Goal: Task Accomplishment & Management: Use online tool/utility

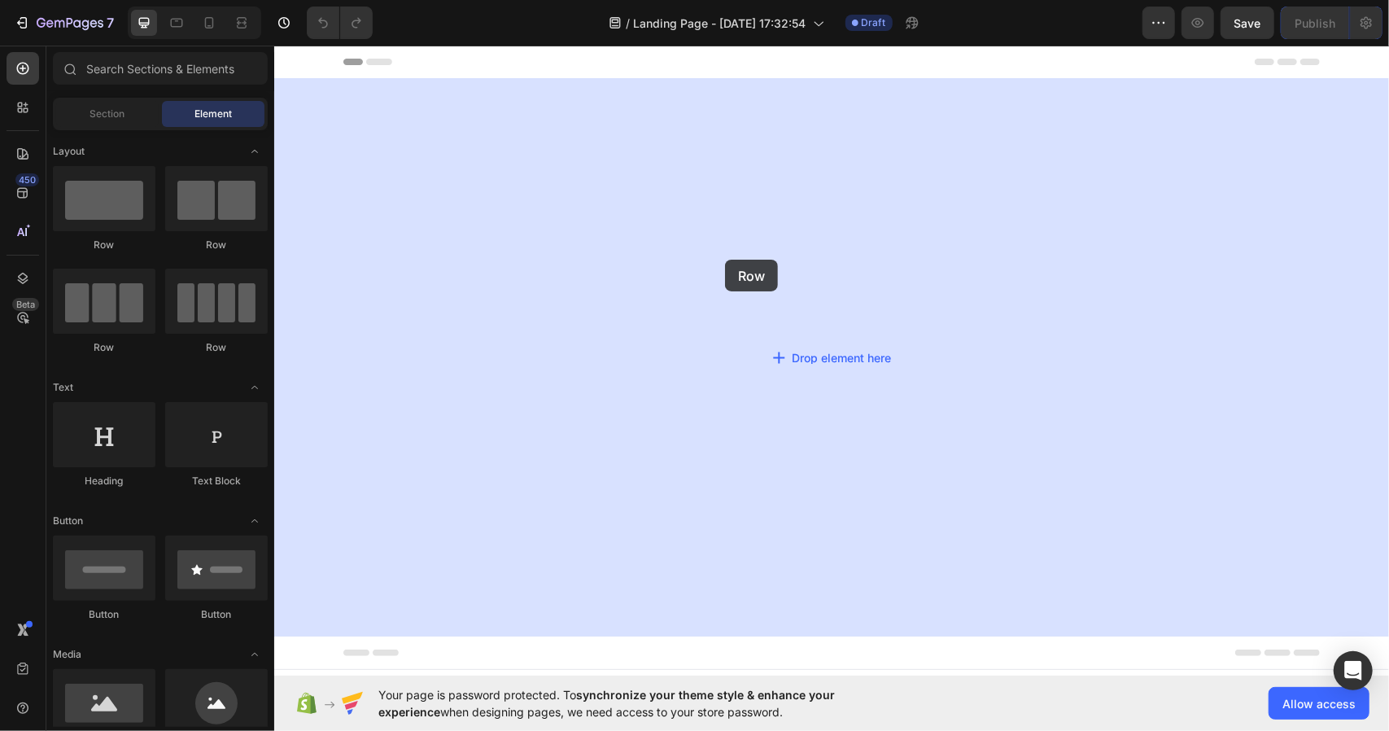
drag, startPoint x: 407, startPoint y: 254, endPoint x: 725, endPoint y: 260, distance: 318.3
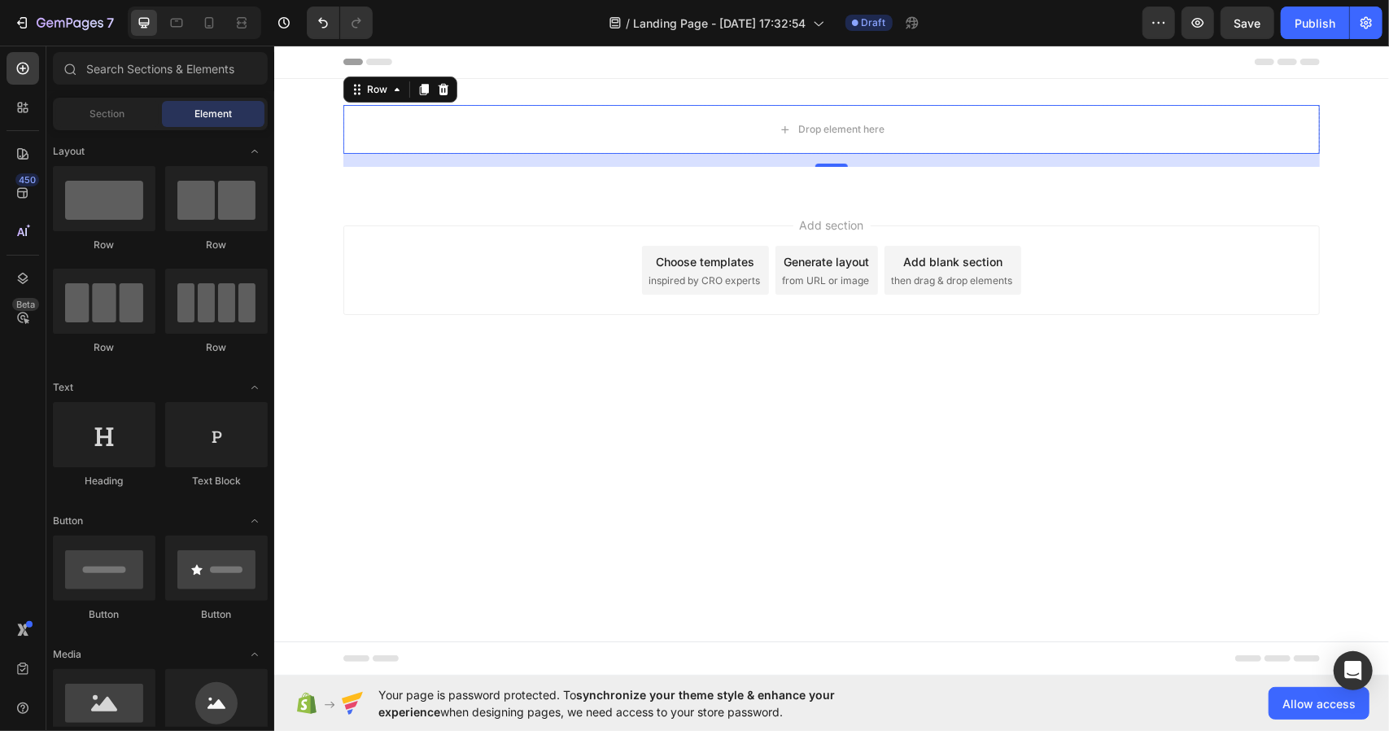
click at [728, 278] on span "inspired by CRO experts" at bounding box center [704, 280] width 112 height 15
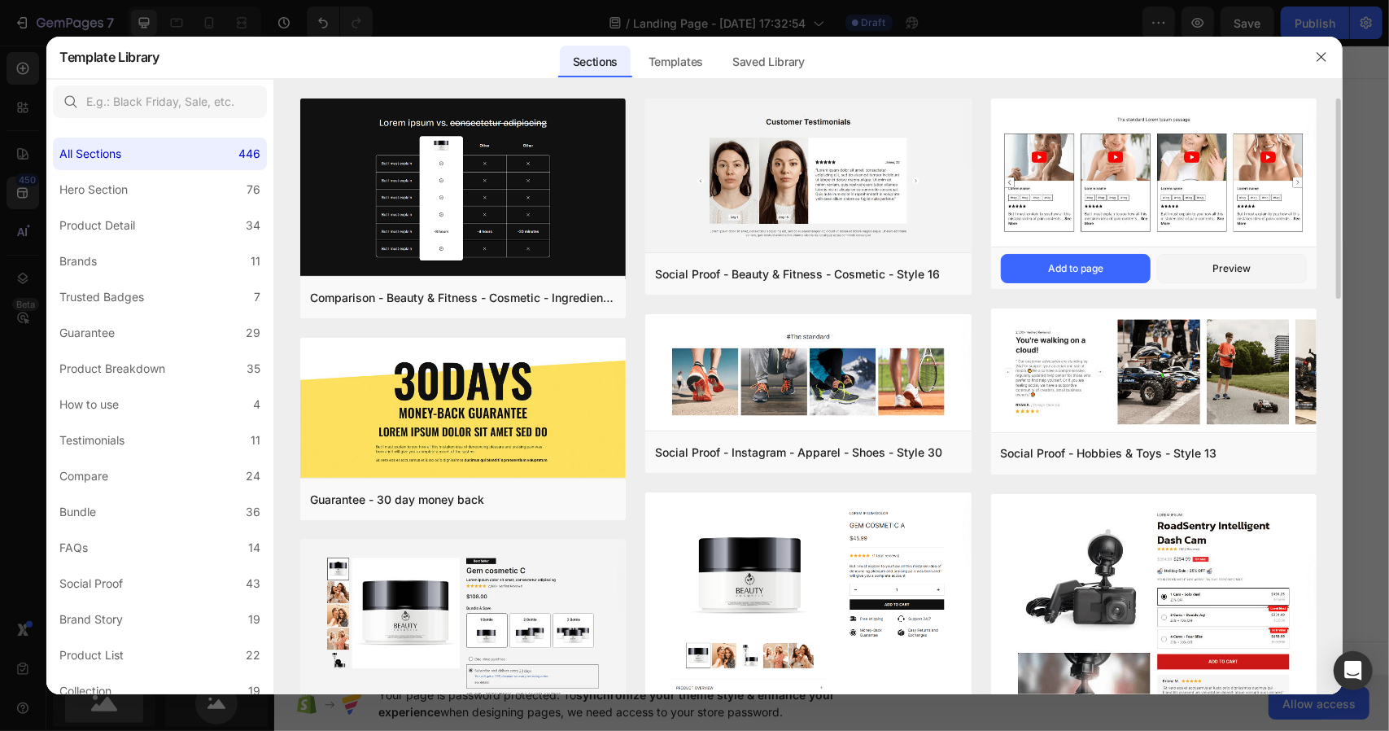
drag, startPoint x: 1336, startPoint y: 212, endPoint x: 1311, endPoint y: 265, distance: 58.6
click at [1311, 265] on div "Comparison - Beauty & Fitness - Cosmetic - Ingredients - Style 19 Add to page P…" at bounding box center [808, 396] width 1069 height 596
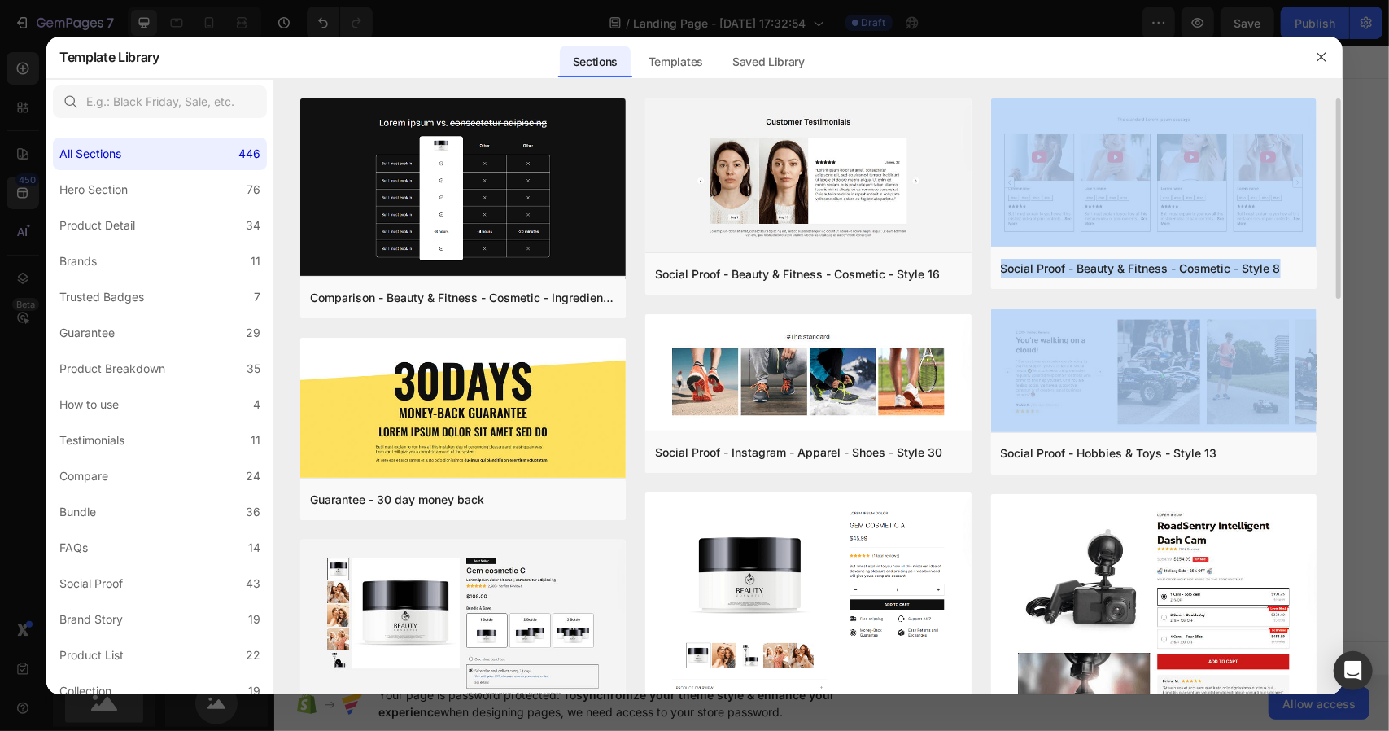
drag, startPoint x: 1340, startPoint y: 263, endPoint x: 1327, endPoint y: 312, distance: 50.5
click at [1327, 312] on div "Comparison - Beauty & Fitness - Cosmetic - Ingredients - Style 19 Add to page P…" at bounding box center [808, 396] width 1069 height 596
click at [1323, 322] on div "Comparison - Beauty & Fitness - Cosmetic - Ingredients - Style 19 Add to page P…" at bounding box center [808, 396] width 1069 height 596
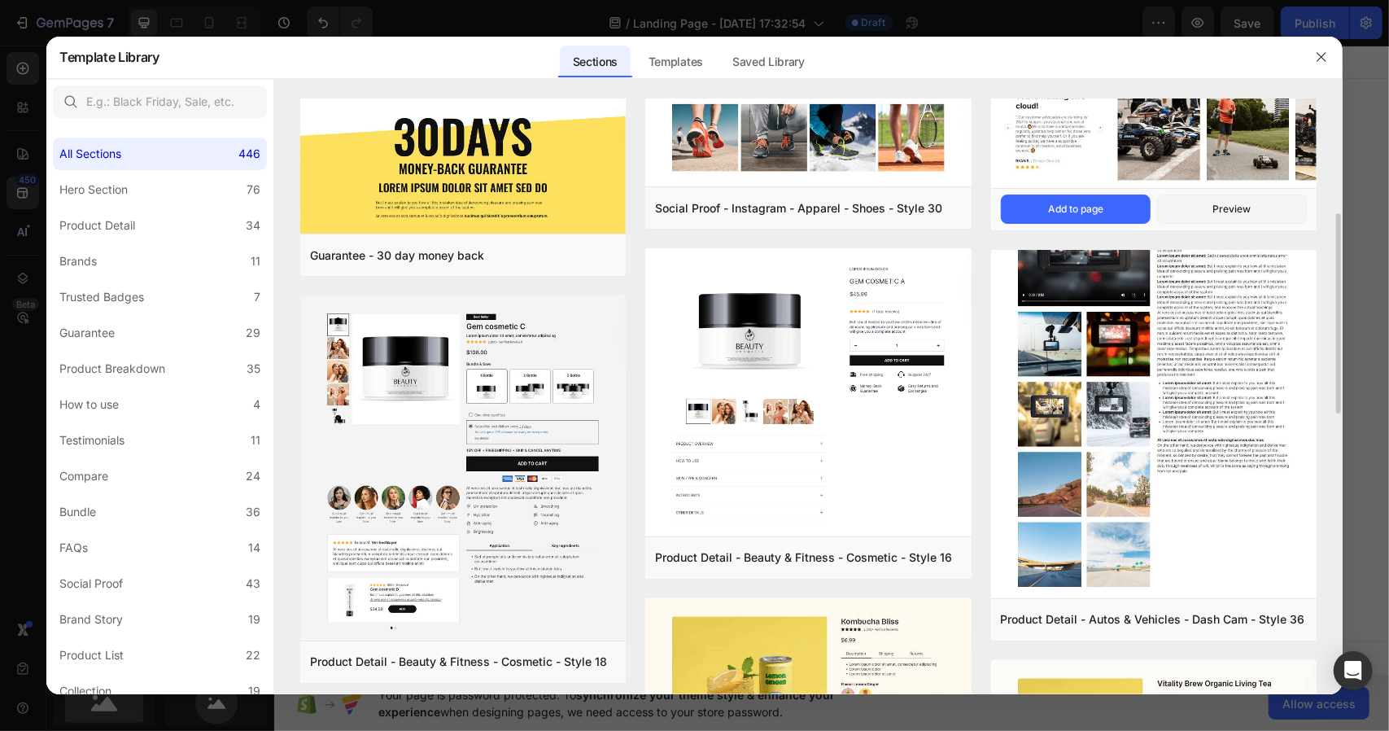
scroll to position [269, 0]
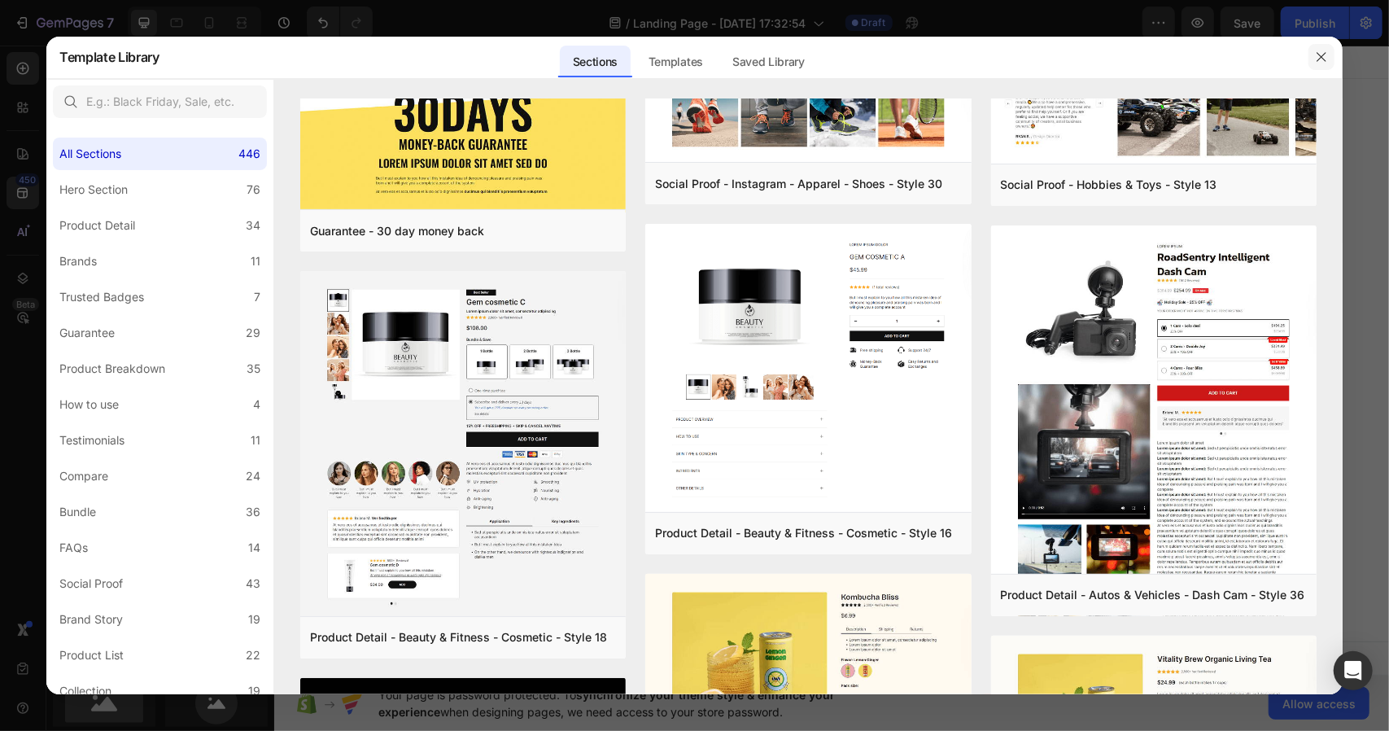
click at [1314, 55] on button "button" at bounding box center [1322, 57] width 26 height 26
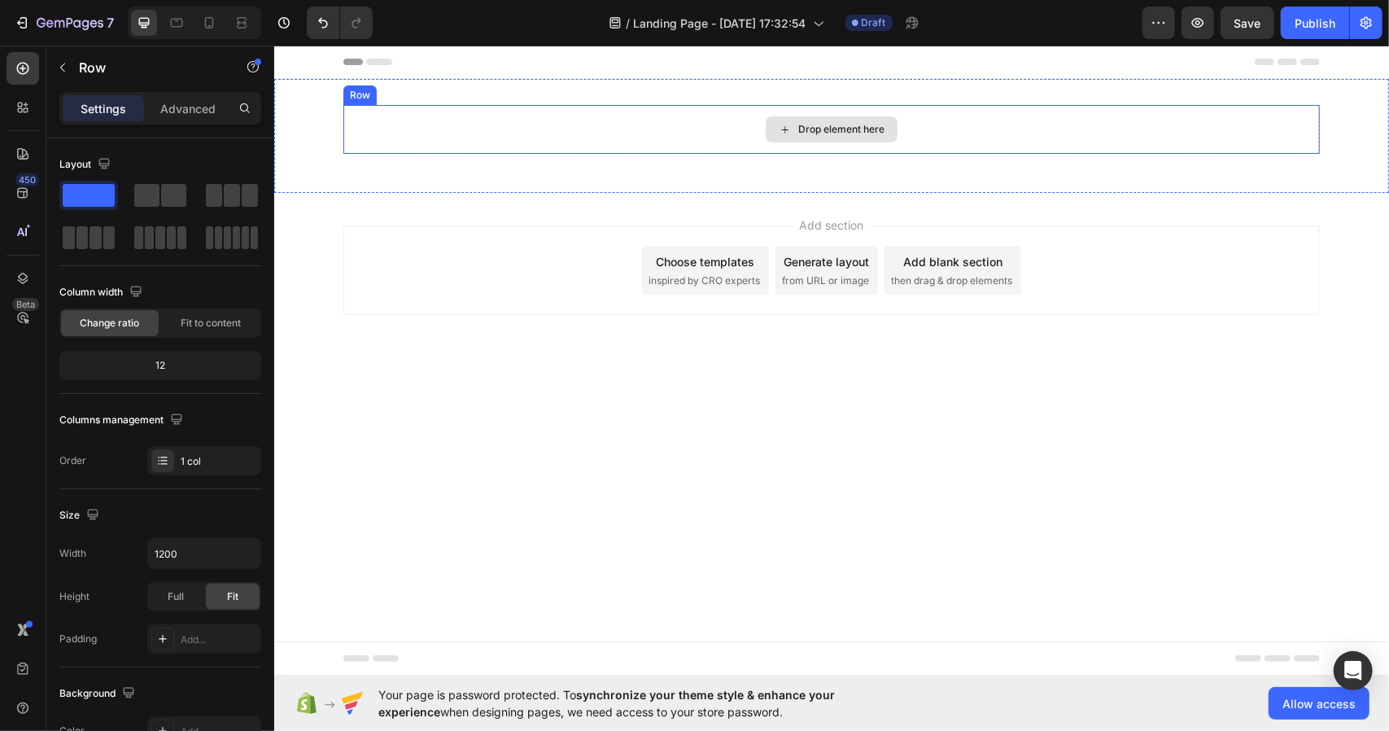
click at [817, 142] on div "Drop element here" at bounding box center [831, 128] width 977 height 49
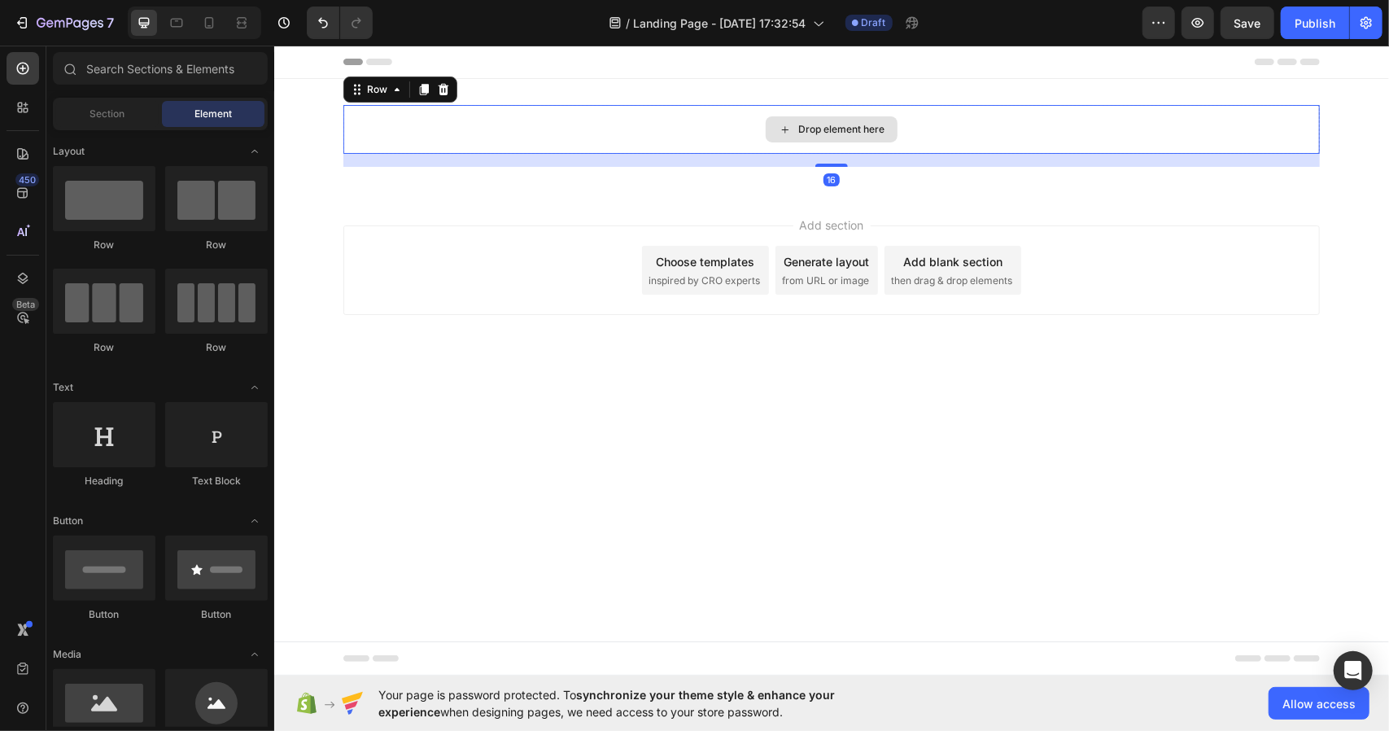
click at [817, 138] on div "Drop element here" at bounding box center [831, 129] width 132 height 26
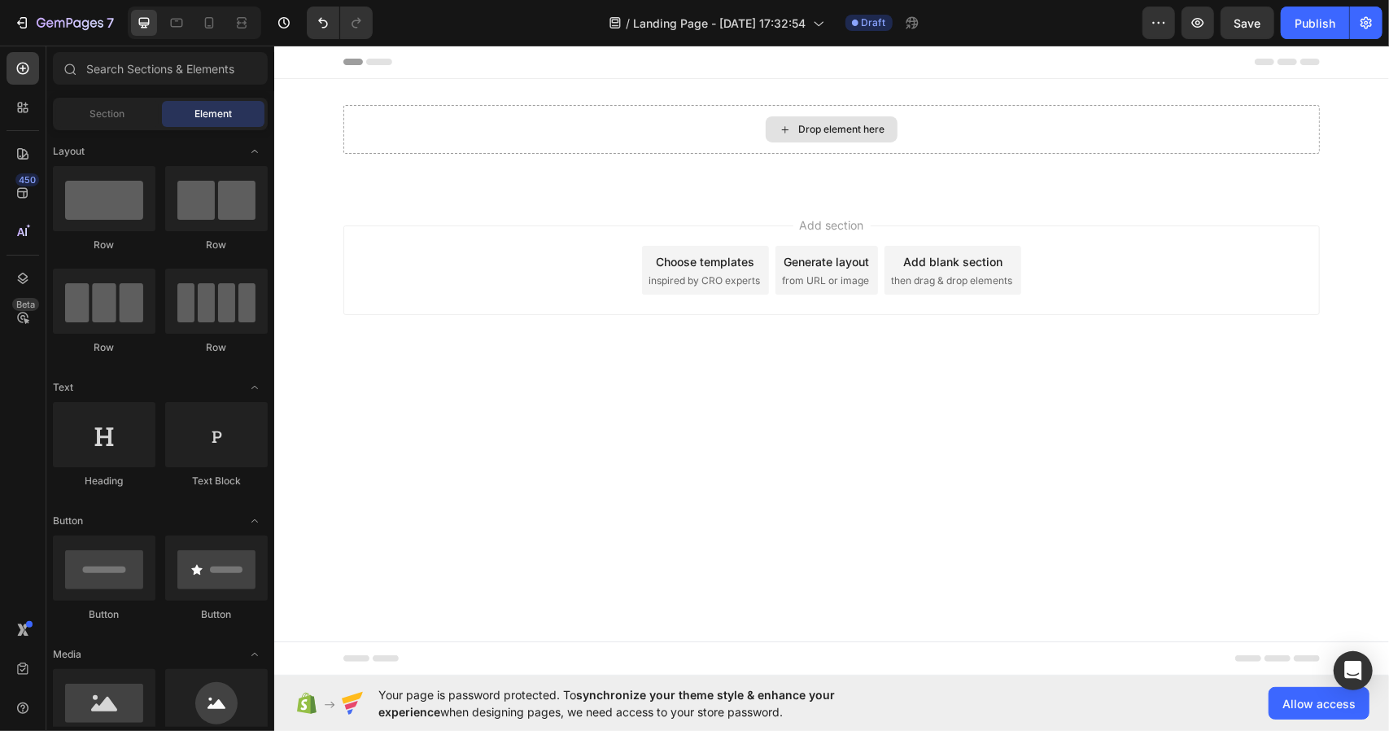
click at [817, 138] on div "Drop element here" at bounding box center [831, 129] width 132 height 26
click at [856, 122] on div "Drop element here" at bounding box center [841, 128] width 86 height 13
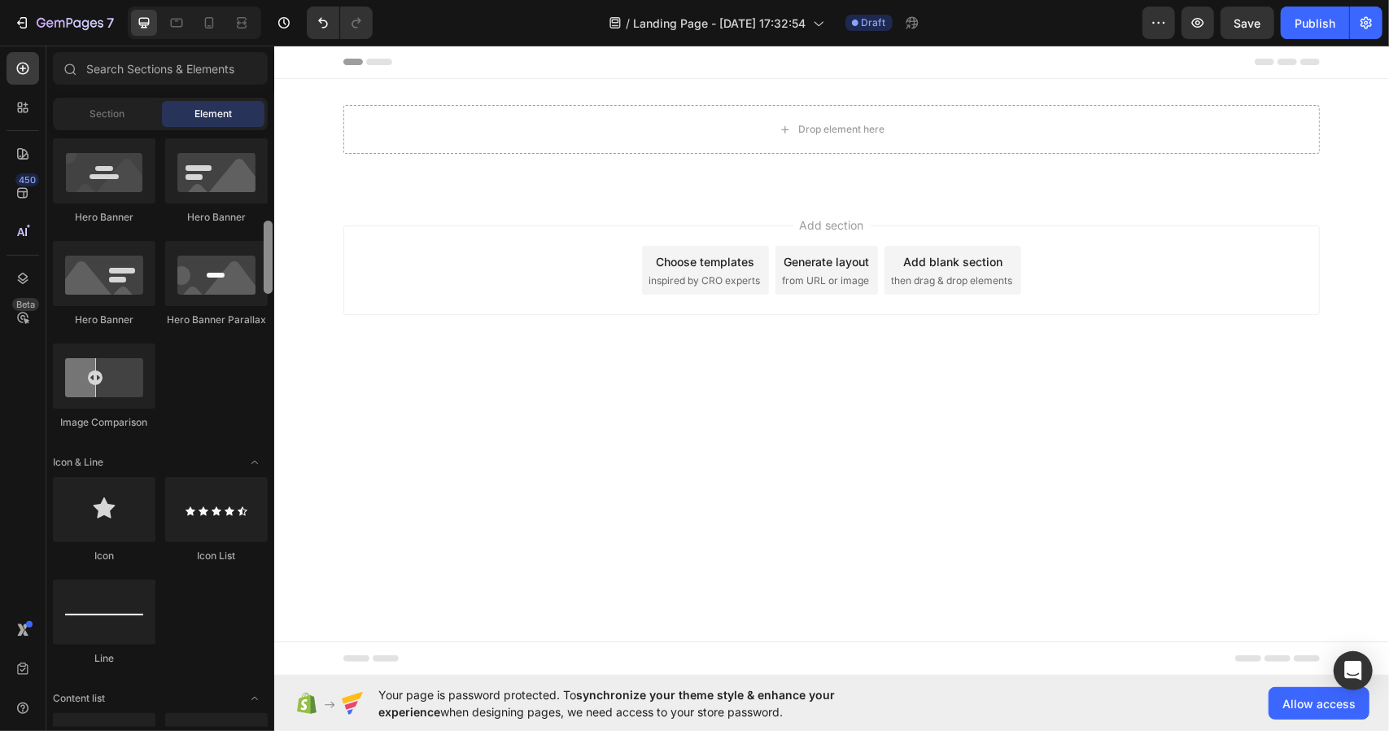
scroll to position [789, 0]
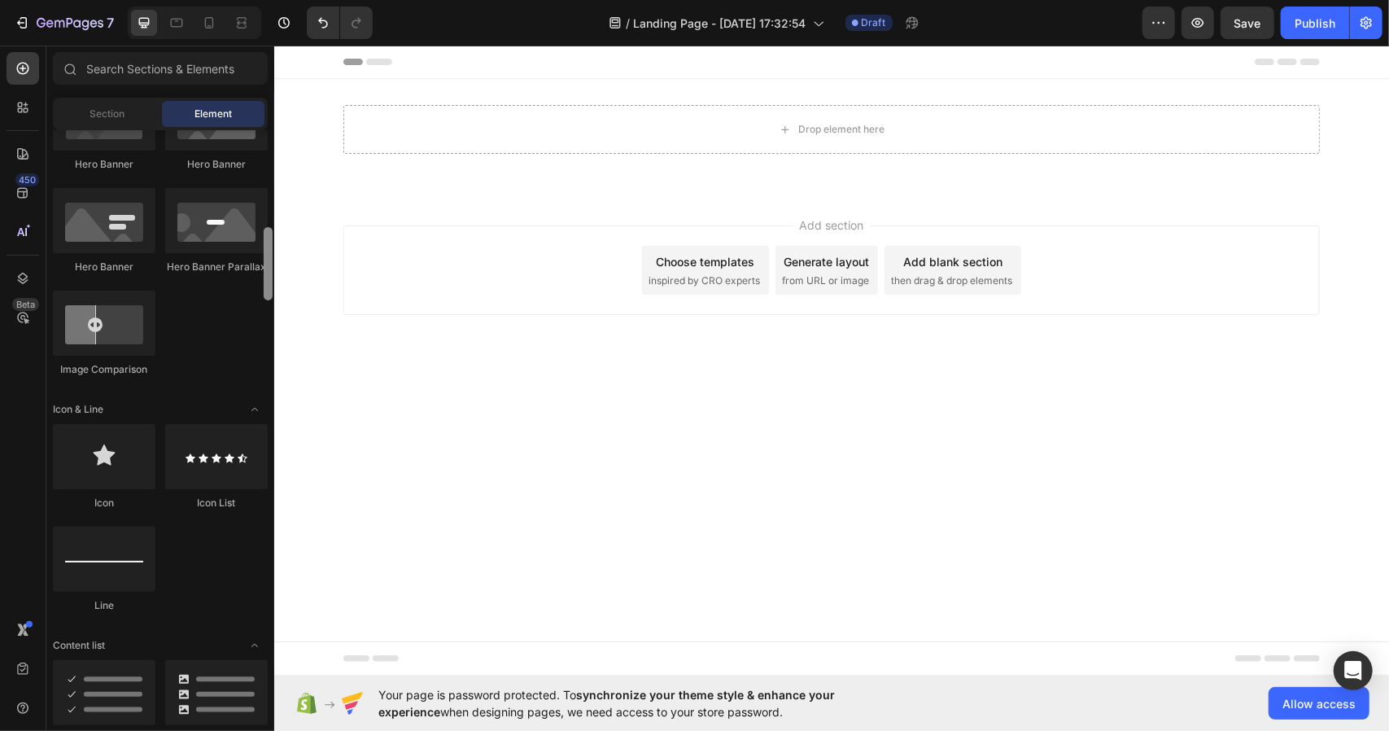
drag, startPoint x: 541, startPoint y: 223, endPoint x: 275, endPoint y: 291, distance: 274.6
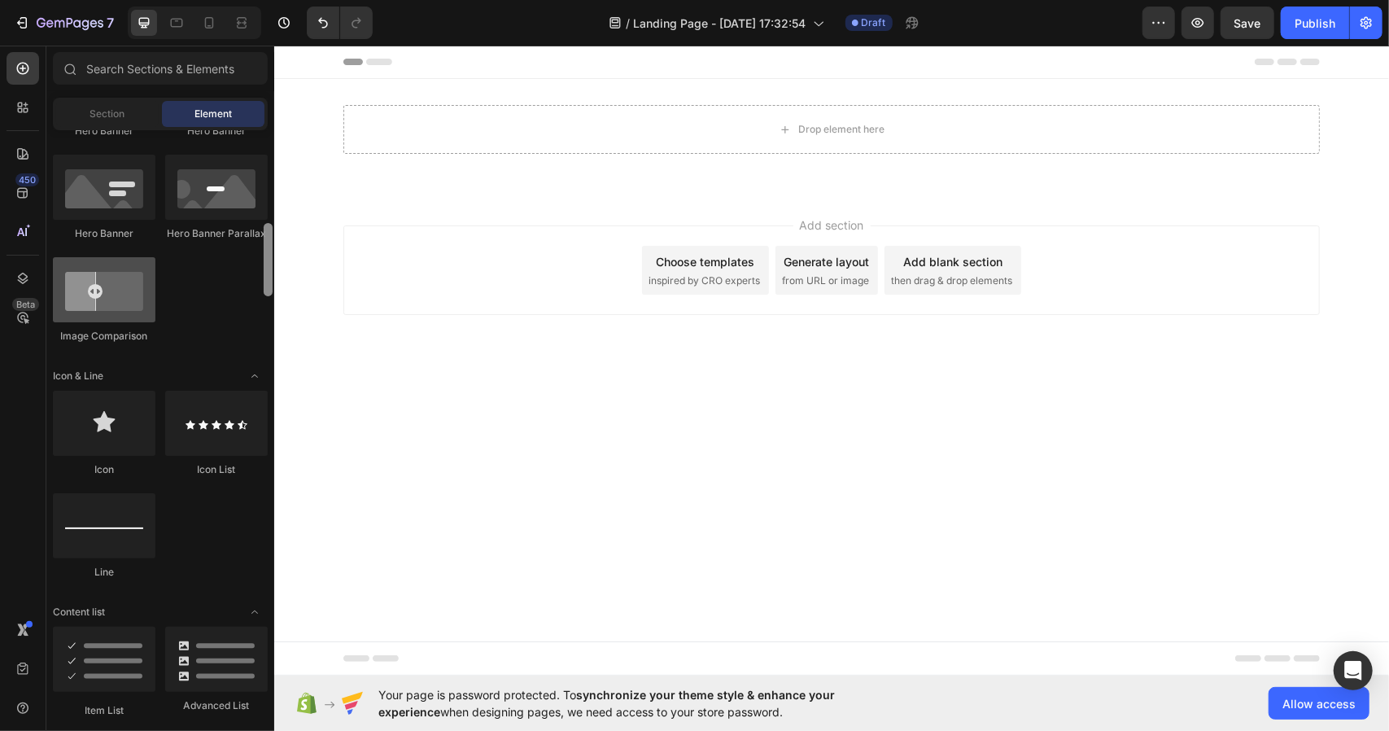
scroll to position [815, 0]
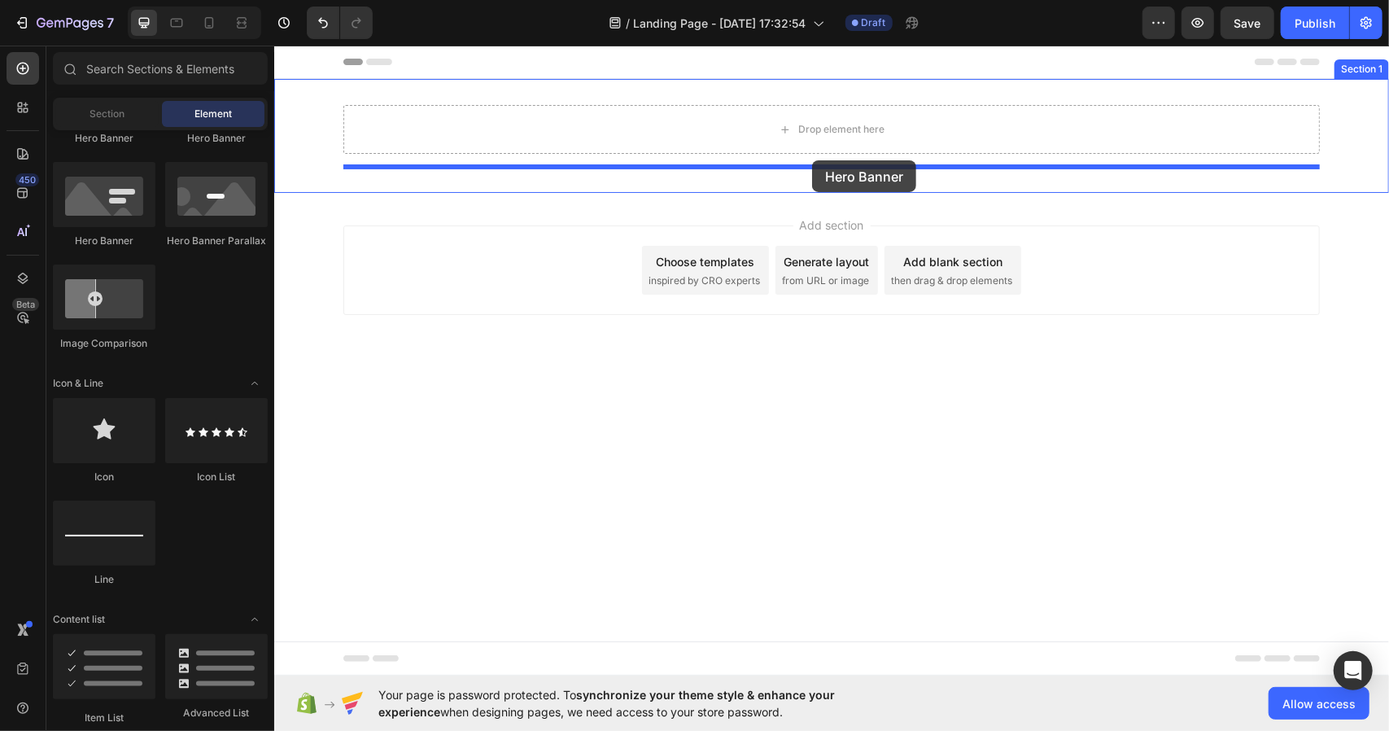
drag, startPoint x: 396, startPoint y: 260, endPoint x: 811, endPoint y: 160, distance: 427.8
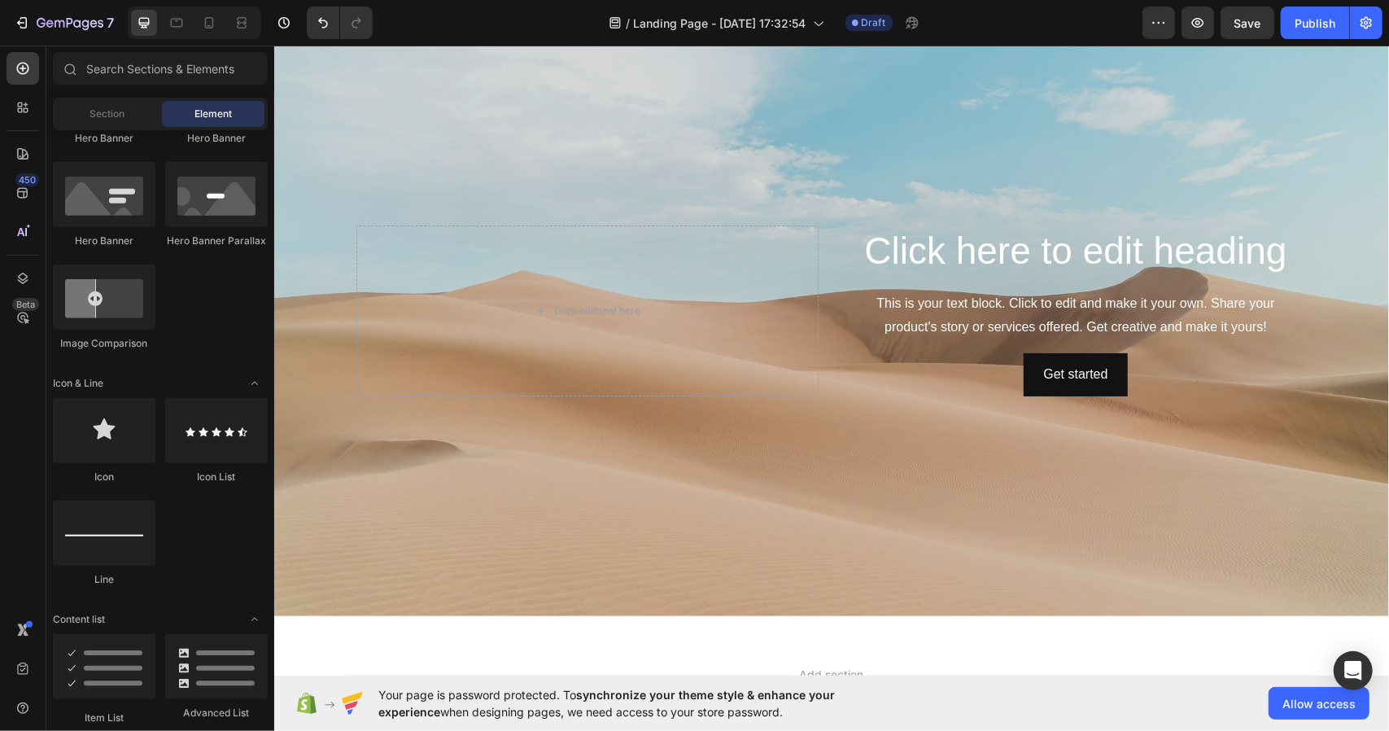
scroll to position [160, 0]
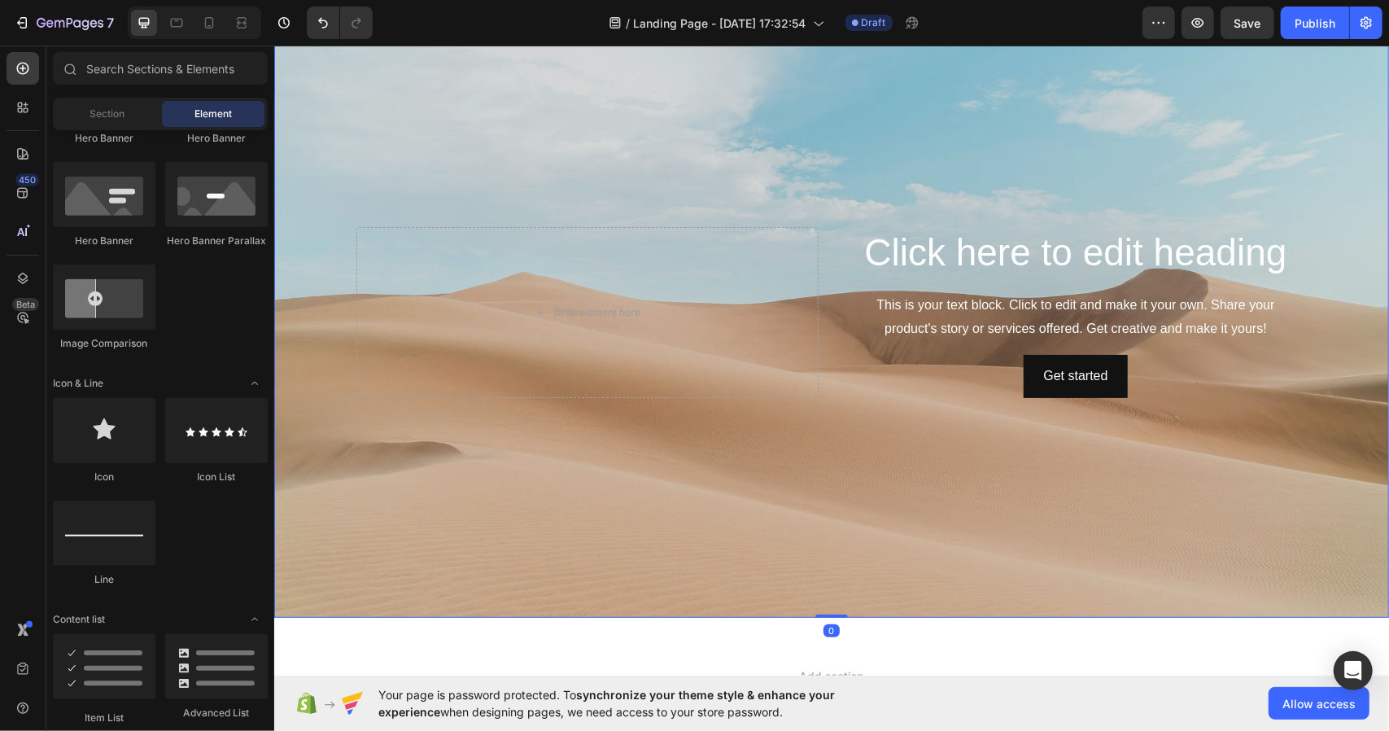
click at [1122, 275] on div "Click here to edit heading Heading This is your text block. Click to edit and m…" at bounding box center [1075, 311] width 462 height 171
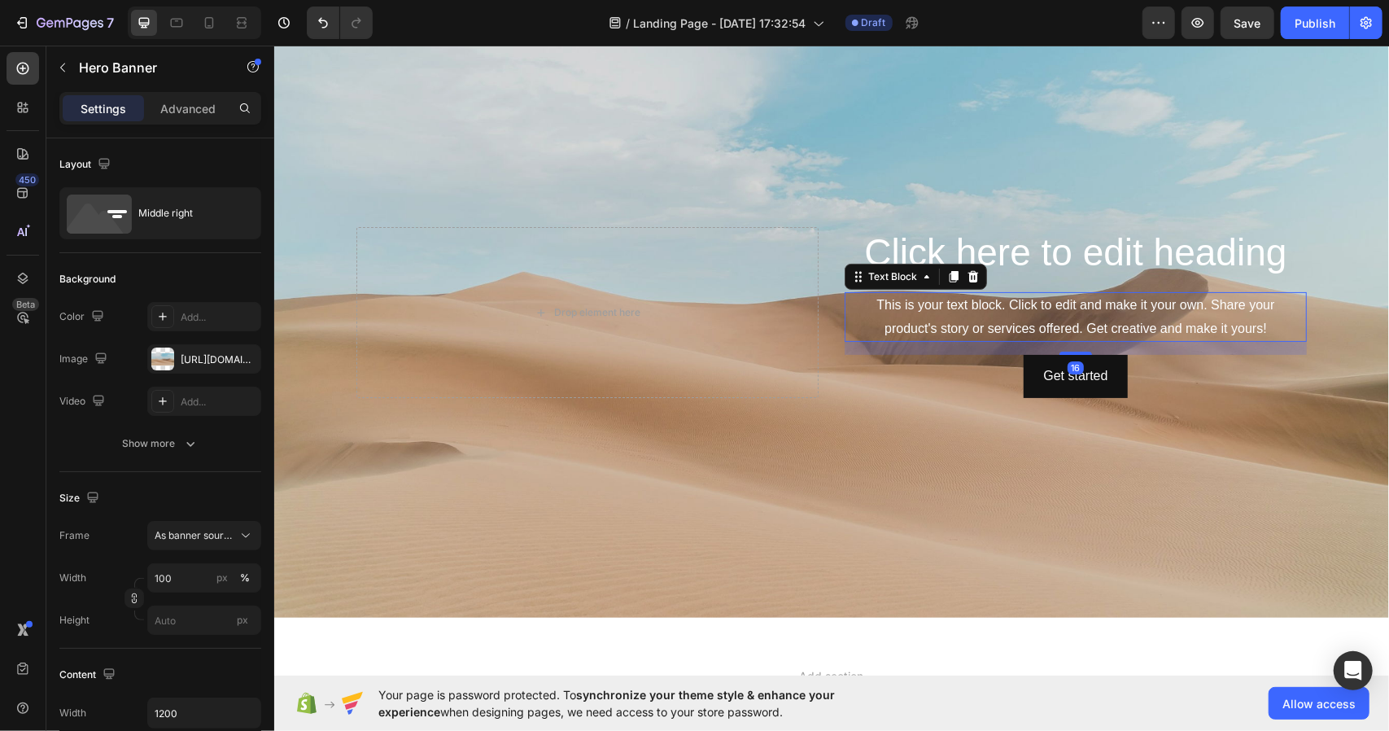
click at [1106, 306] on div "This is your text block. Click to edit and make it your own. Share your product…" at bounding box center [1075, 316] width 462 height 50
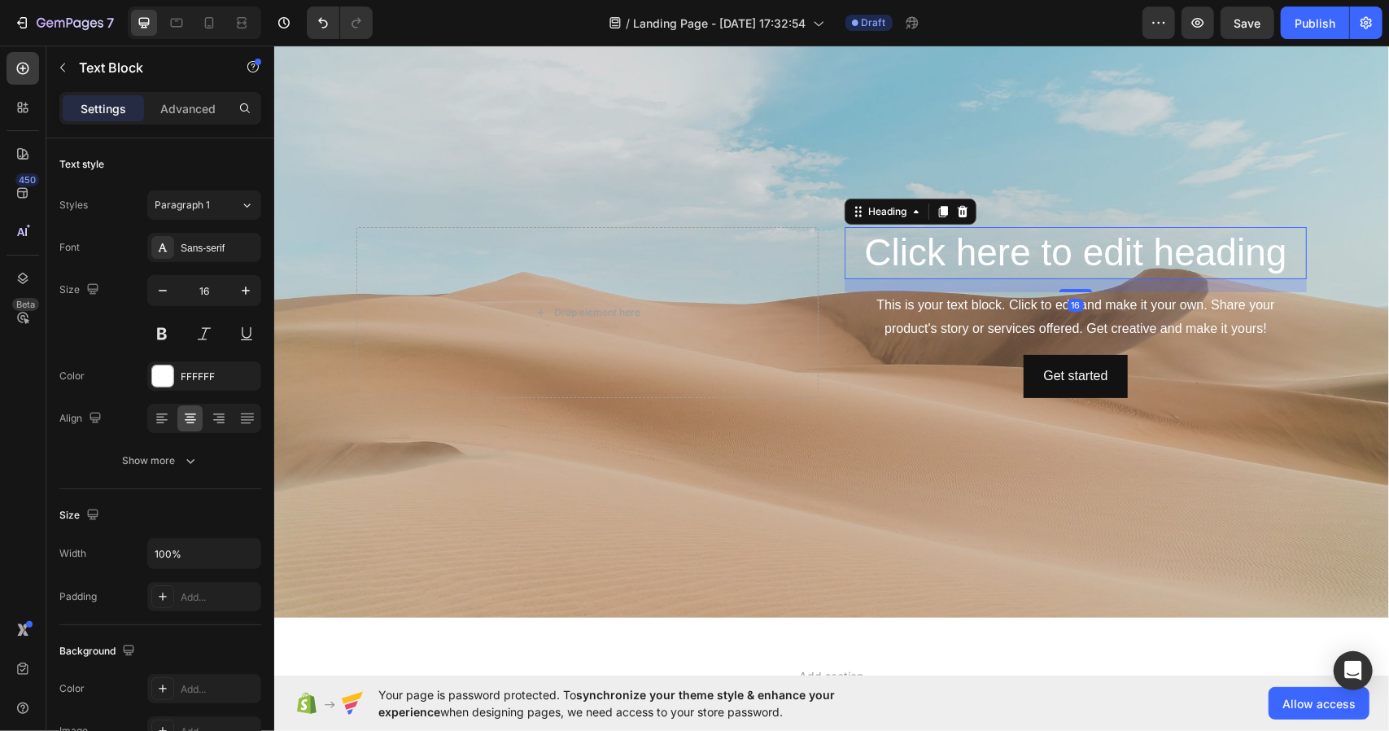
click at [1067, 244] on h2 "Click here to edit heading" at bounding box center [1075, 252] width 462 height 52
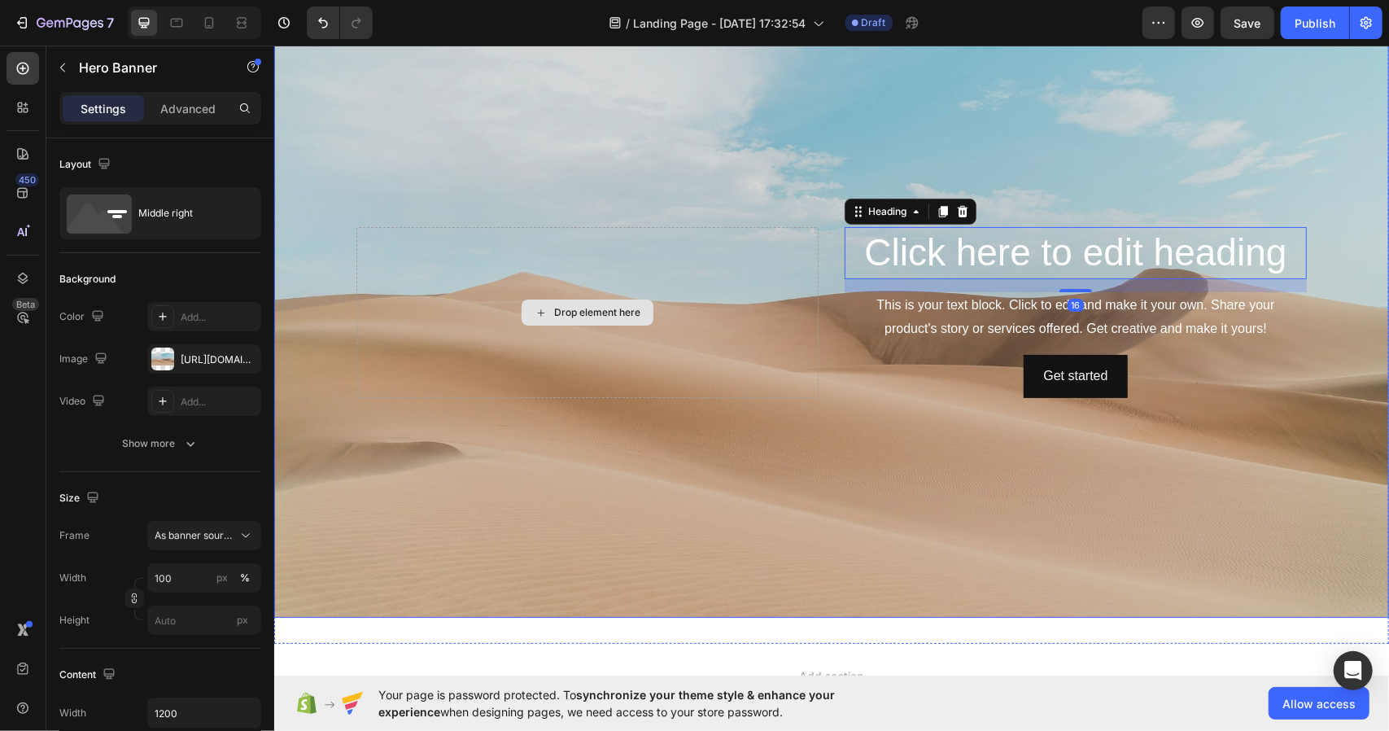
click at [788, 249] on div "Drop element here" at bounding box center [587, 311] width 462 height 171
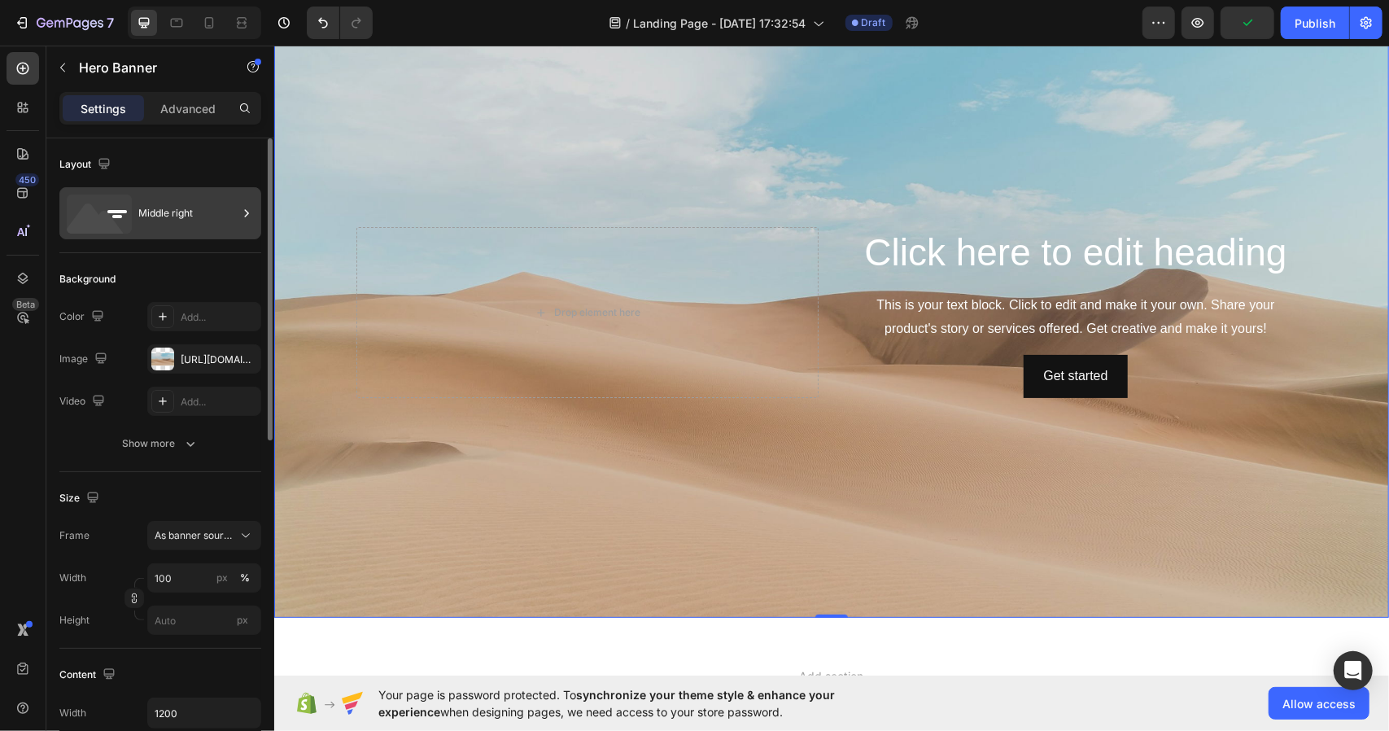
click at [173, 210] on div "Middle right" at bounding box center [187, 213] width 99 height 37
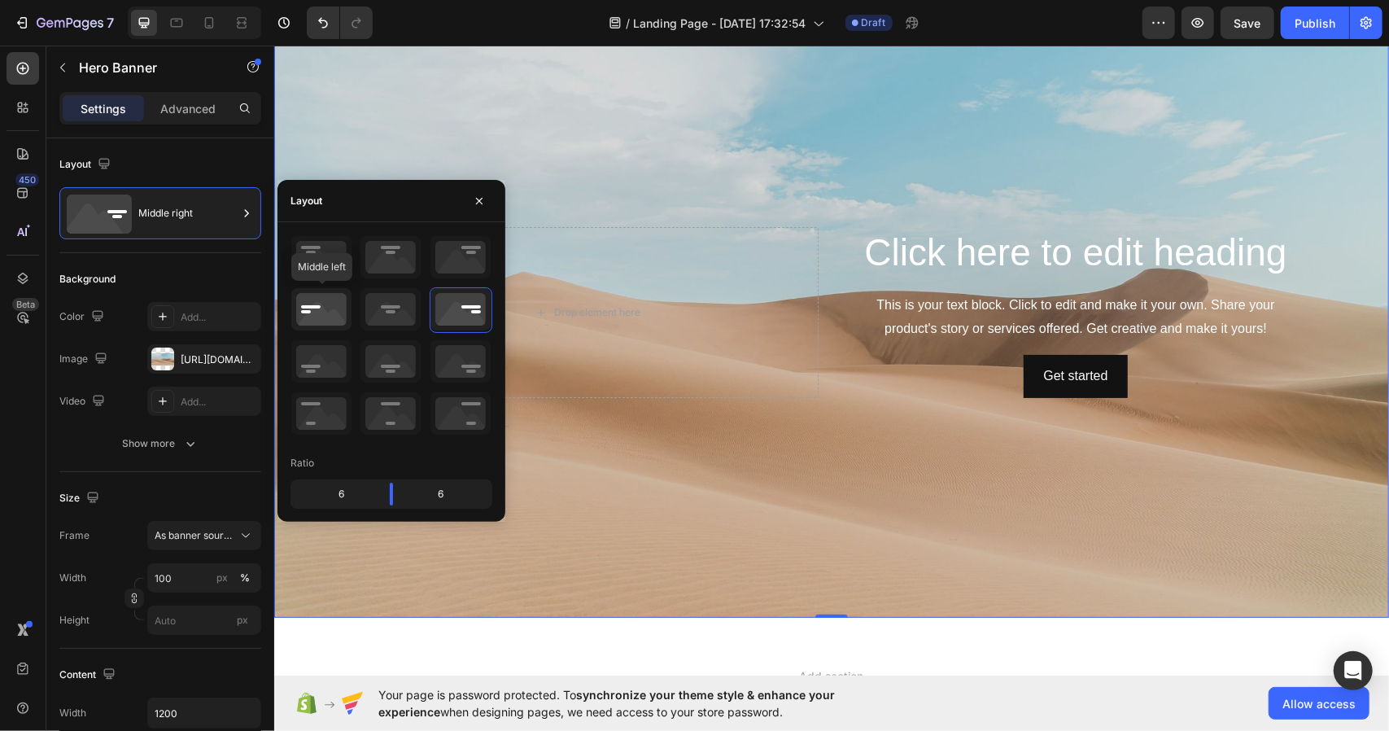
click at [331, 291] on icon at bounding box center [321, 309] width 60 height 42
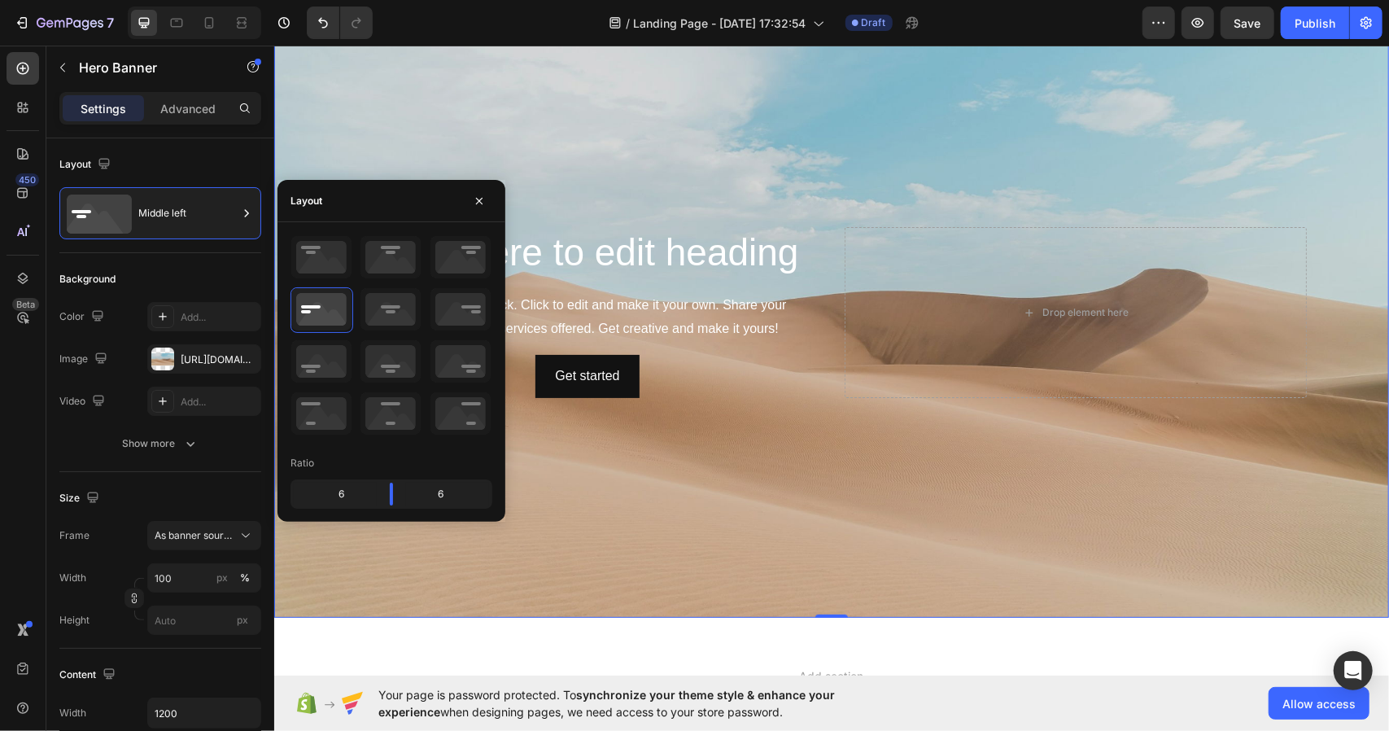
click at [609, 466] on div "Background Image" at bounding box center [830, 312] width 1115 height 610
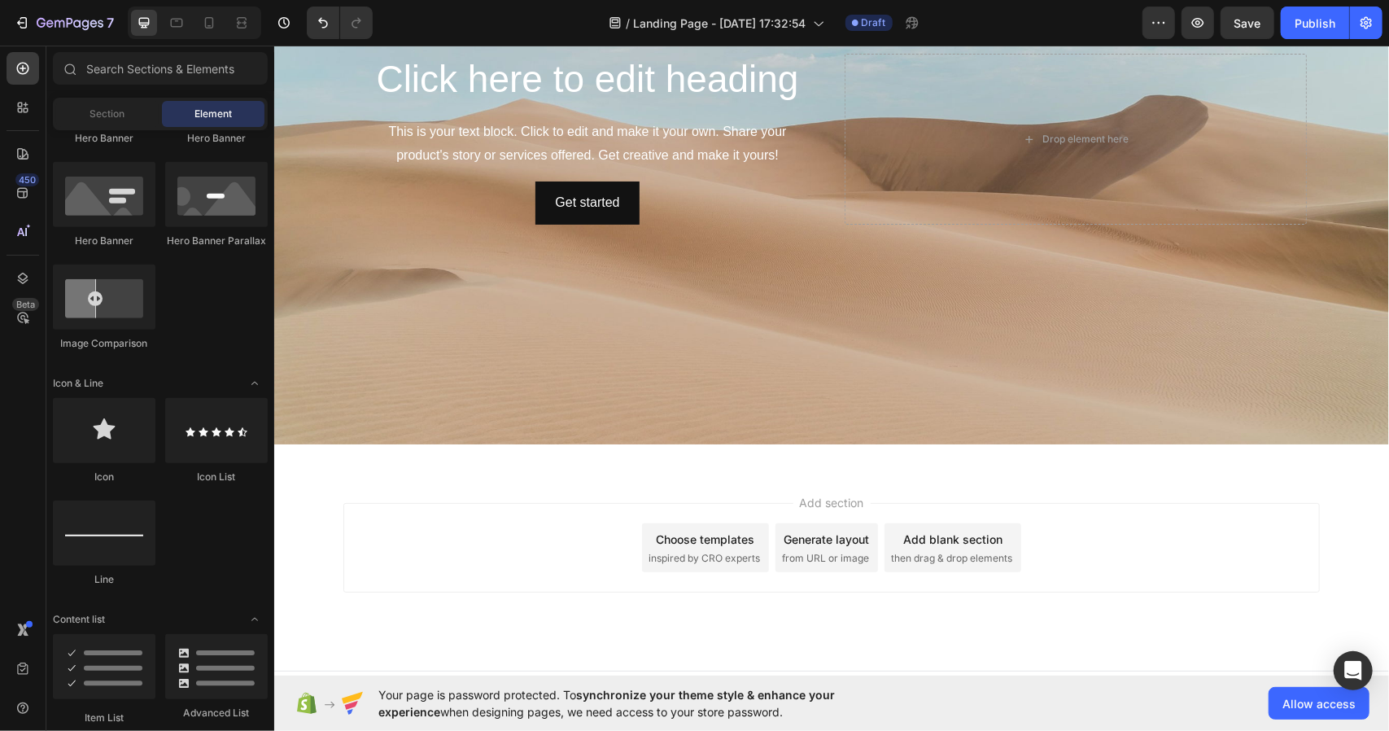
scroll to position [354, 0]
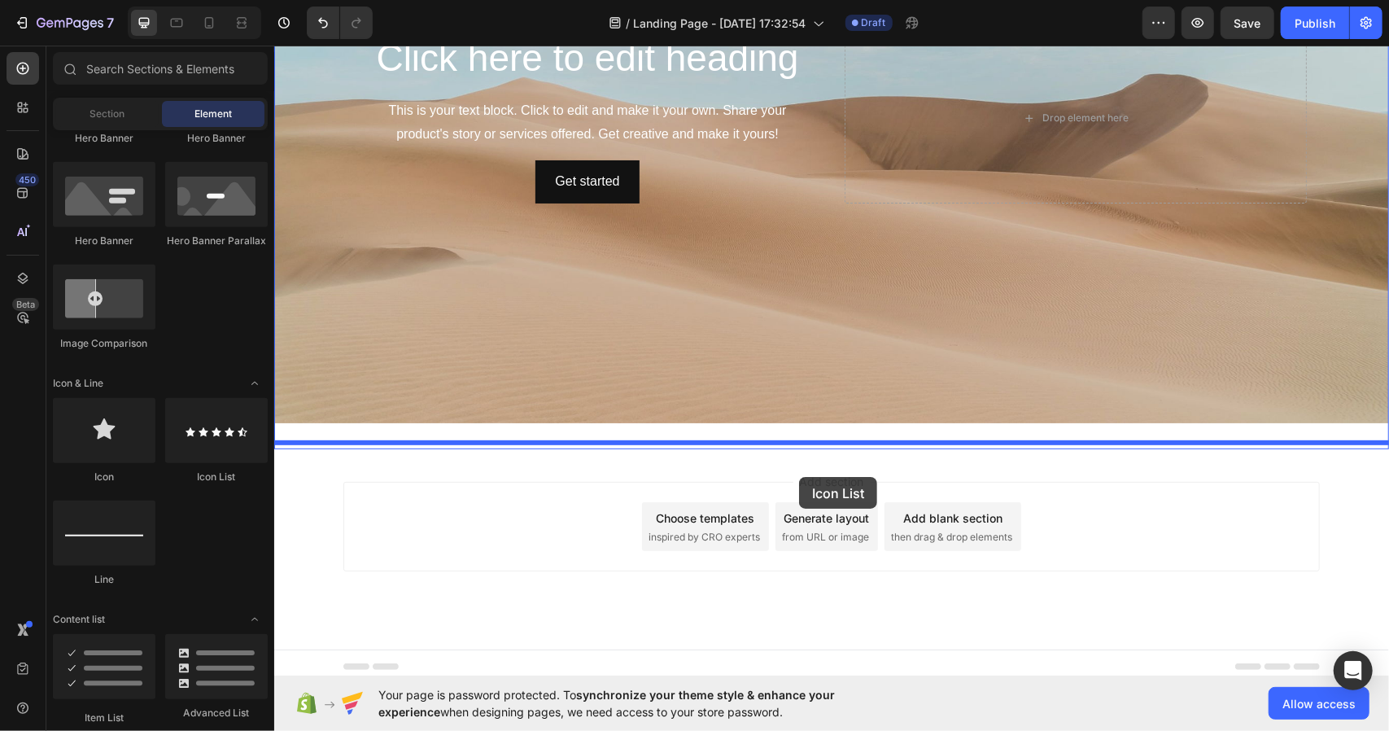
drag, startPoint x: 500, startPoint y: 457, endPoint x: 799, endPoint y: 475, distance: 300.1
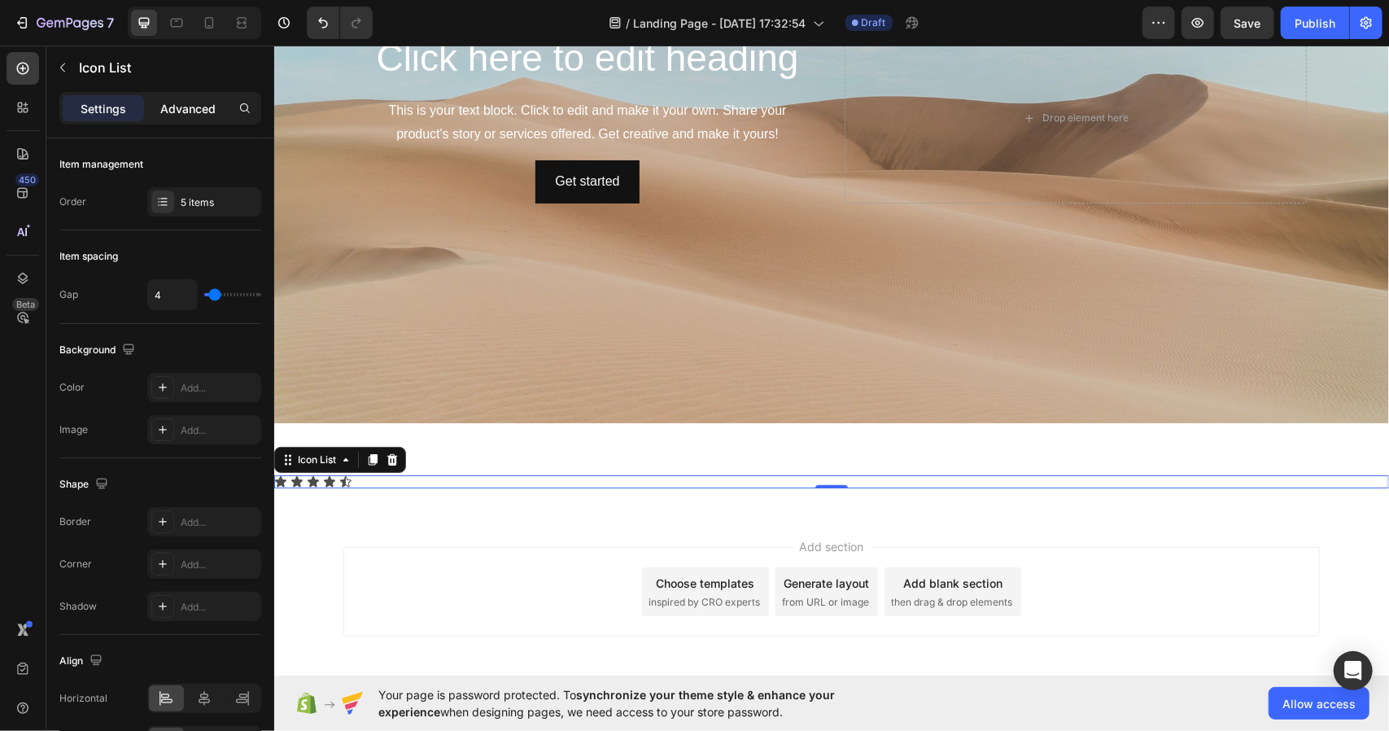
click at [210, 115] on p "Advanced" at bounding box center [187, 108] width 55 height 17
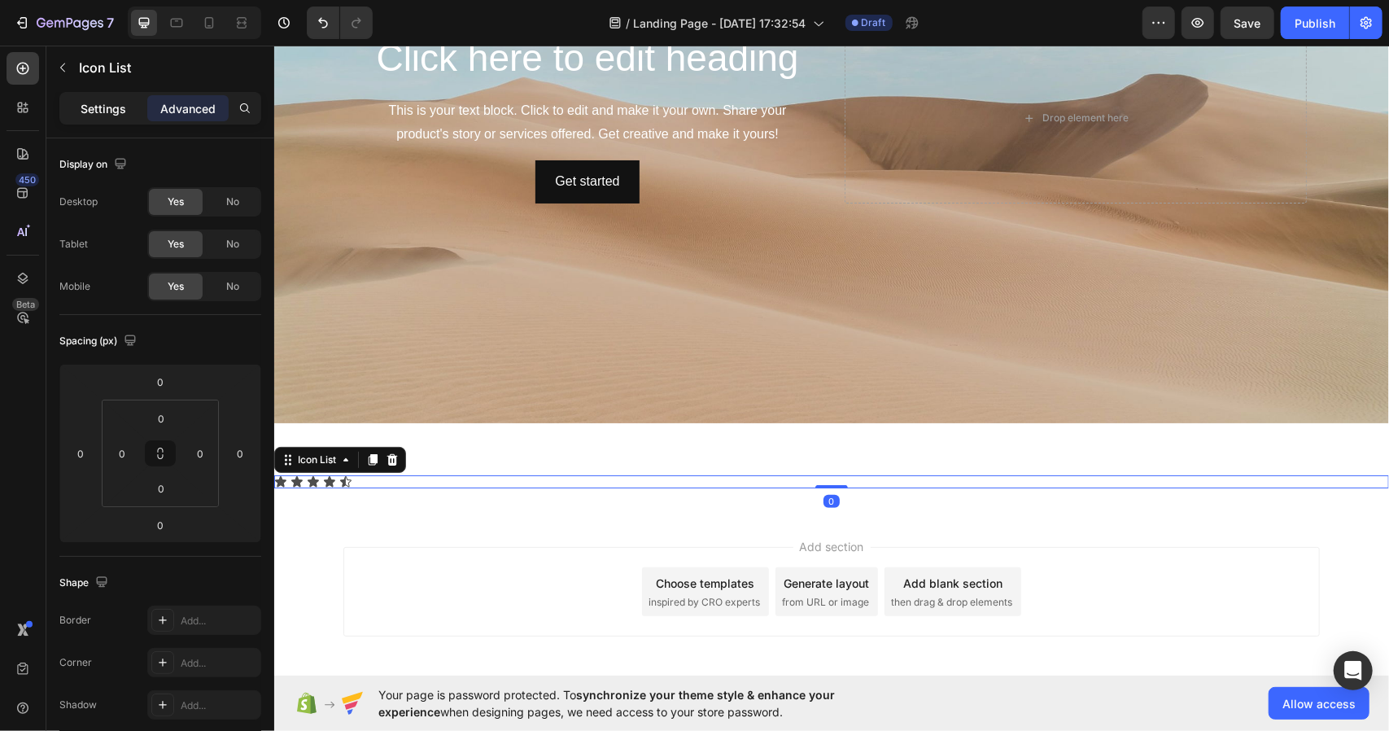
click at [105, 115] on p "Settings" at bounding box center [104, 108] width 46 height 17
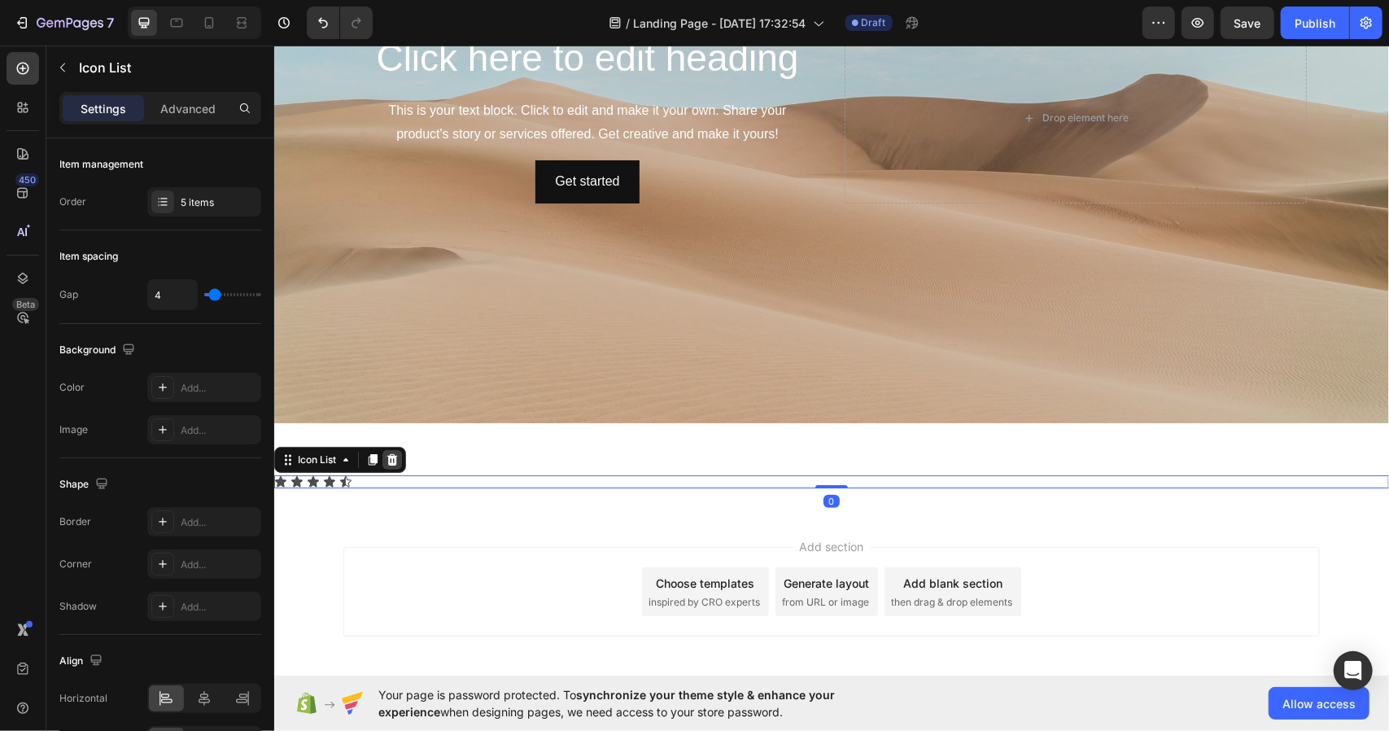
click at [392, 454] on icon at bounding box center [392, 458] width 11 height 11
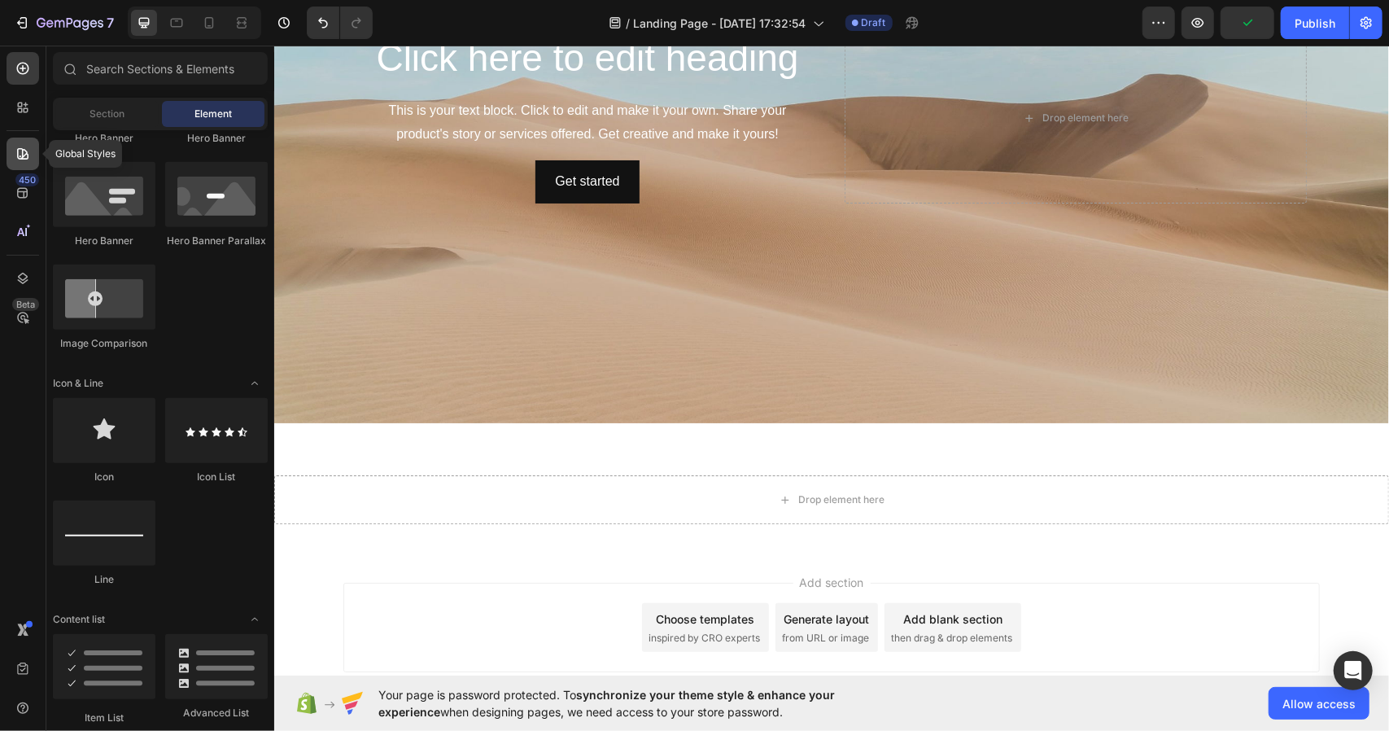
click at [15, 142] on div at bounding box center [23, 154] width 33 height 33
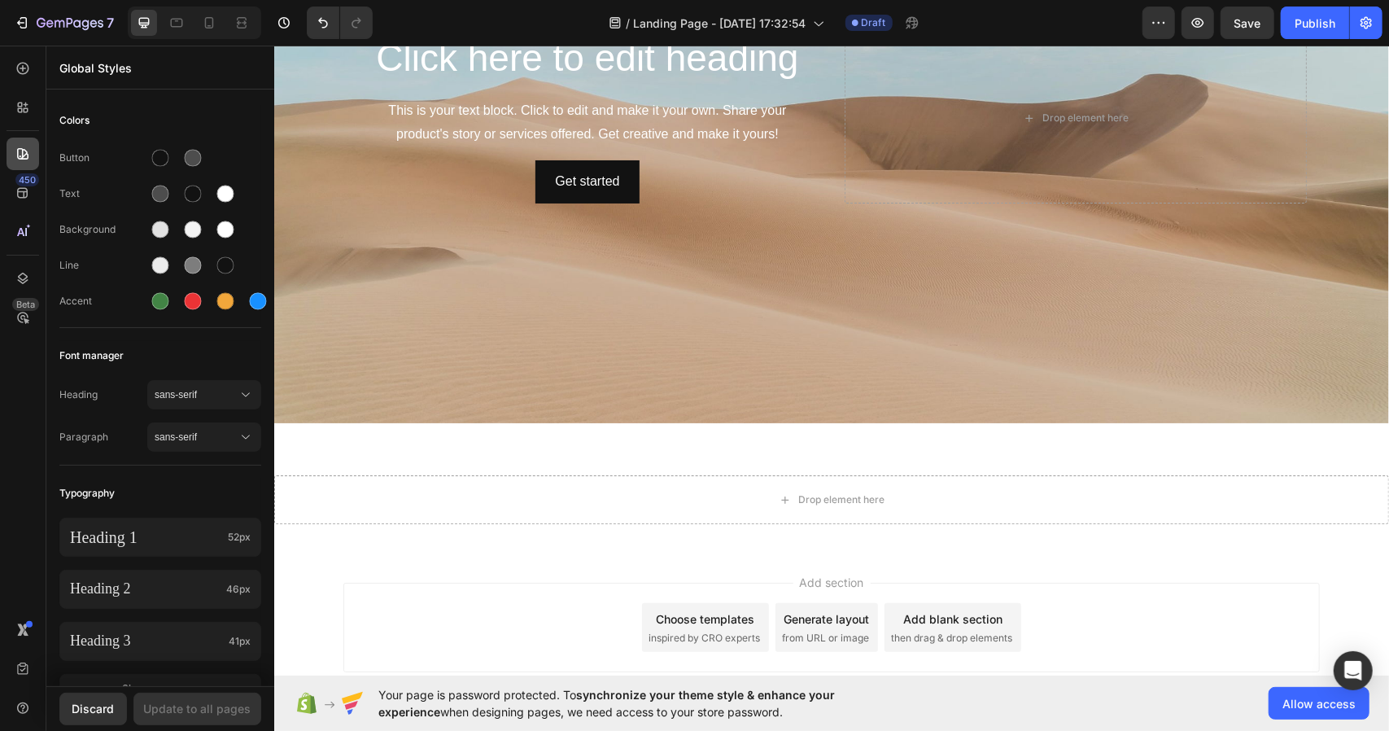
click at [11, 168] on div at bounding box center [23, 154] width 33 height 33
click at [17, 216] on div at bounding box center [23, 232] width 33 height 33
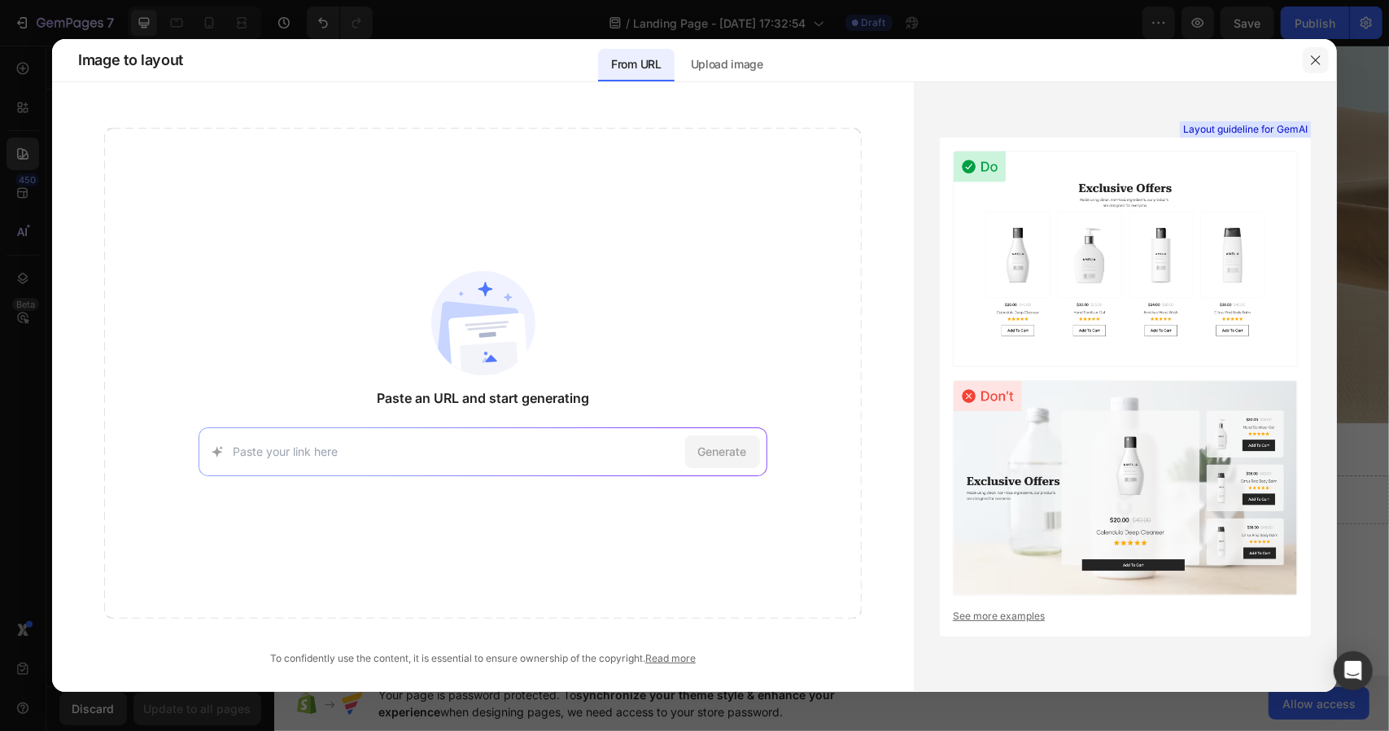
click at [1312, 66] on icon "button" at bounding box center [1316, 60] width 13 height 13
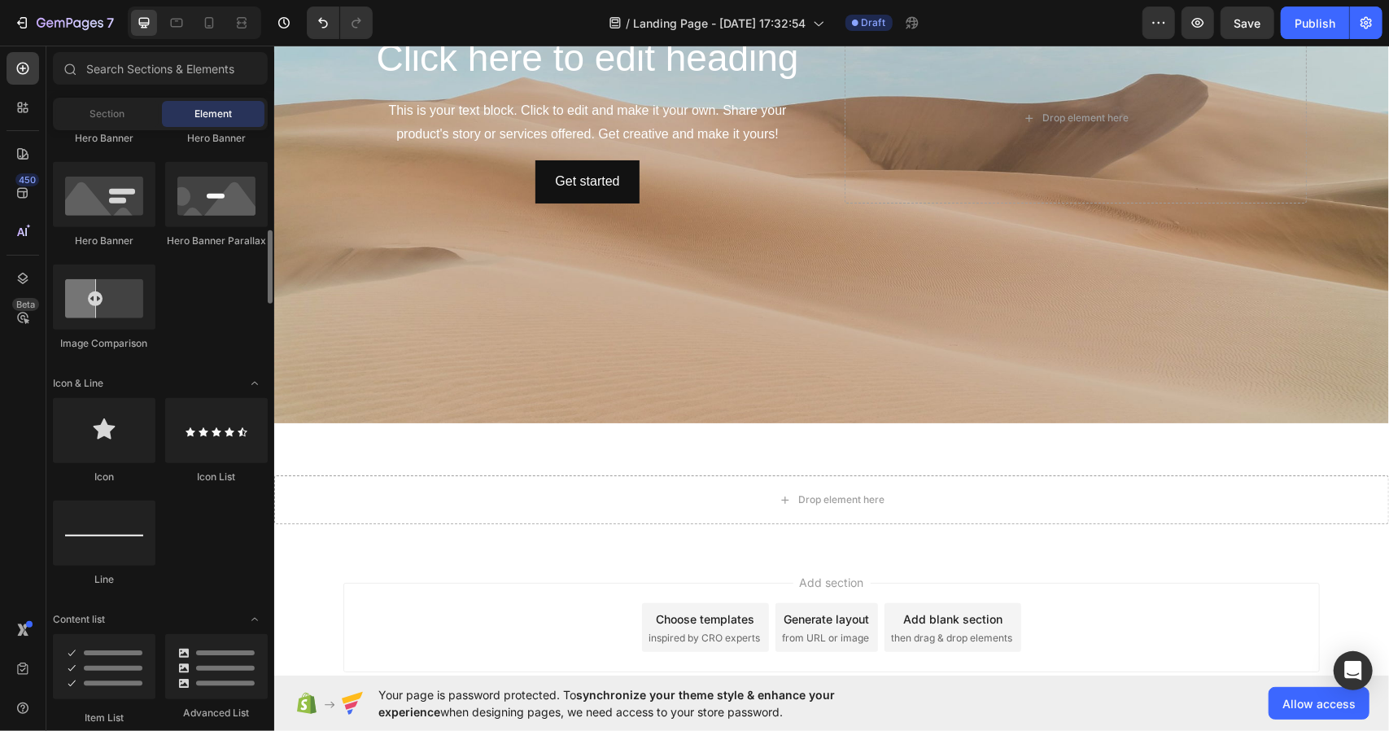
scroll to position [0, 0]
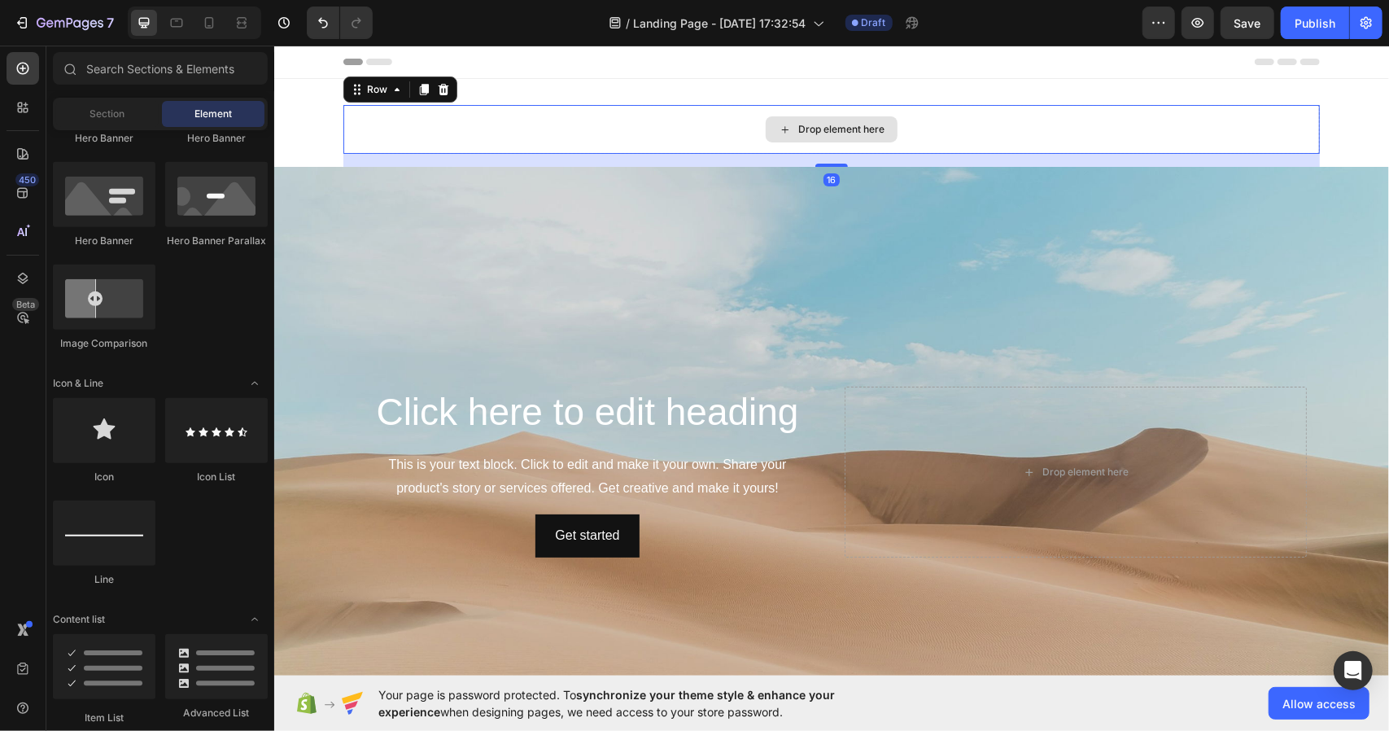
click at [972, 130] on div "Drop element here" at bounding box center [831, 128] width 977 height 49
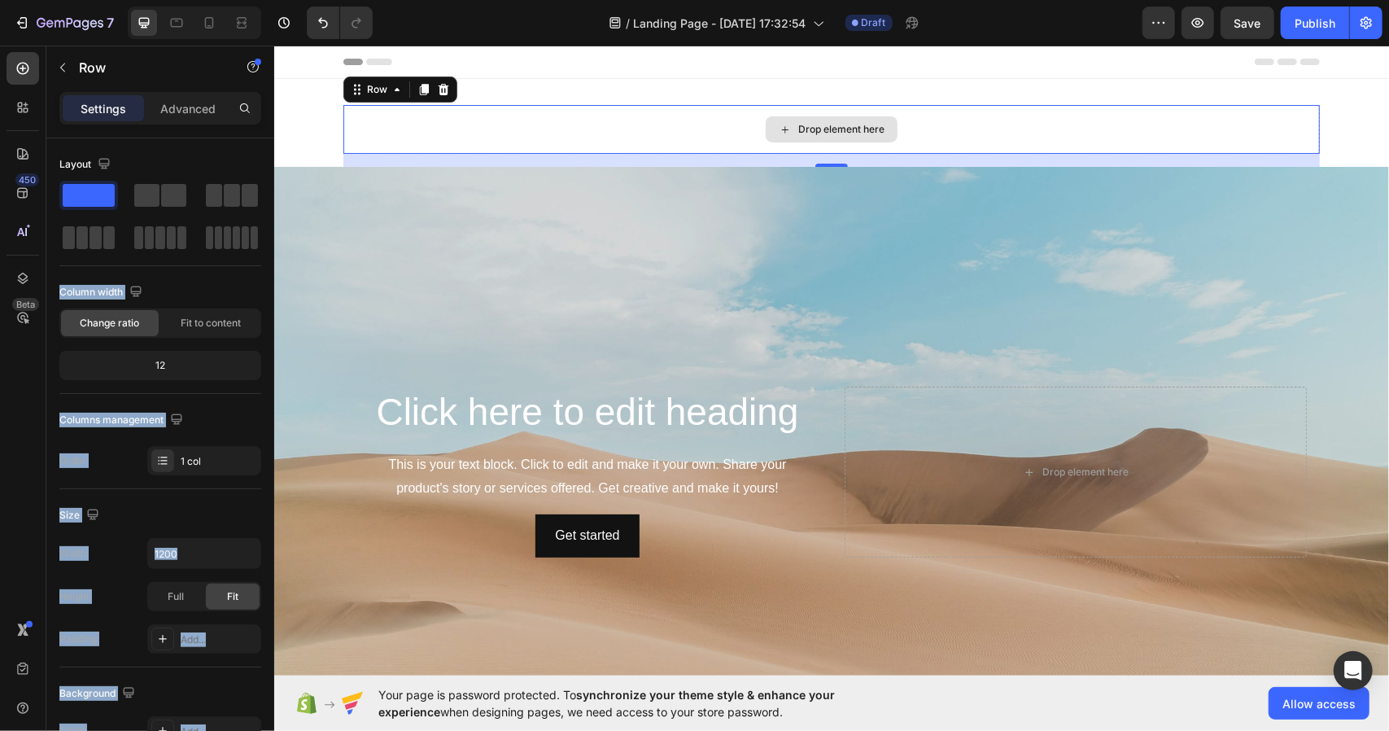
drag, startPoint x: 379, startPoint y: 238, endPoint x: 894, endPoint y: 128, distance: 526.8
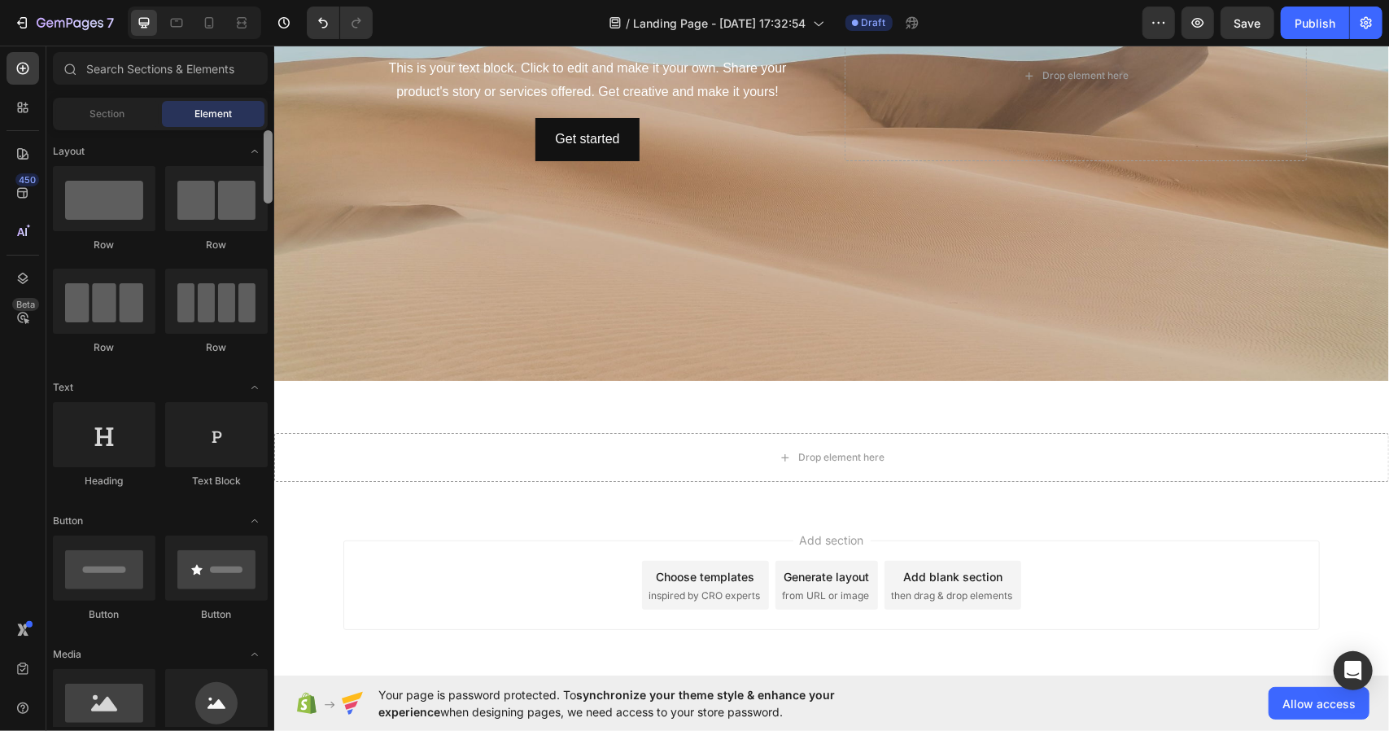
drag, startPoint x: 269, startPoint y: 259, endPoint x: 251, endPoint y: 116, distance: 143.7
click at [251, 116] on div "Sections(18) Elements(83) Section Element Hero Section Product Detail Brands Tr…" at bounding box center [160, 389] width 228 height 675
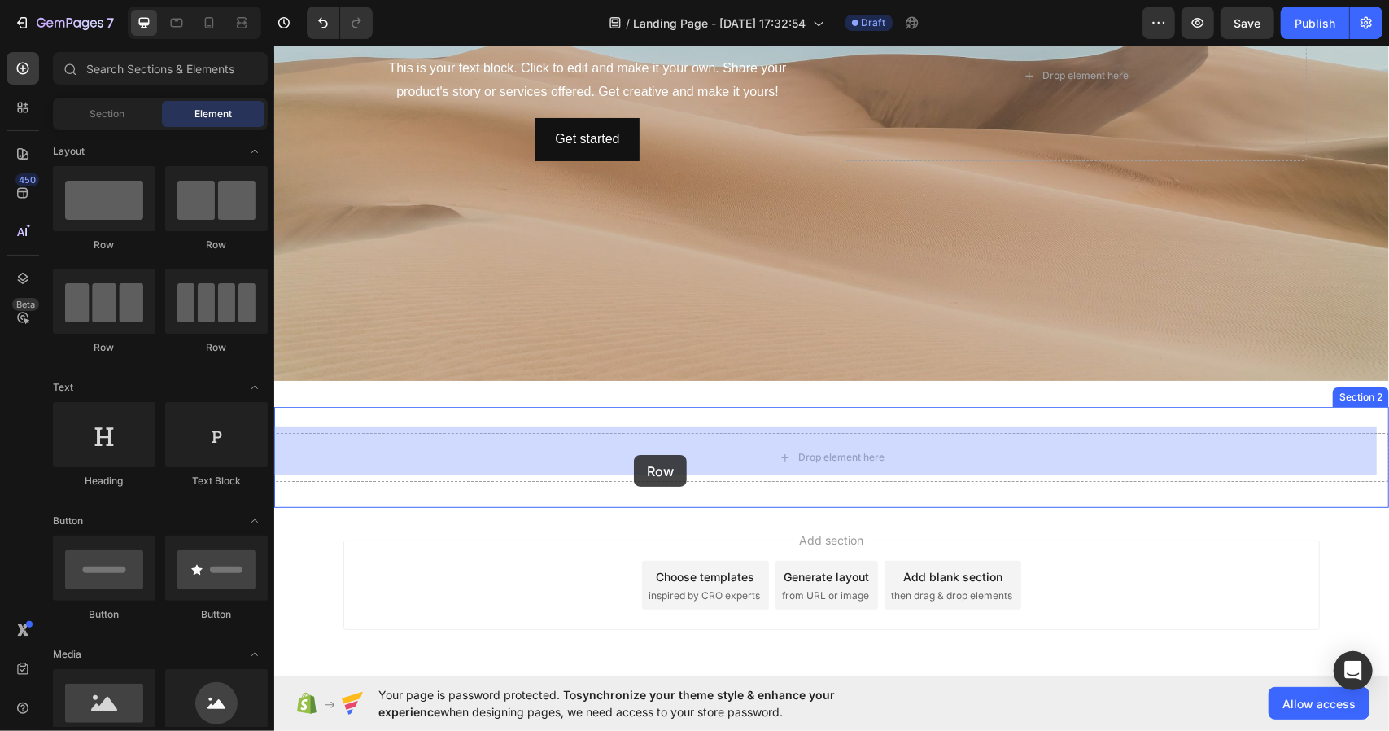
drag, startPoint x: 365, startPoint y: 240, endPoint x: 630, endPoint y: 454, distance: 340.9
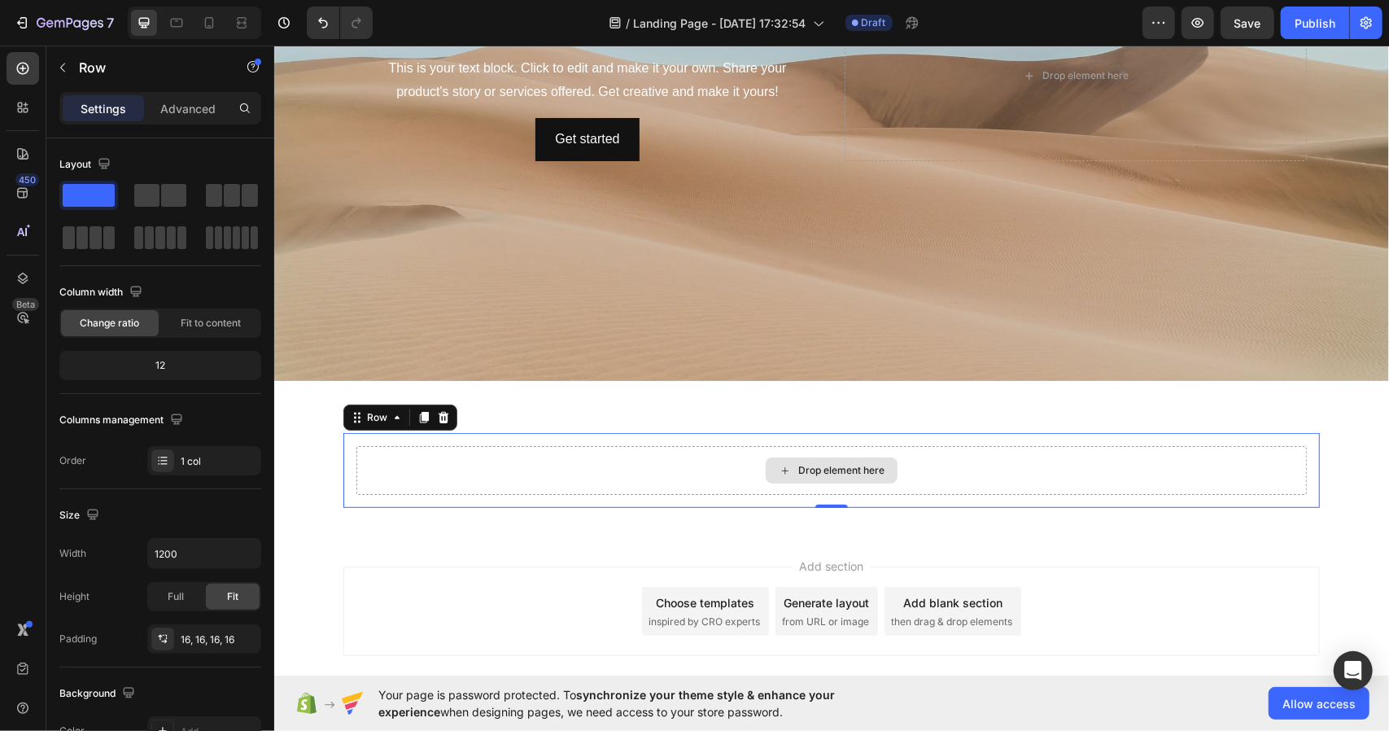
click at [804, 463] on div "Drop element here" at bounding box center [841, 469] width 86 height 13
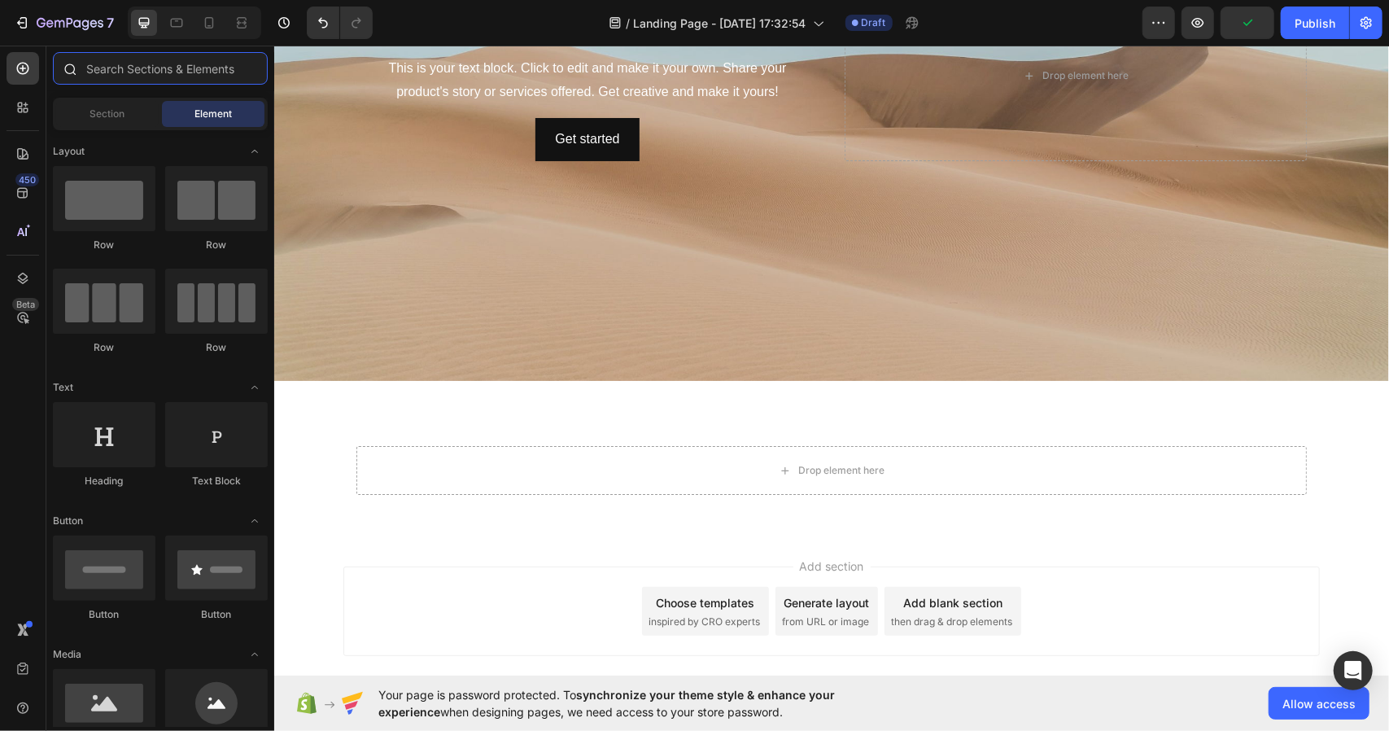
click at [177, 71] on input "text" at bounding box center [160, 68] width 215 height 33
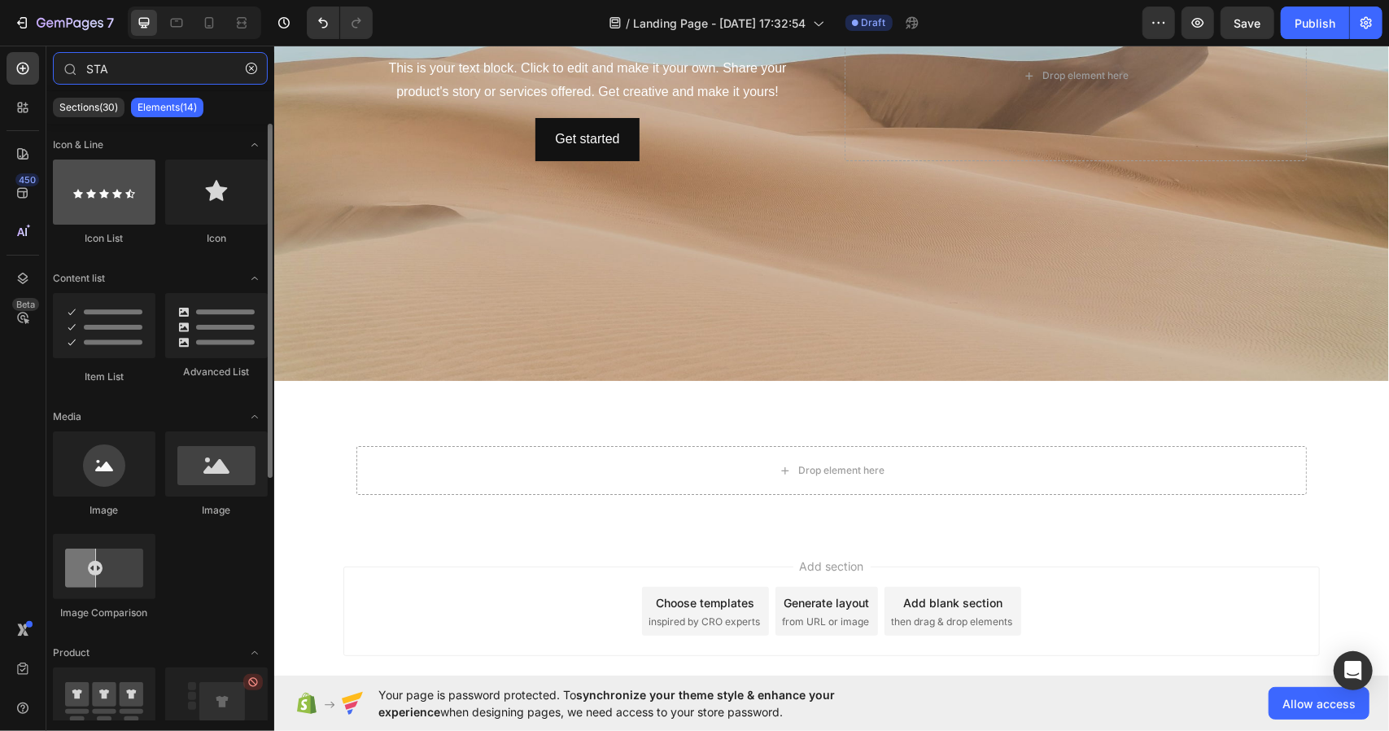
type input "STA"
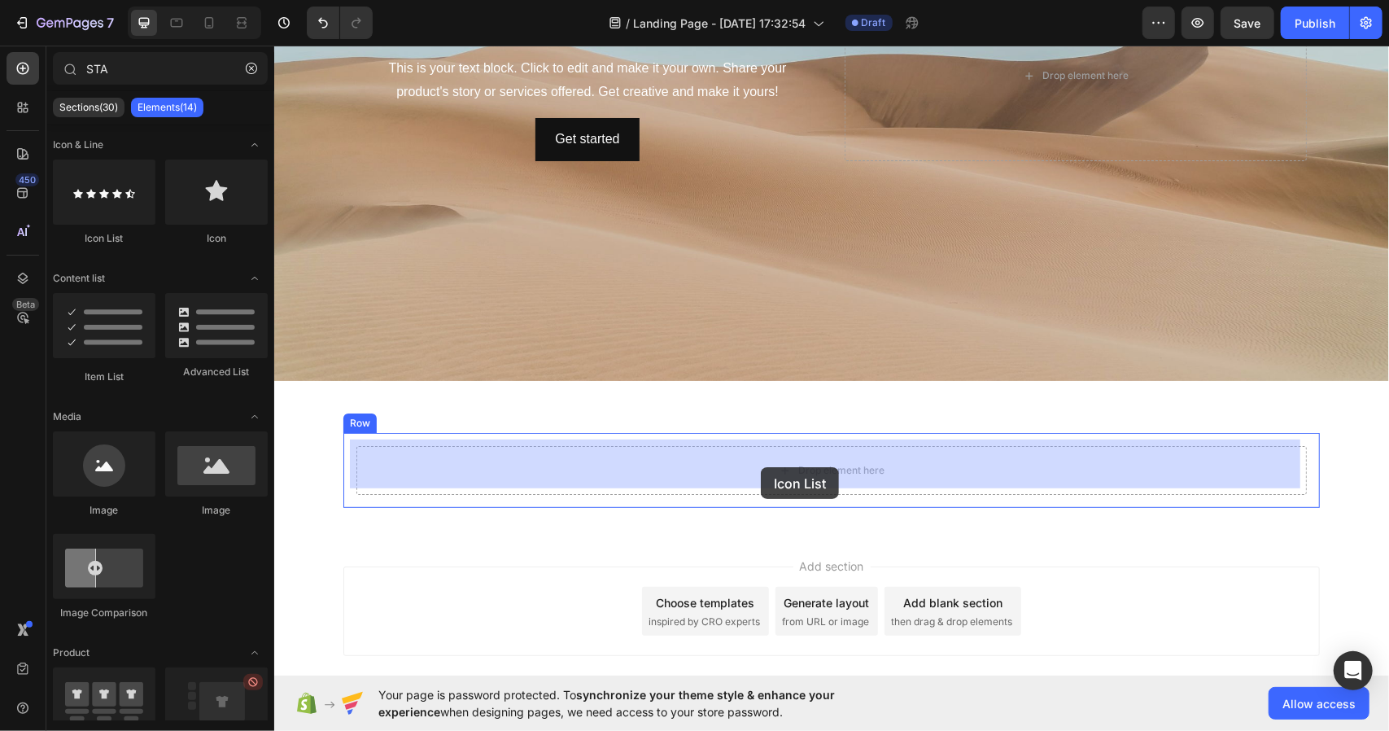
drag, startPoint x: 392, startPoint y: 229, endPoint x: 760, endPoint y: 466, distance: 438.0
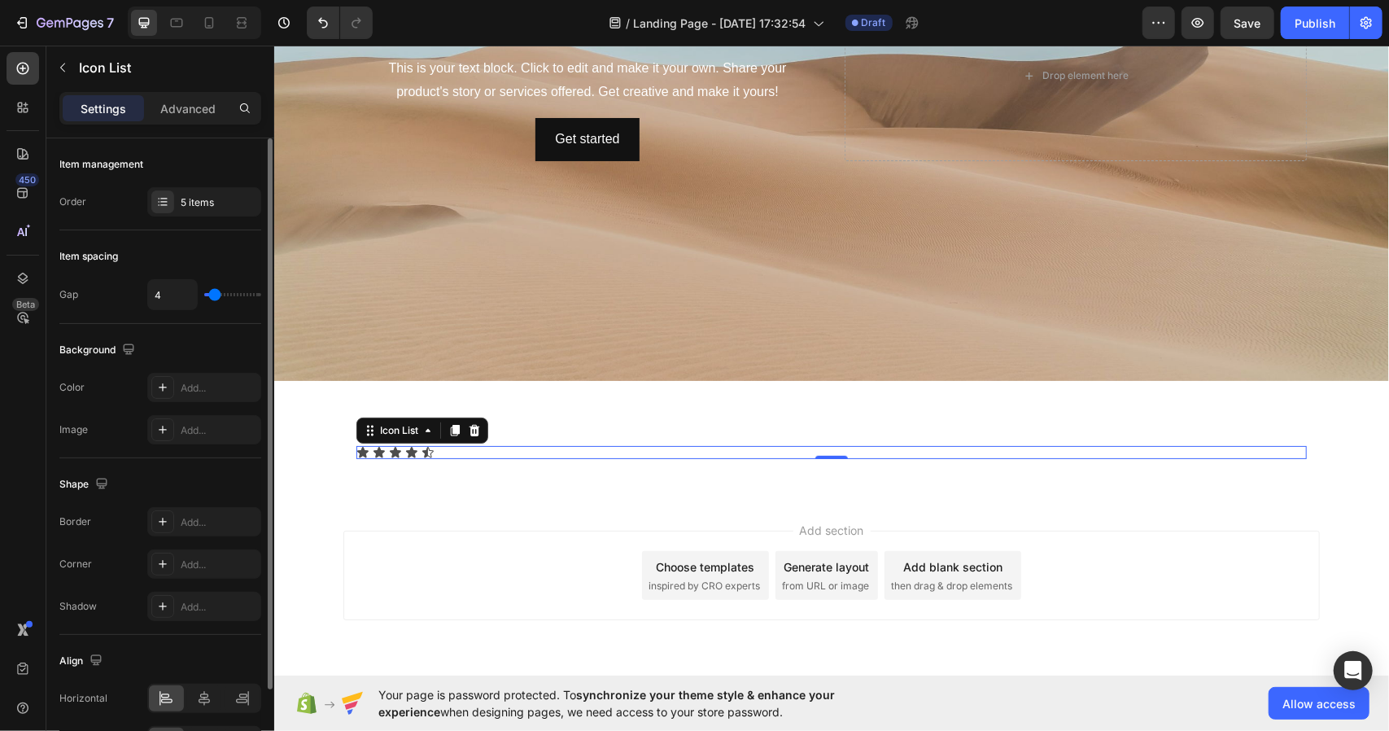
type input "9"
type input "12"
type input "14"
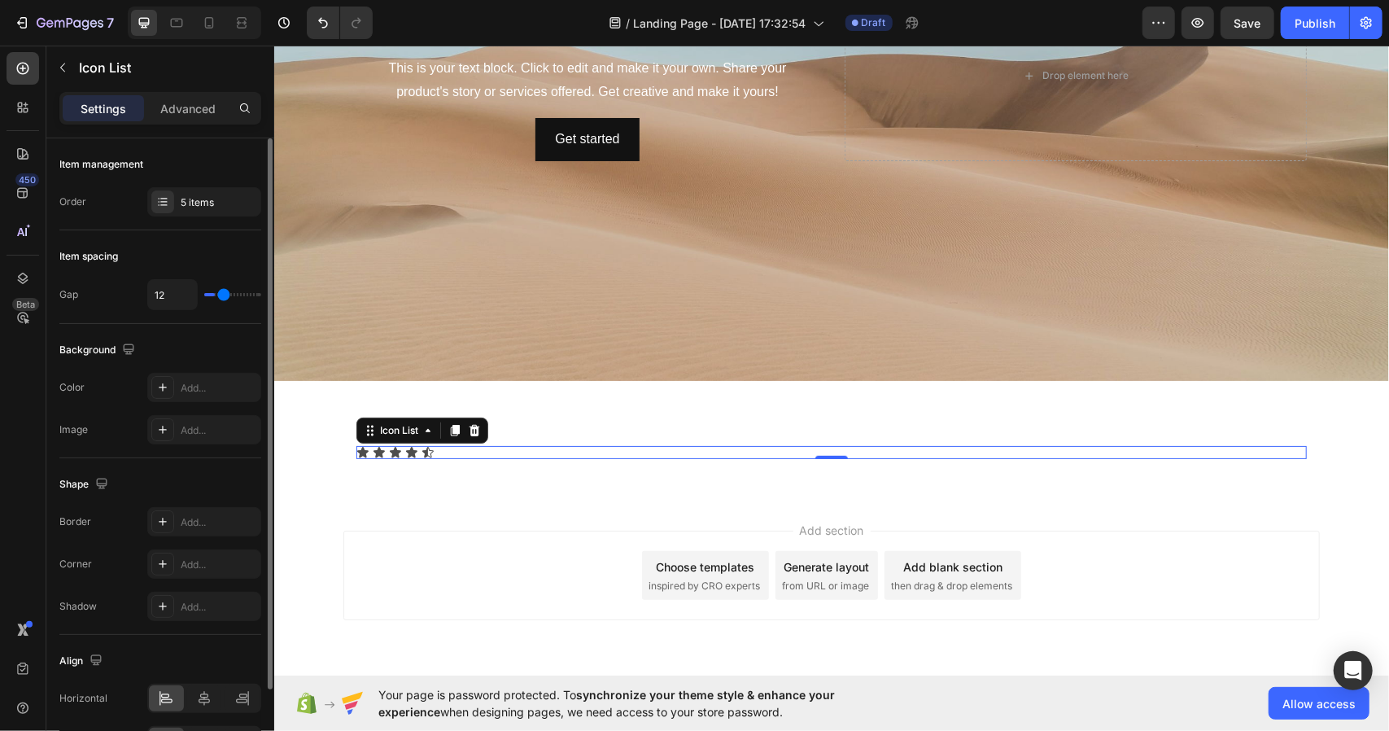
type input "14"
type input "15"
type input "21"
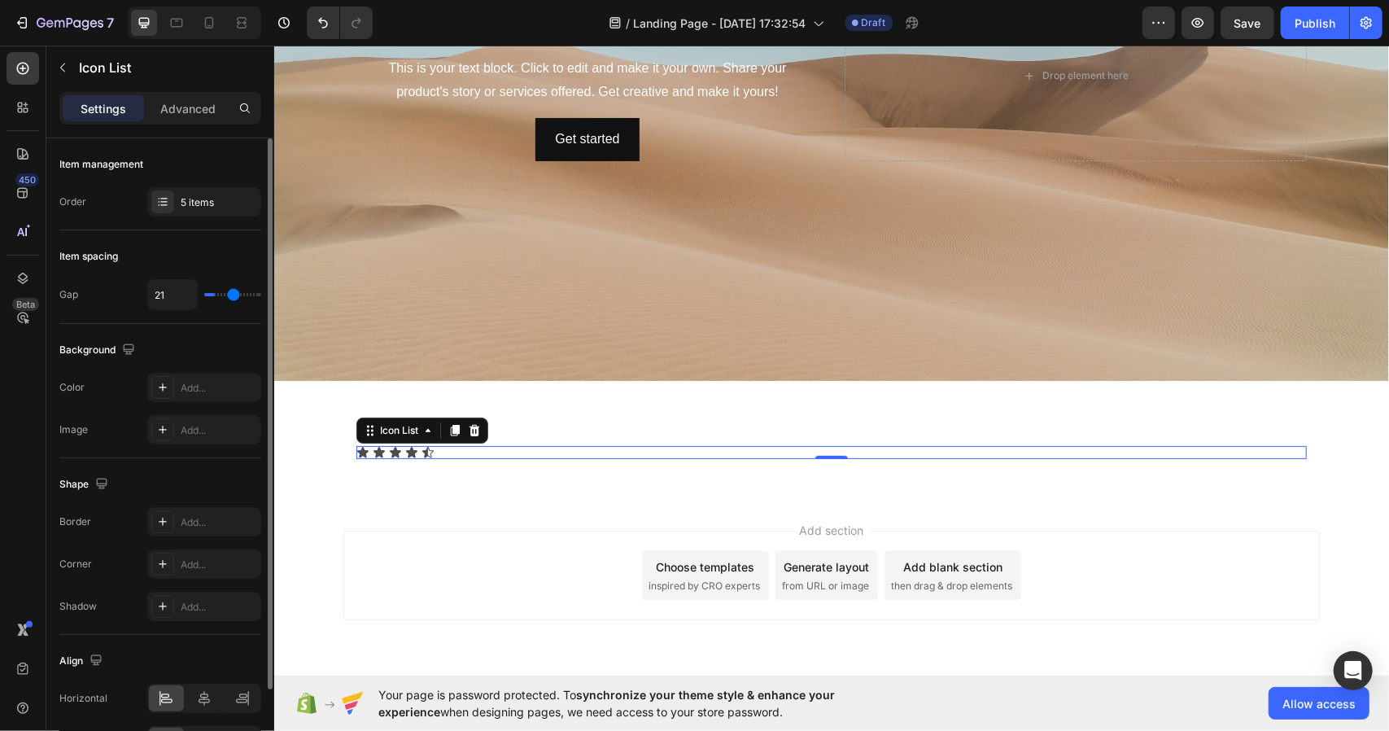
type input "24"
type input "25"
type input "26"
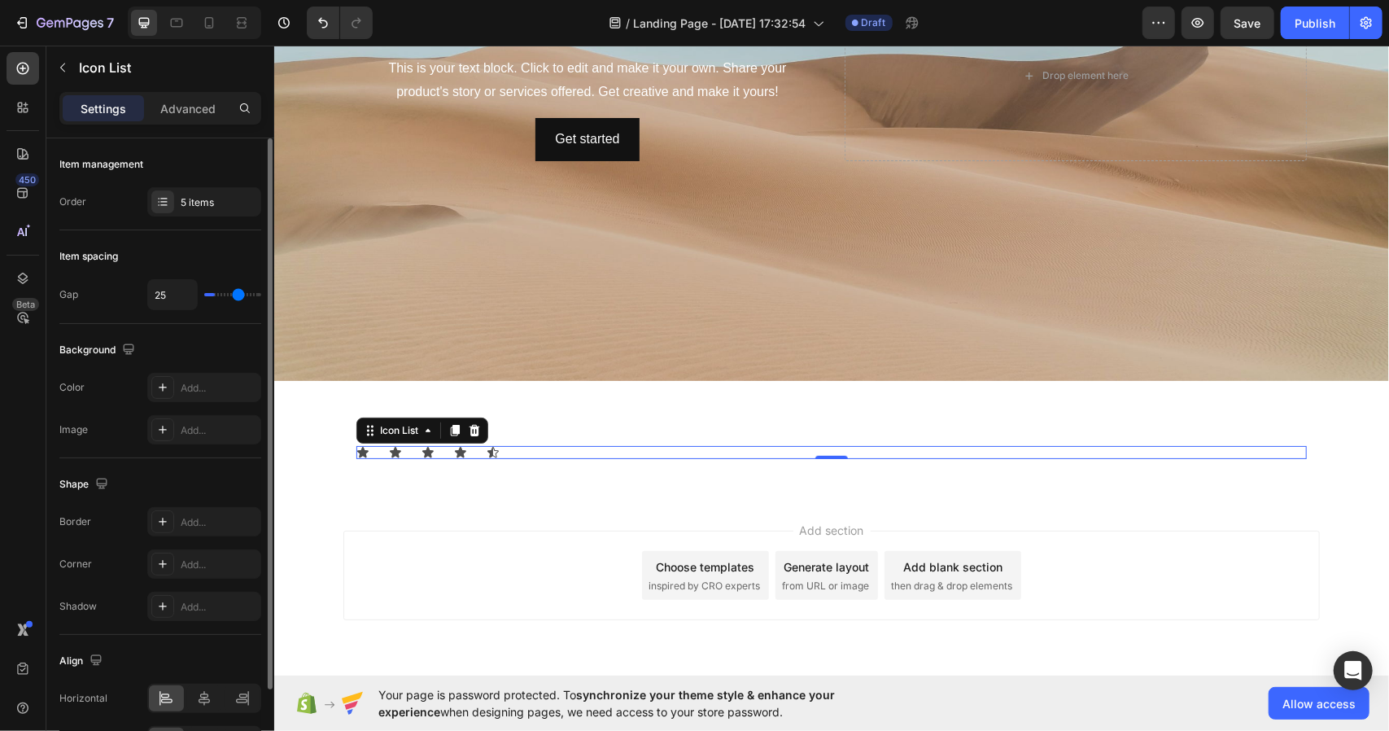
type input "26"
type input "27"
type input "28"
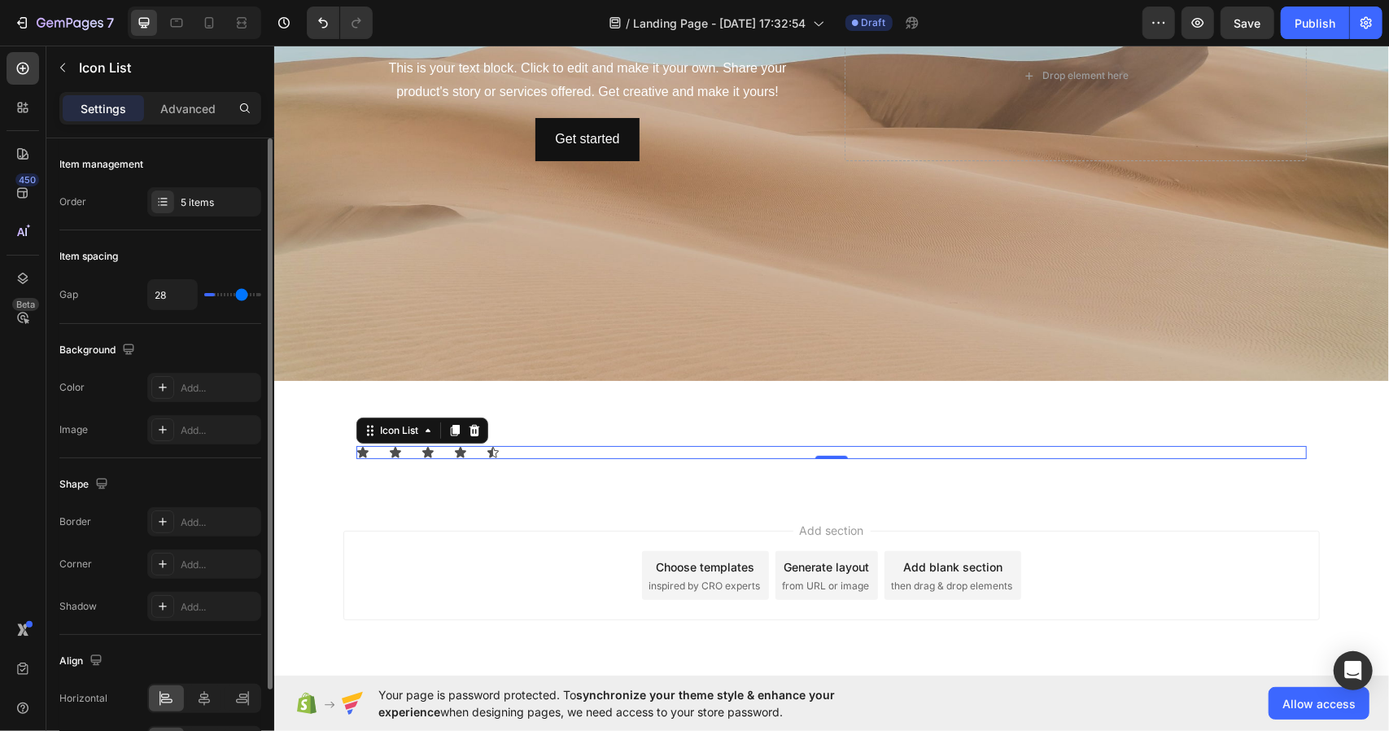
type input "29"
type input "30"
type input "31"
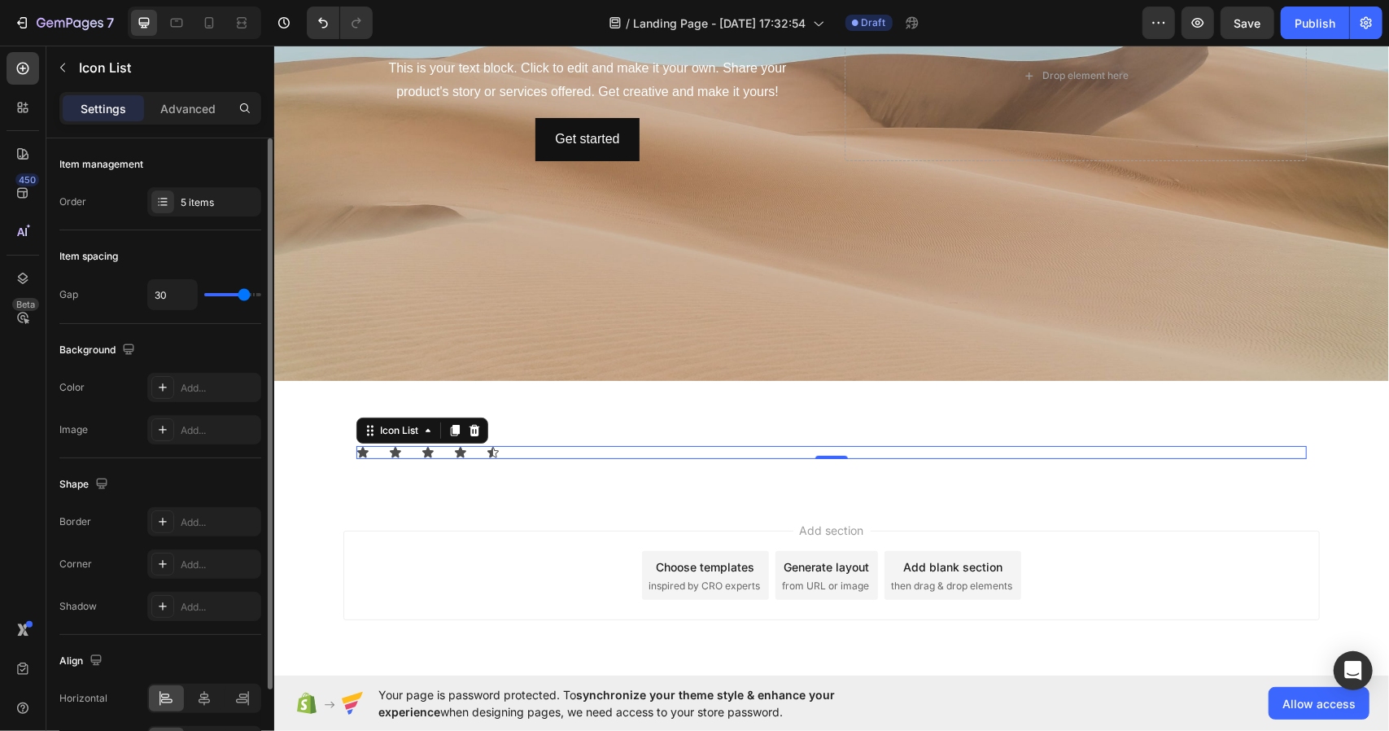
type input "31"
type input "32"
type input "34"
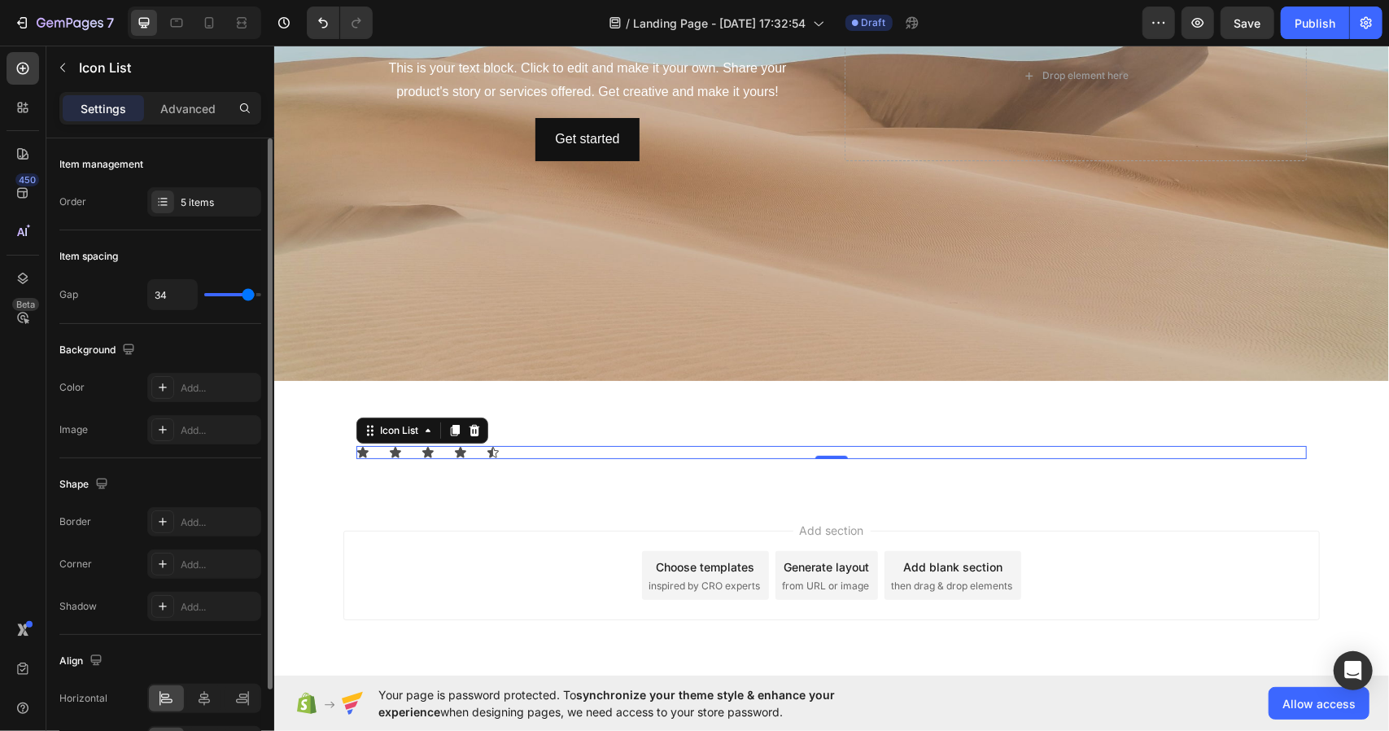
type input "35"
type input "36"
type input "35"
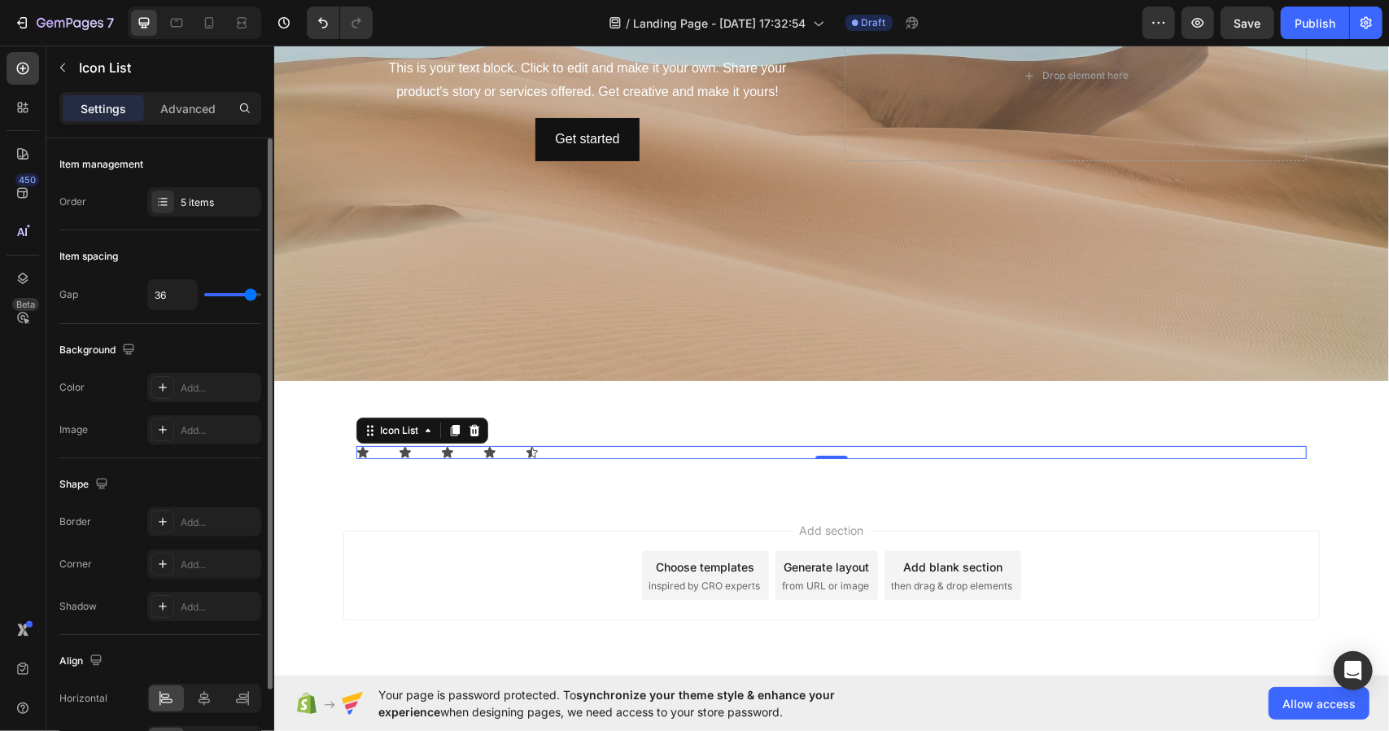
type input "35"
type input "34"
type input "33"
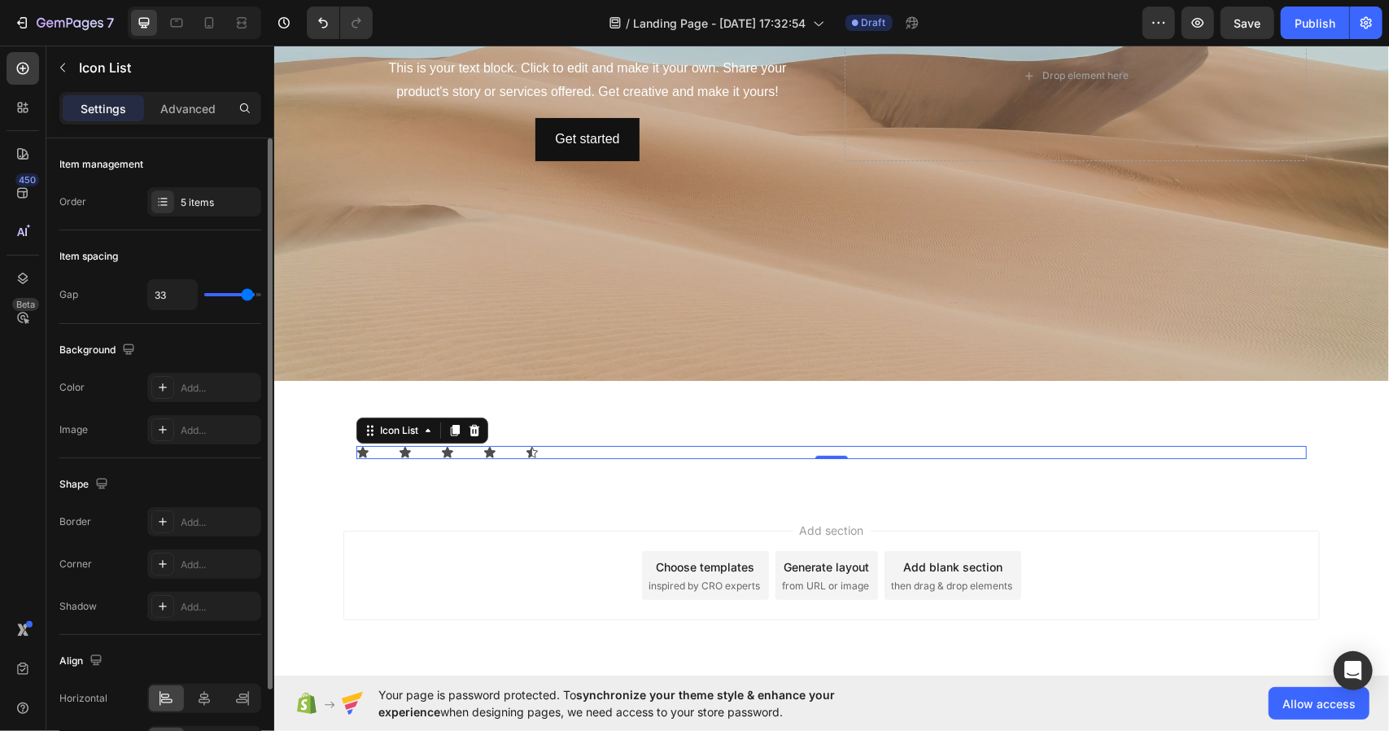
type input "32"
type input "31"
type input "30"
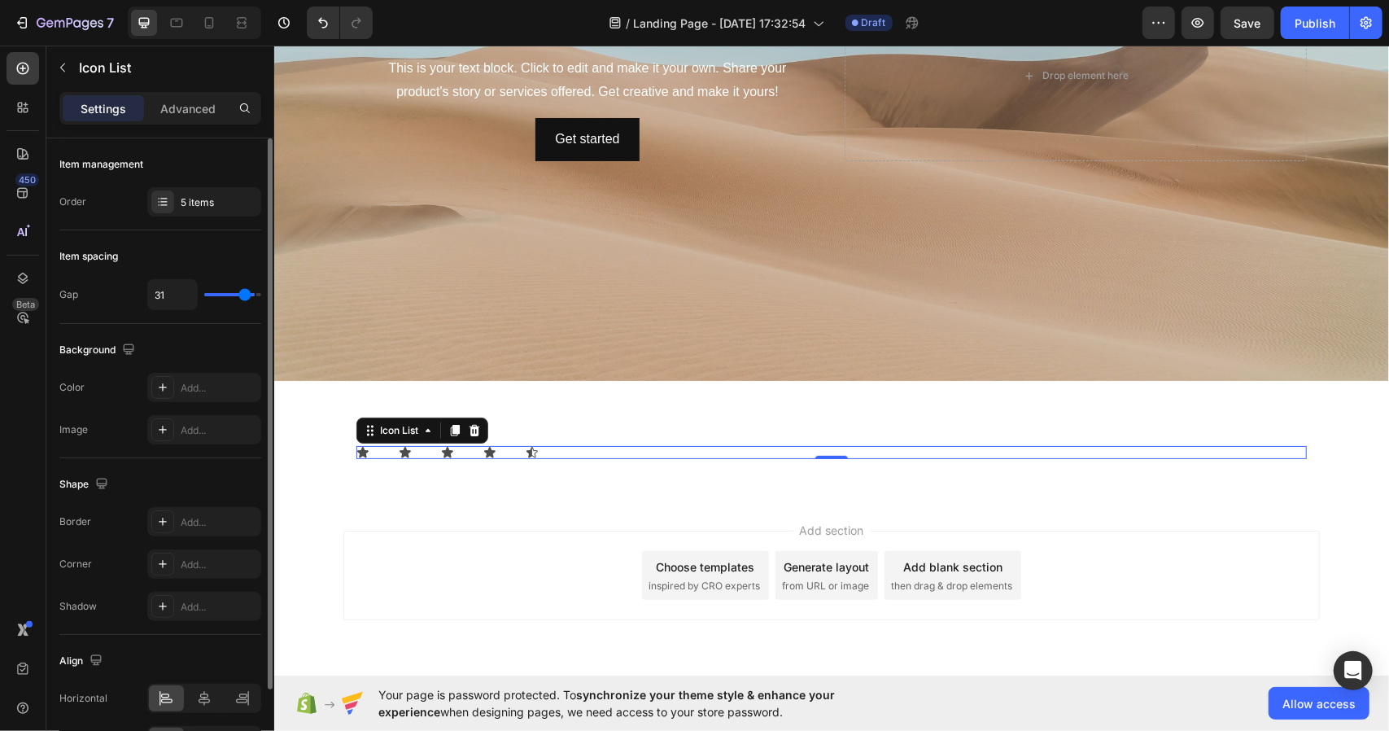
type input "30"
type input "29"
type input "28"
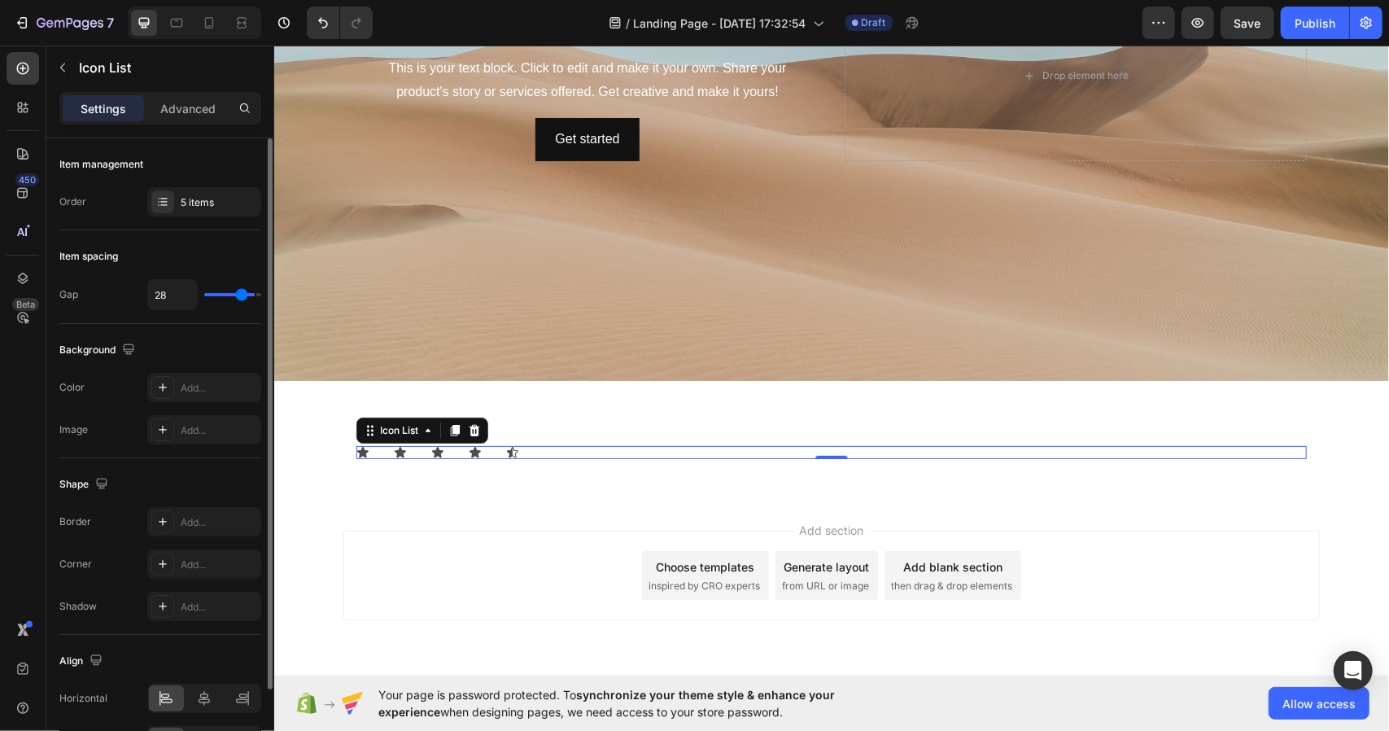
type input "27"
type input "26"
type input "25"
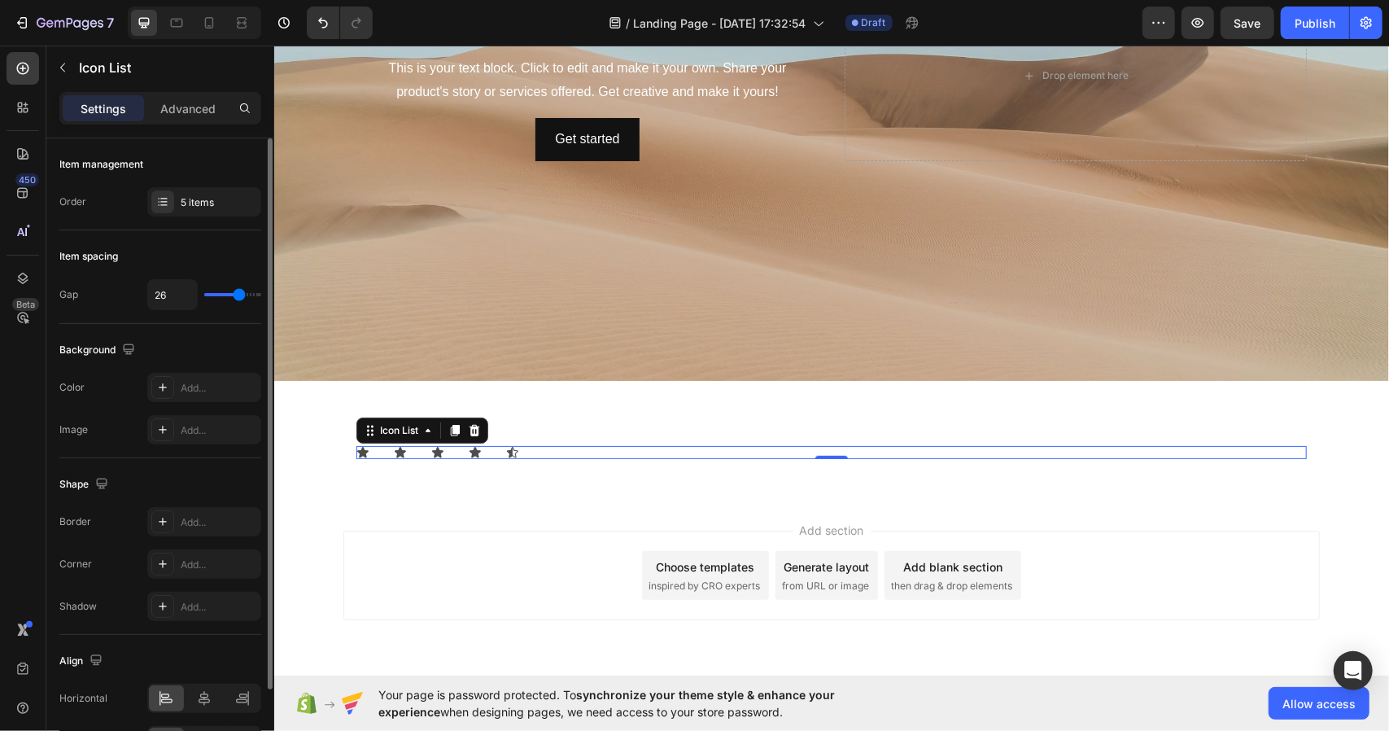
type input "25"
type input "24"
type input "23"
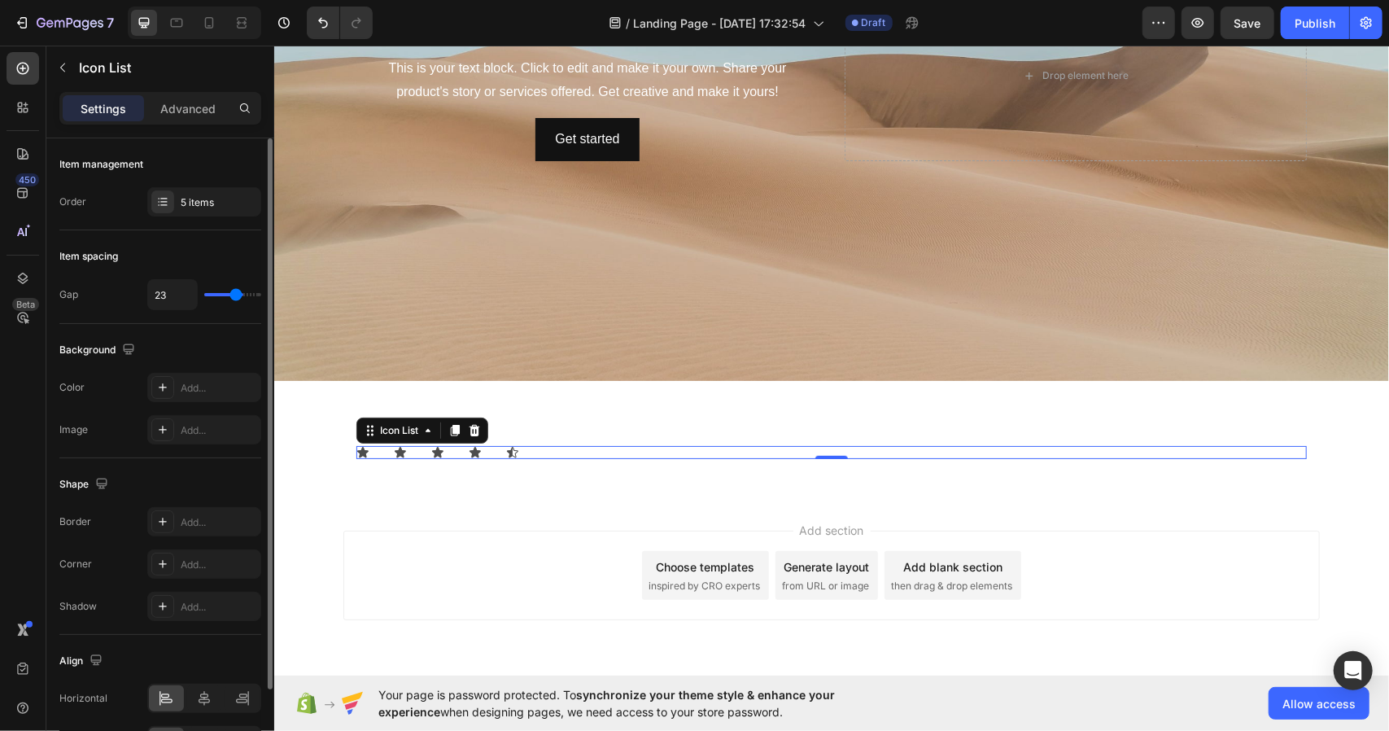
type input "22"
type input "21"
type input "20"
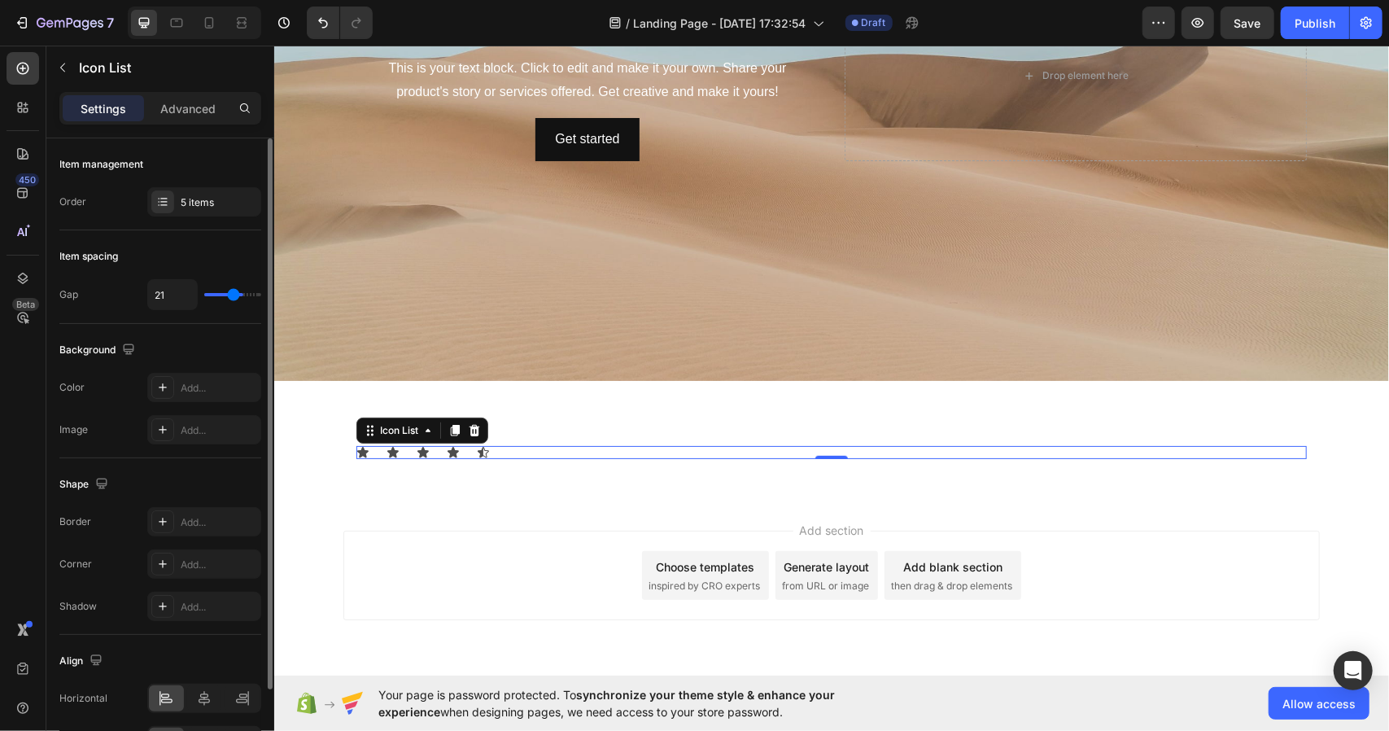
type input "20"
type input "19"
type input "18"
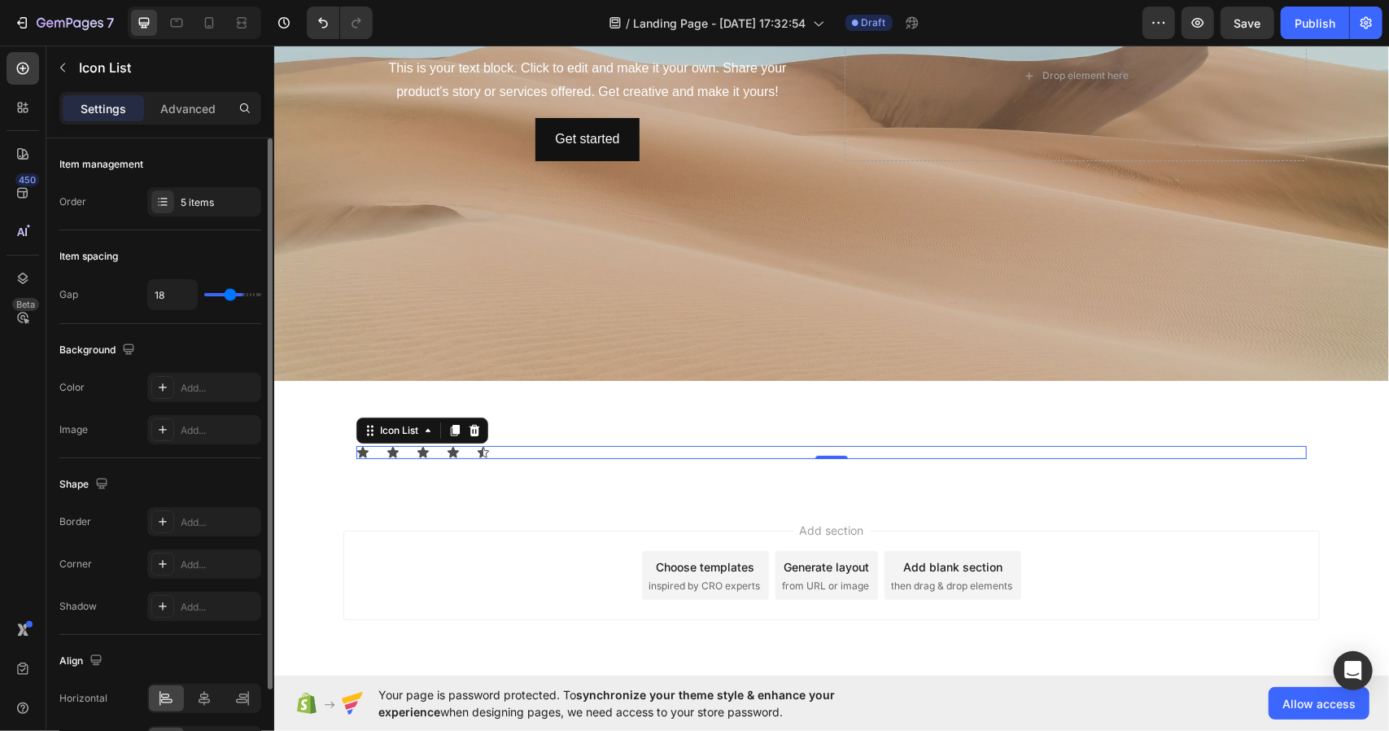
type input "16"
type input "15"
type input "14"
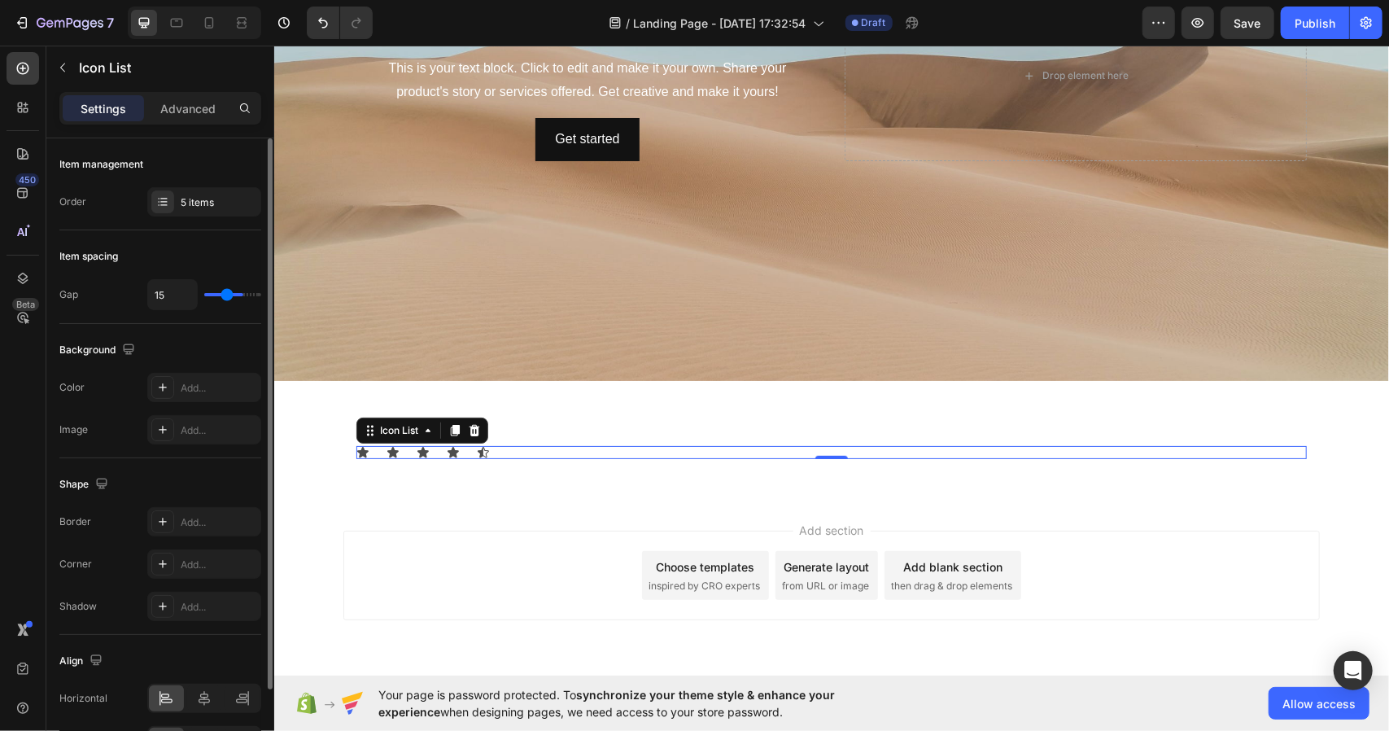
type input "14"
type input "13"
type input "12"
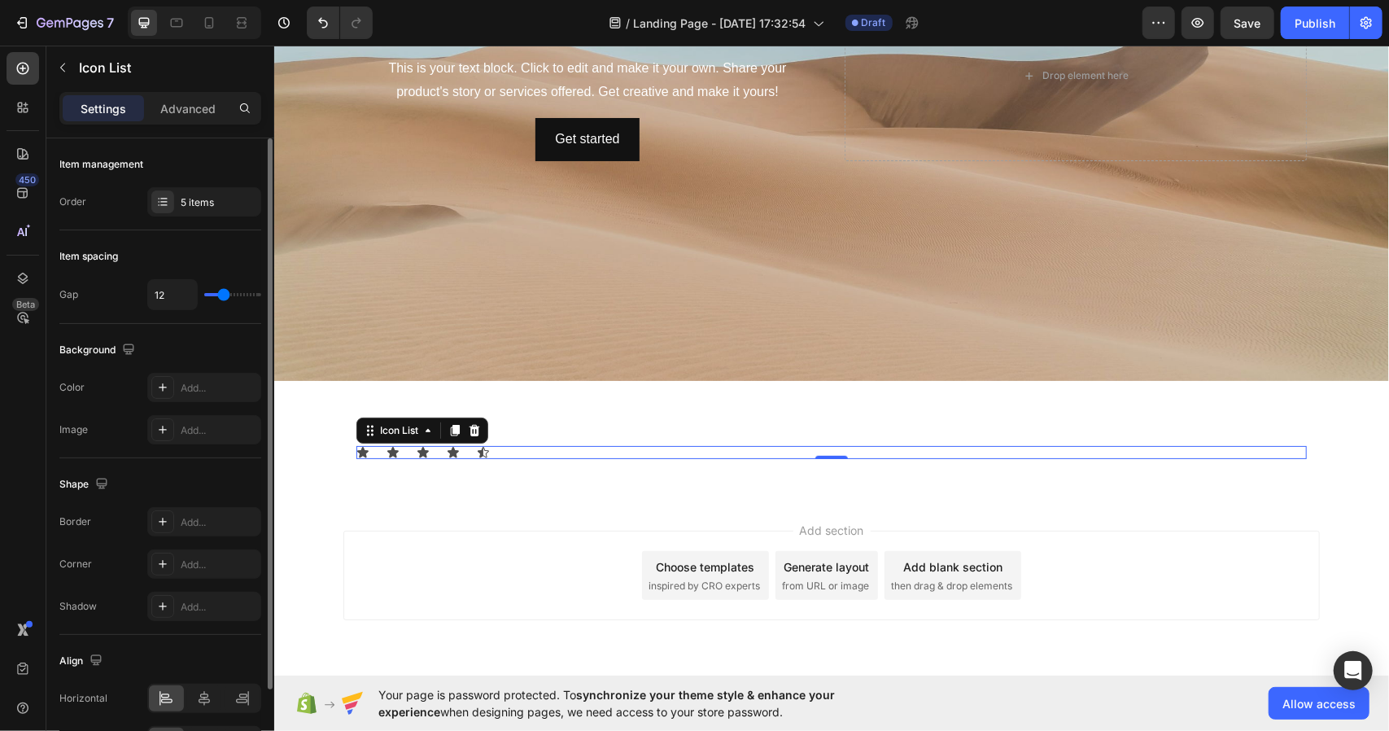
type input "11"
type input "10"
type input "9"
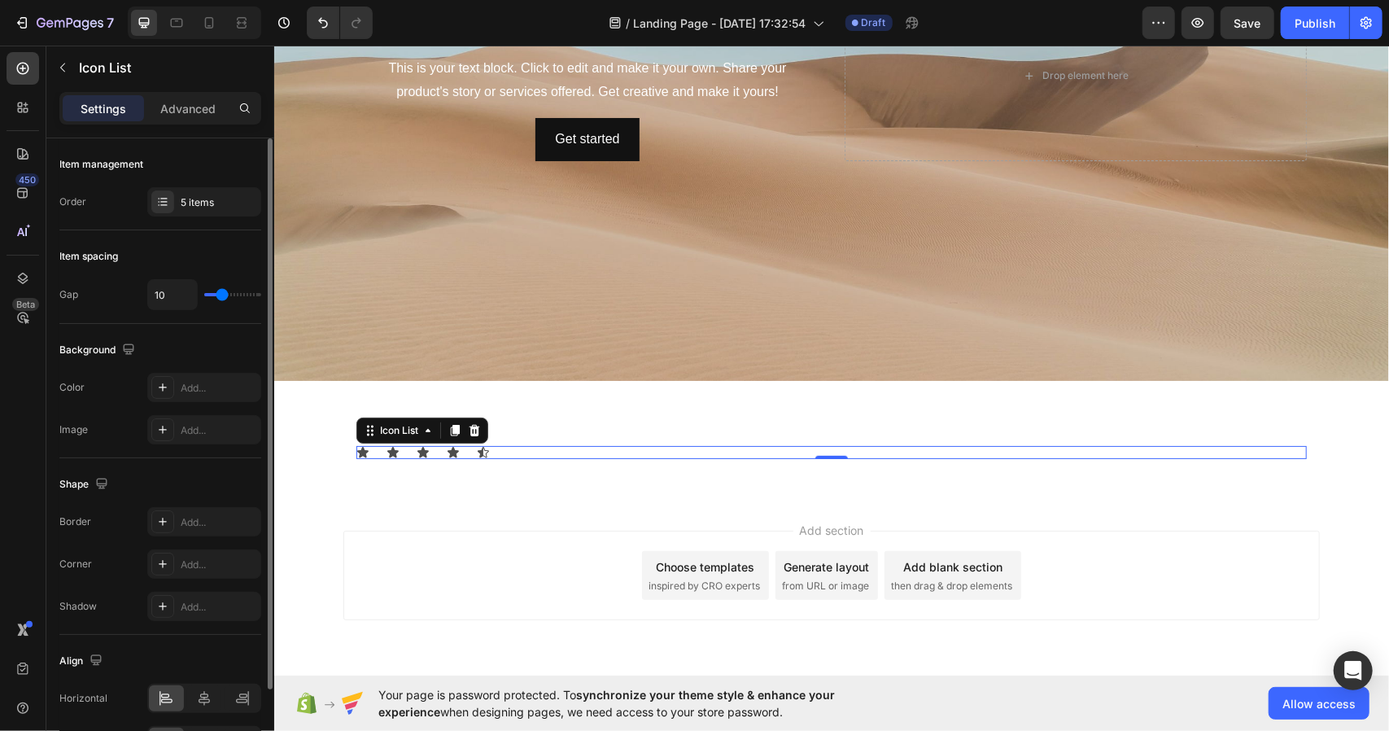
type input "9"
type input "7"
type input "4"
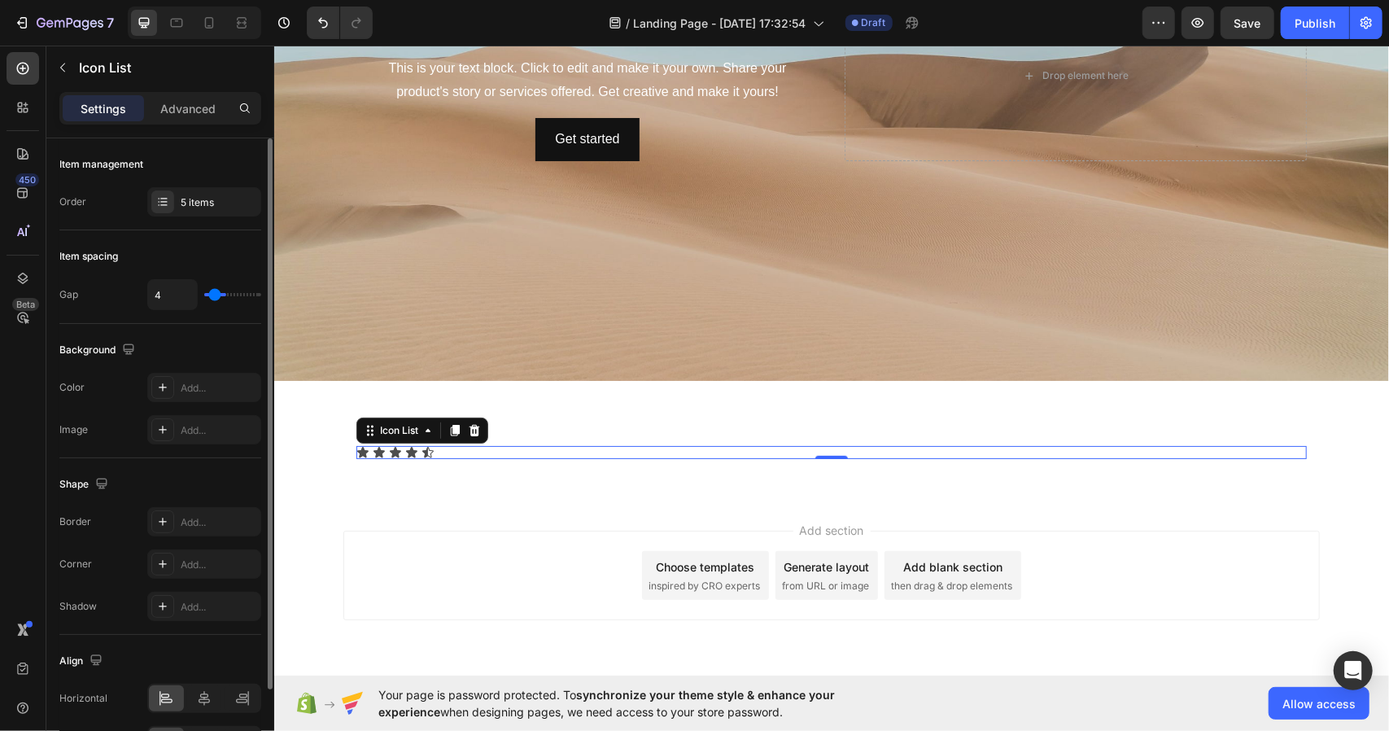
type input "2"
type input "1"
type input "0"
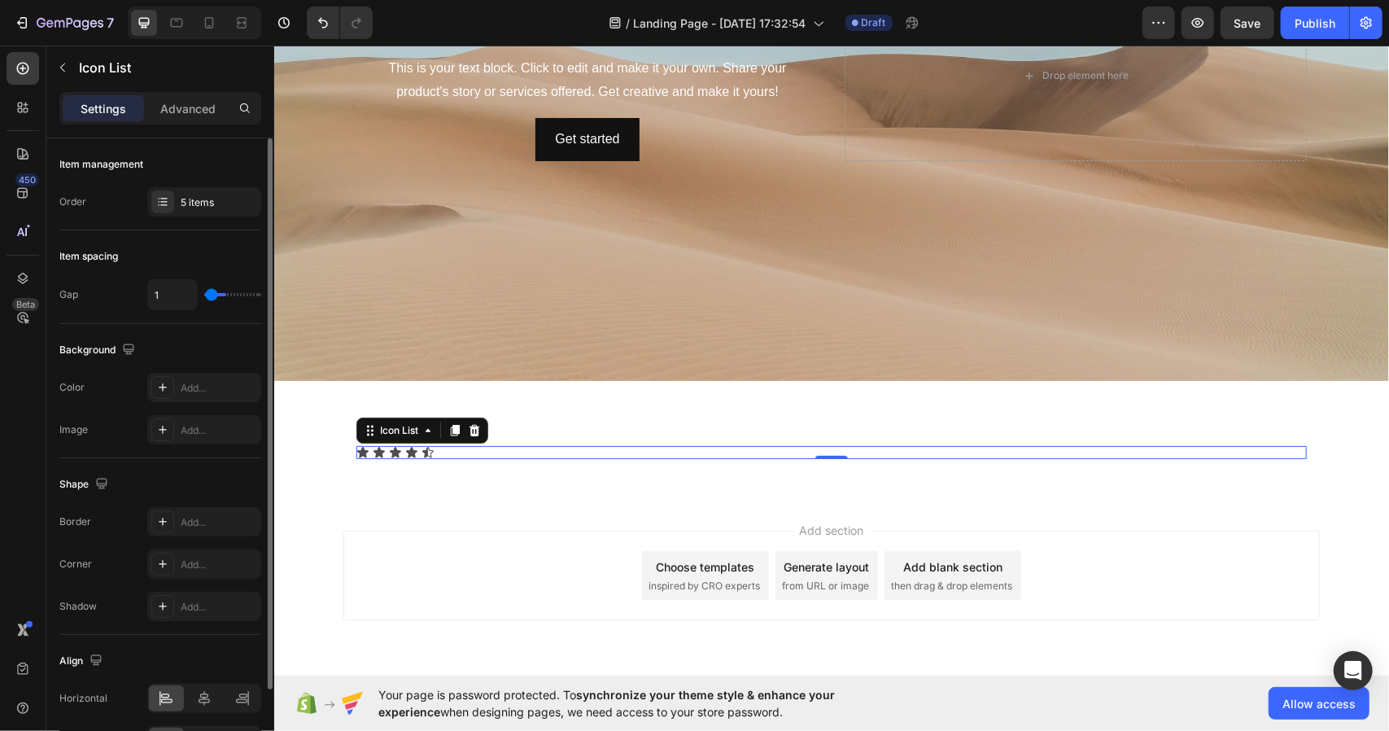
type input "0"
type input "1"
type input "2"
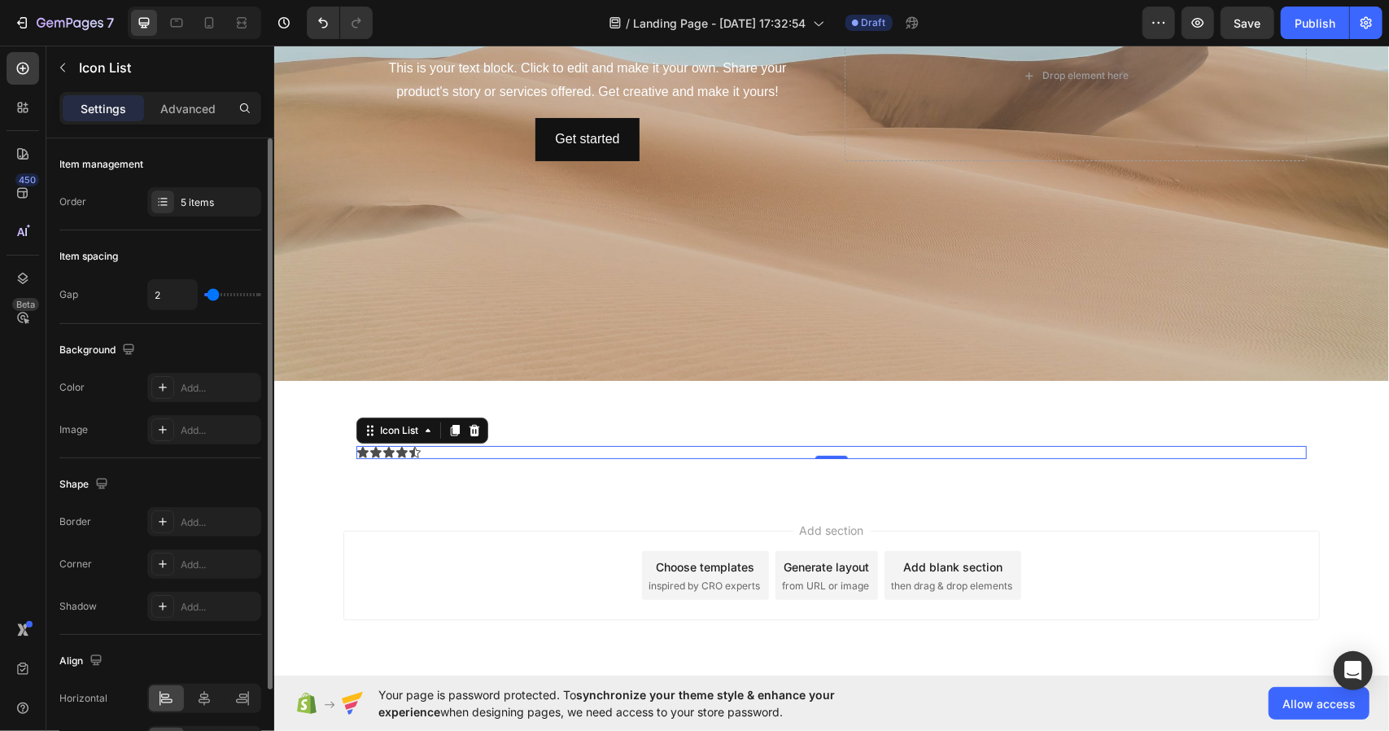
type input "3"
type input "4"
type input "5"
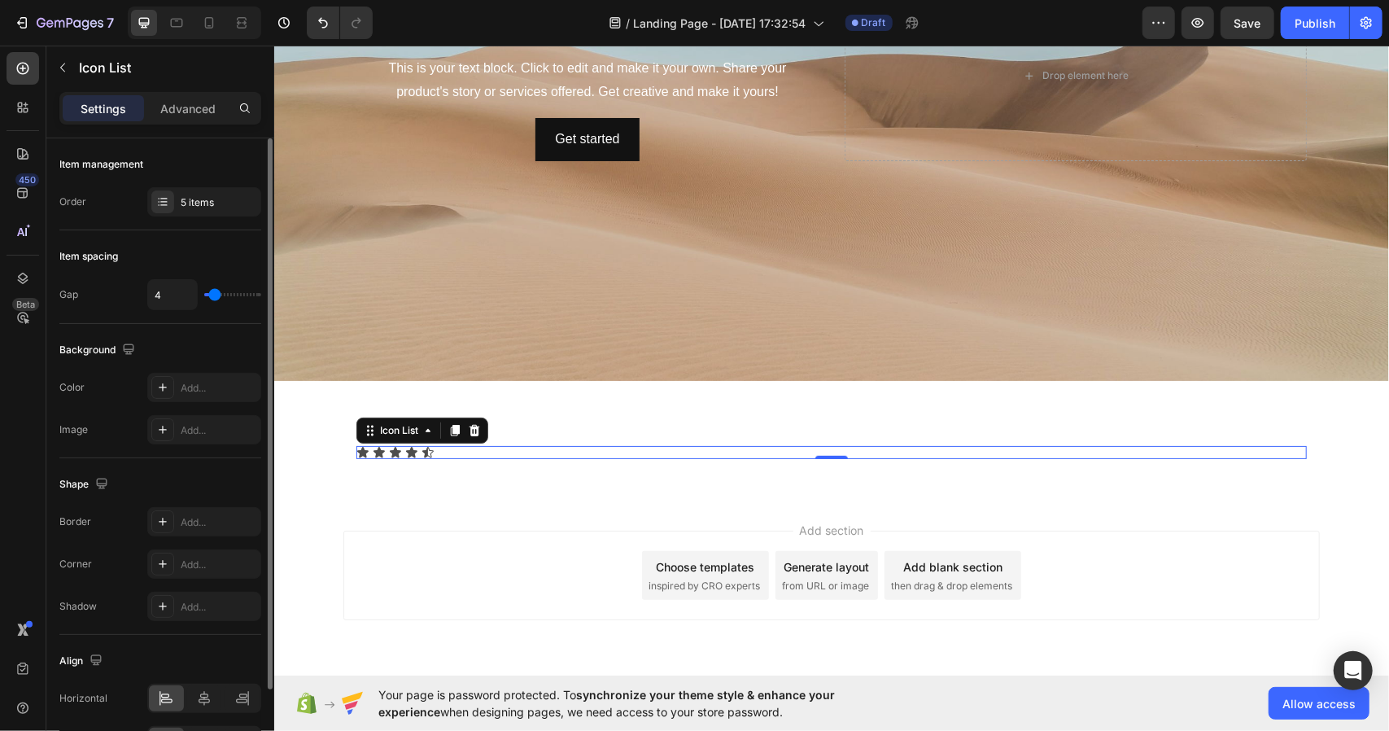
type input "5"
type input "4"
type input "3"
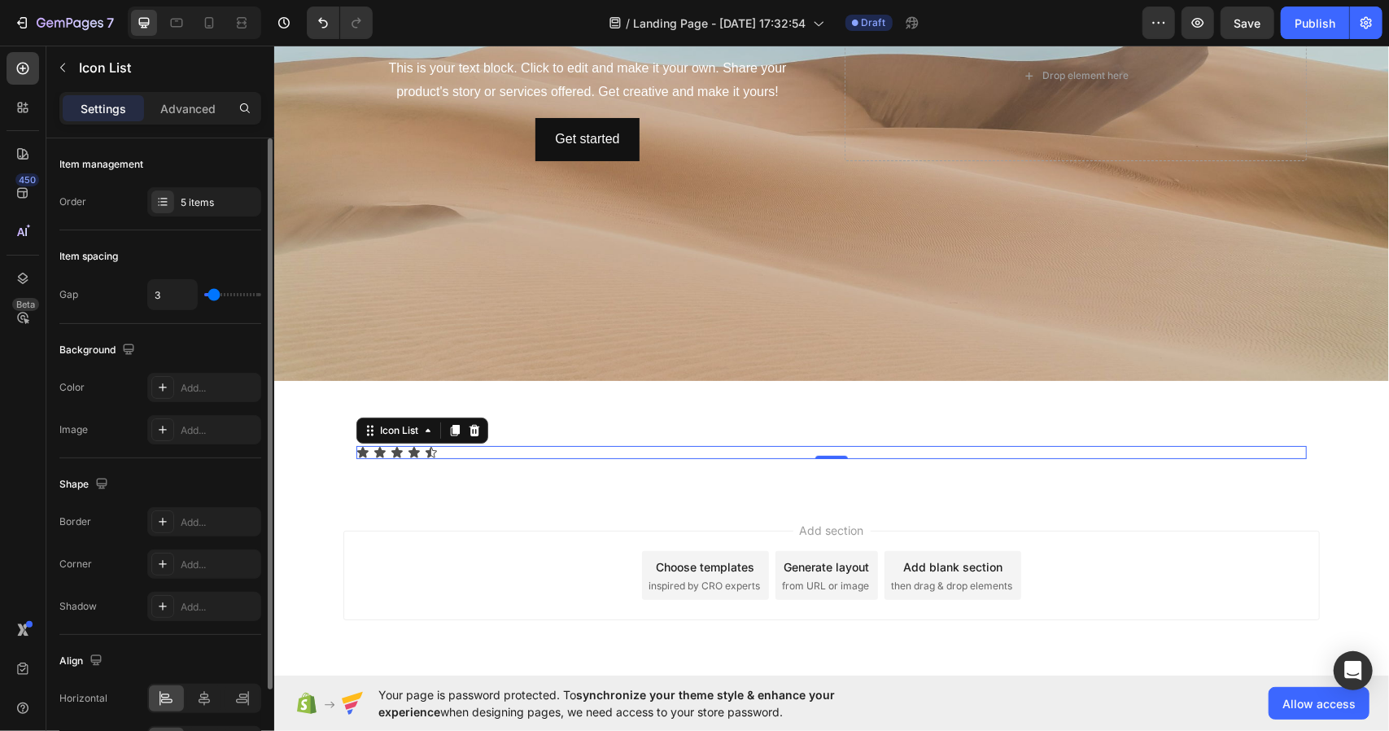
type input "2"
type input "1"
type input "0"
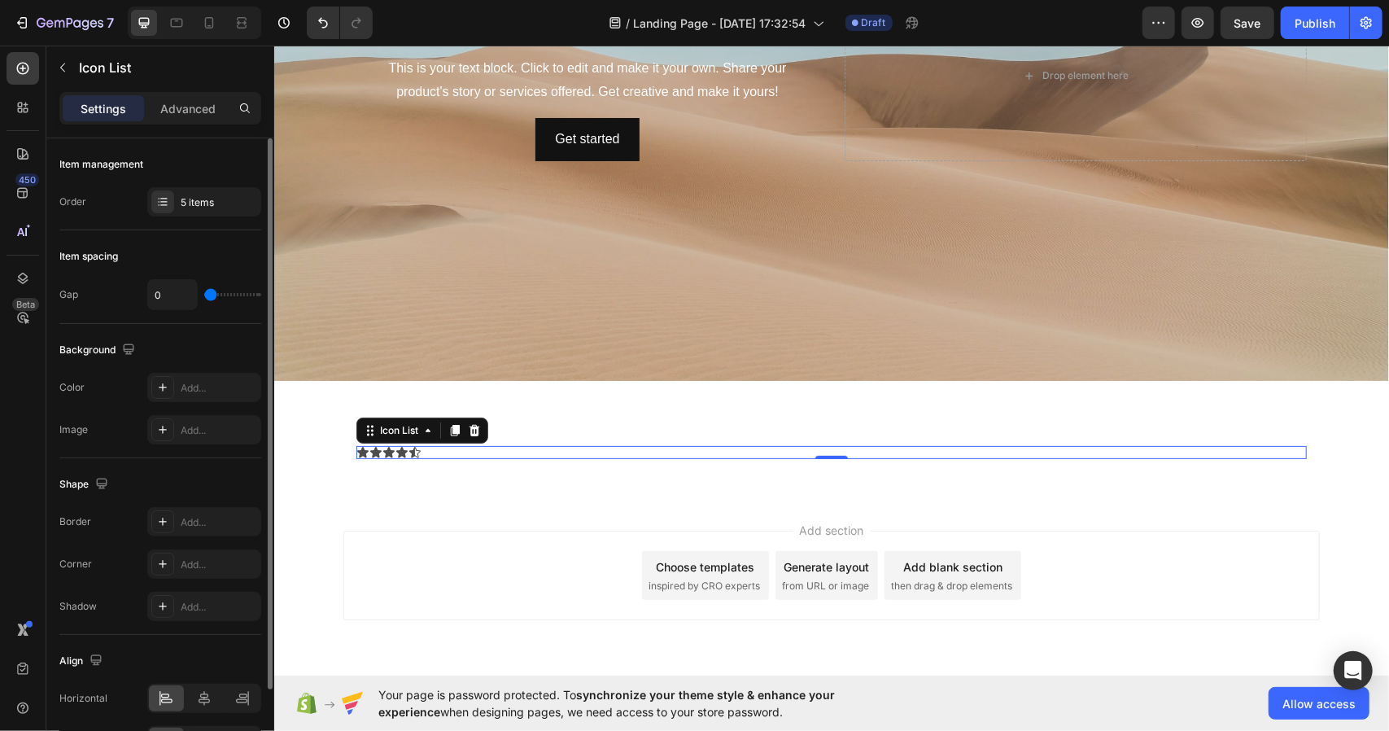
drag, startPoint x: 219, startPoint y: 295, endPoint x: 210, endPoint y: 297, distance: 9.1
type input "0"
click at [210, 296] on input "range" at bounding box center [232, 294] width 57 height 3
click at [164, 381] on icon at bounding box center [162, 387] width 13 height 13
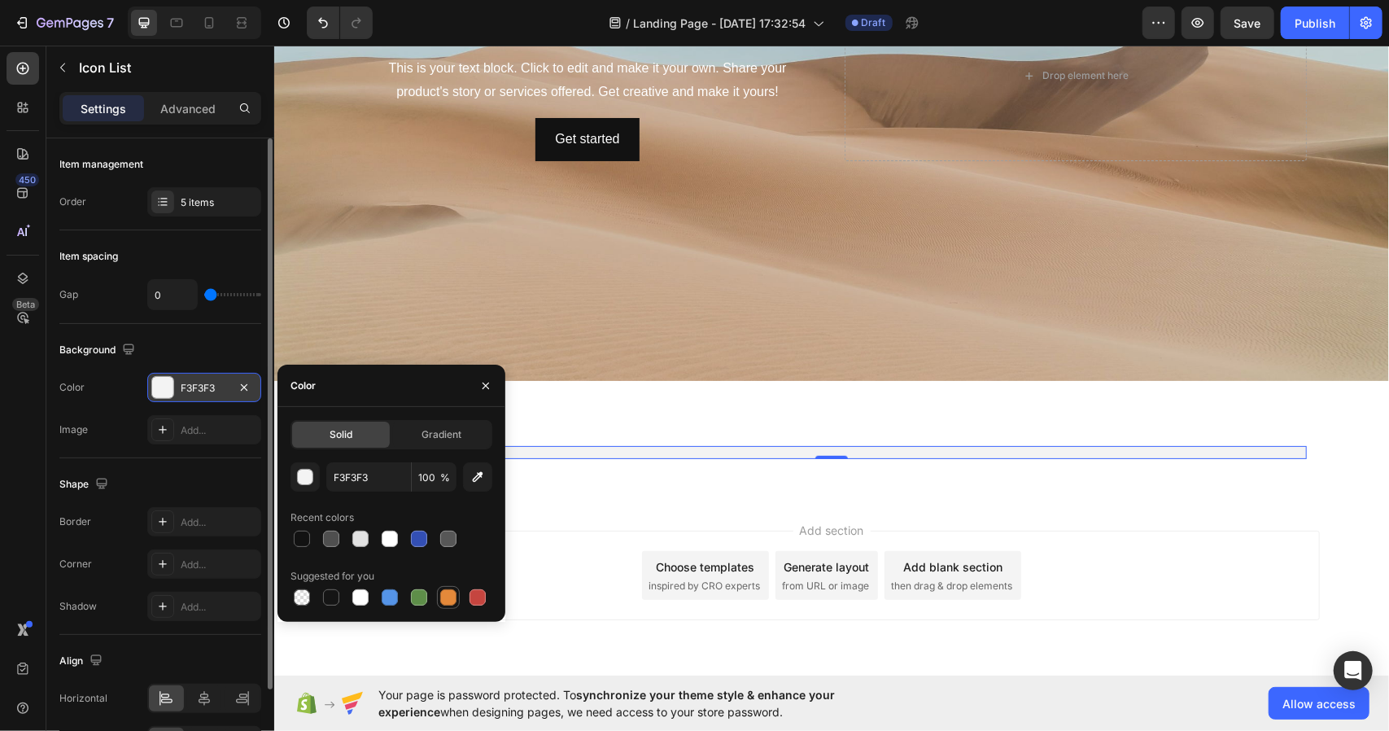
click at [444, 594] on div at bounding box center [448, 597] width 16 height 16
type input "E4893A"
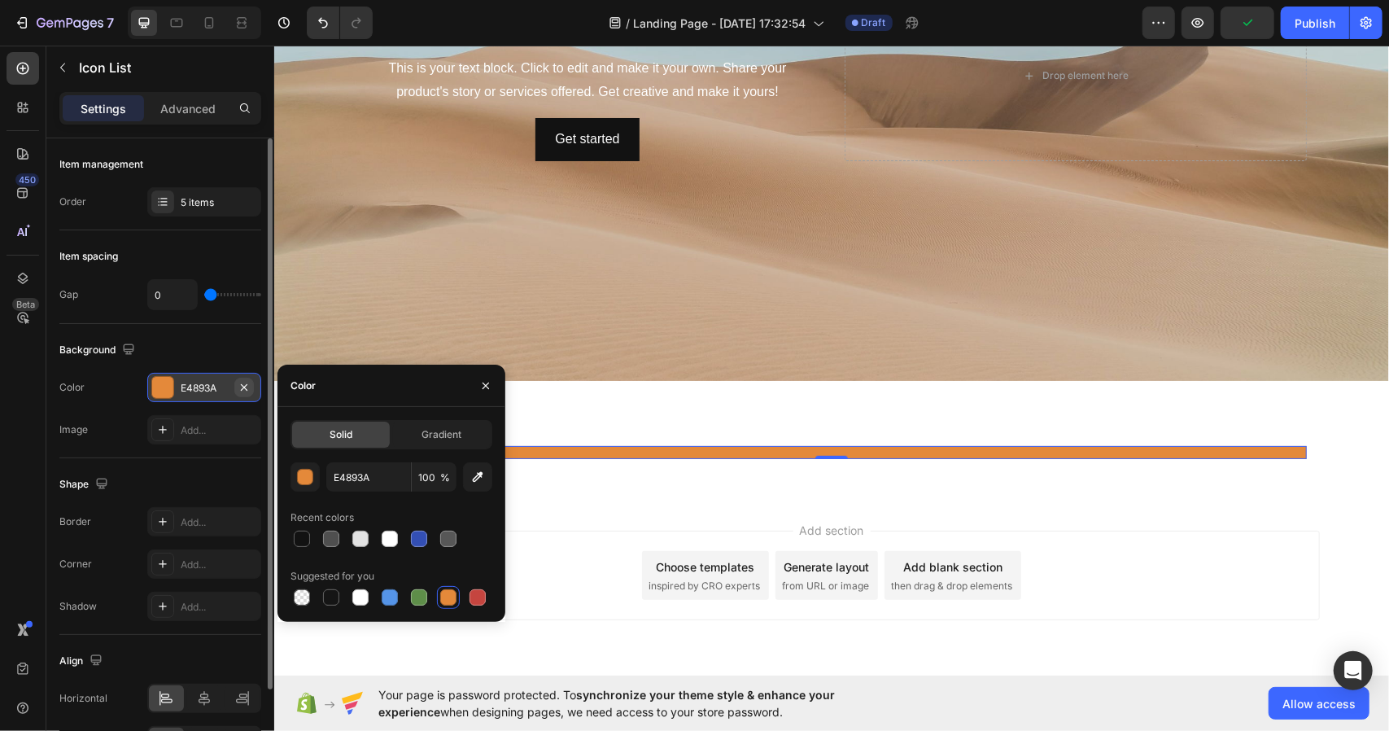
click at [247, 387] on icon "button" at bounding box center [244, 387] width 13 height 13
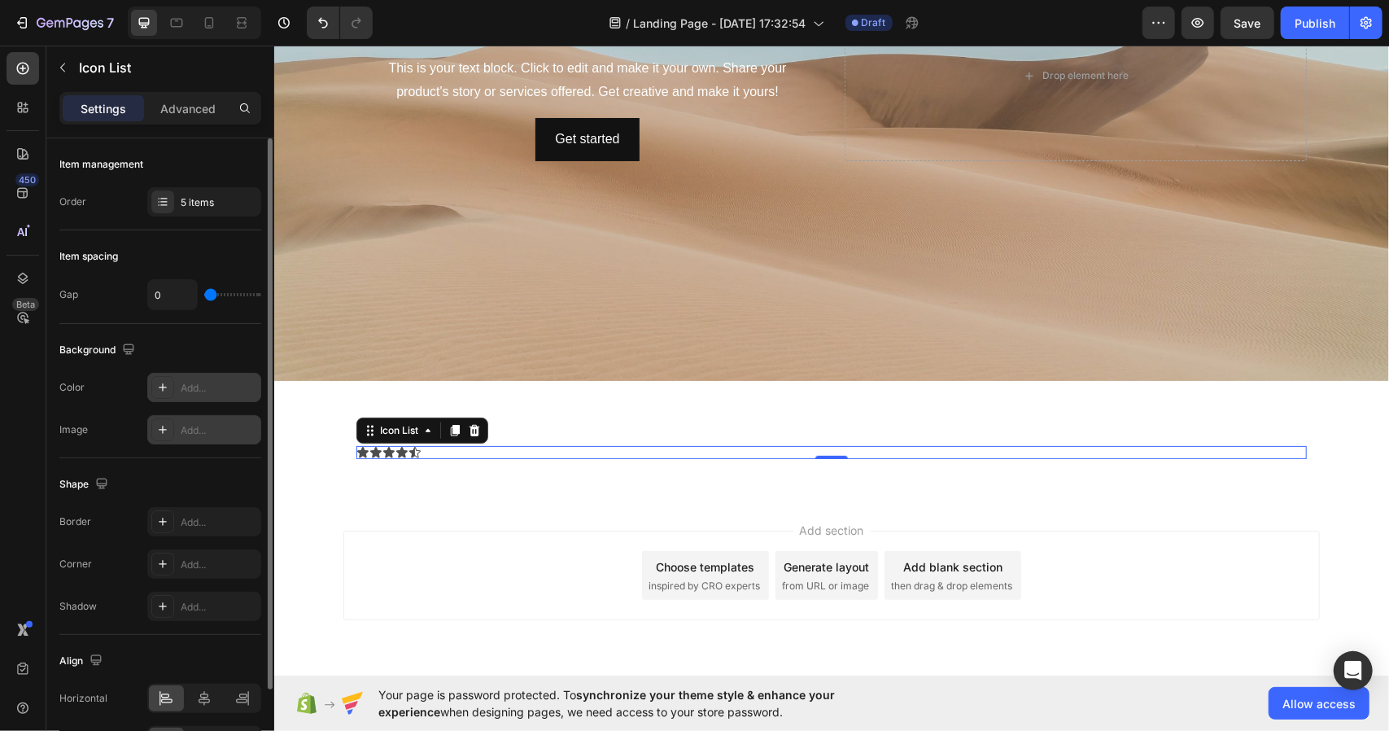
click at [209, 431] on div "Add..." at bounding box center [219, 430] width 77 height 15
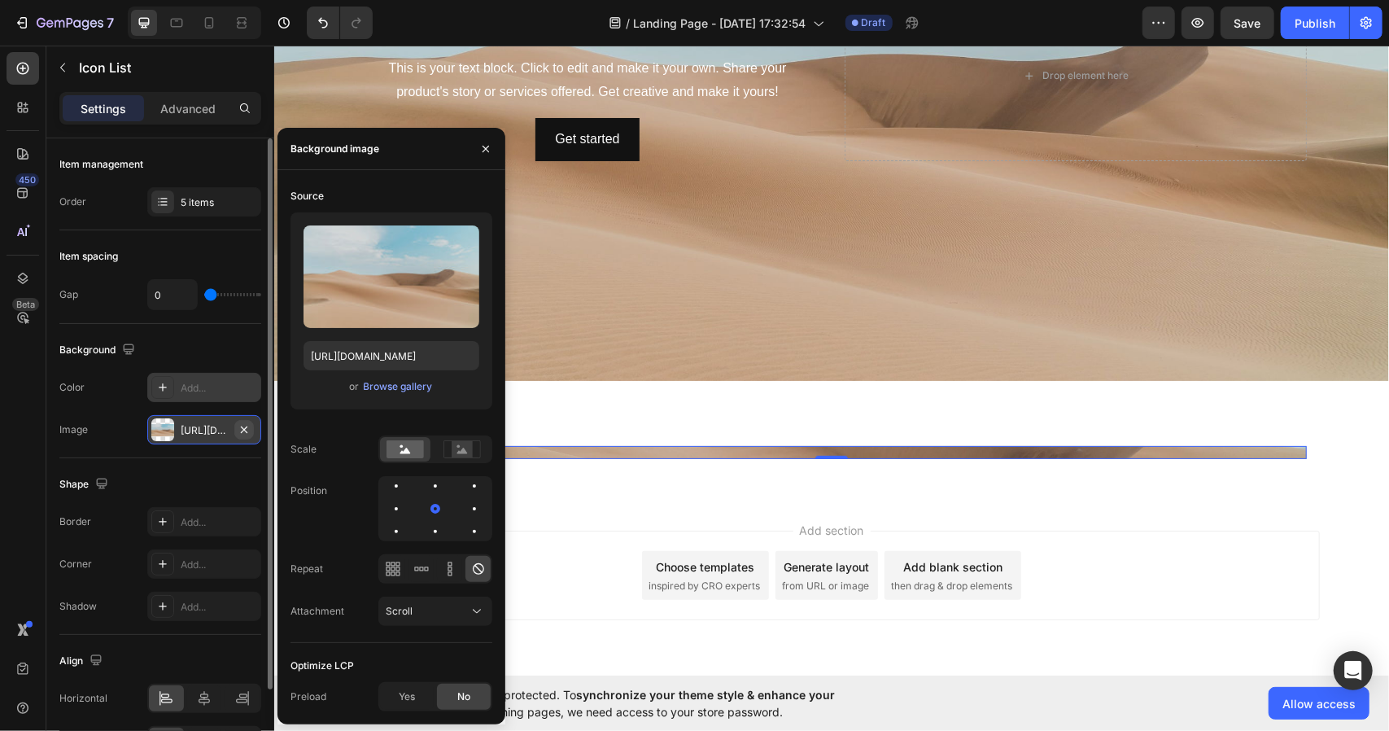
click at [252, 426] on button "button" at bounding box center [244, 430] width 20 height 20
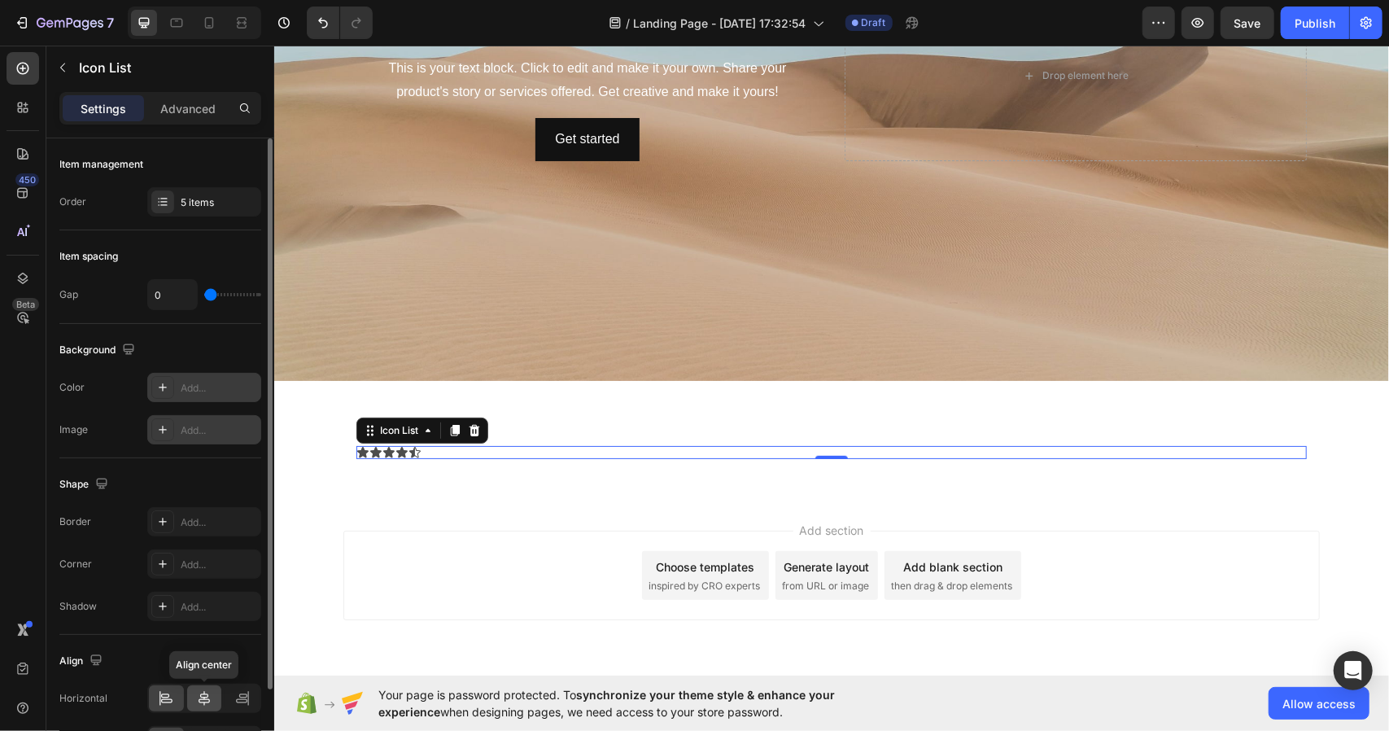
click at [199, 690] on icon at bounding box center [204, 698] width 16 height 16
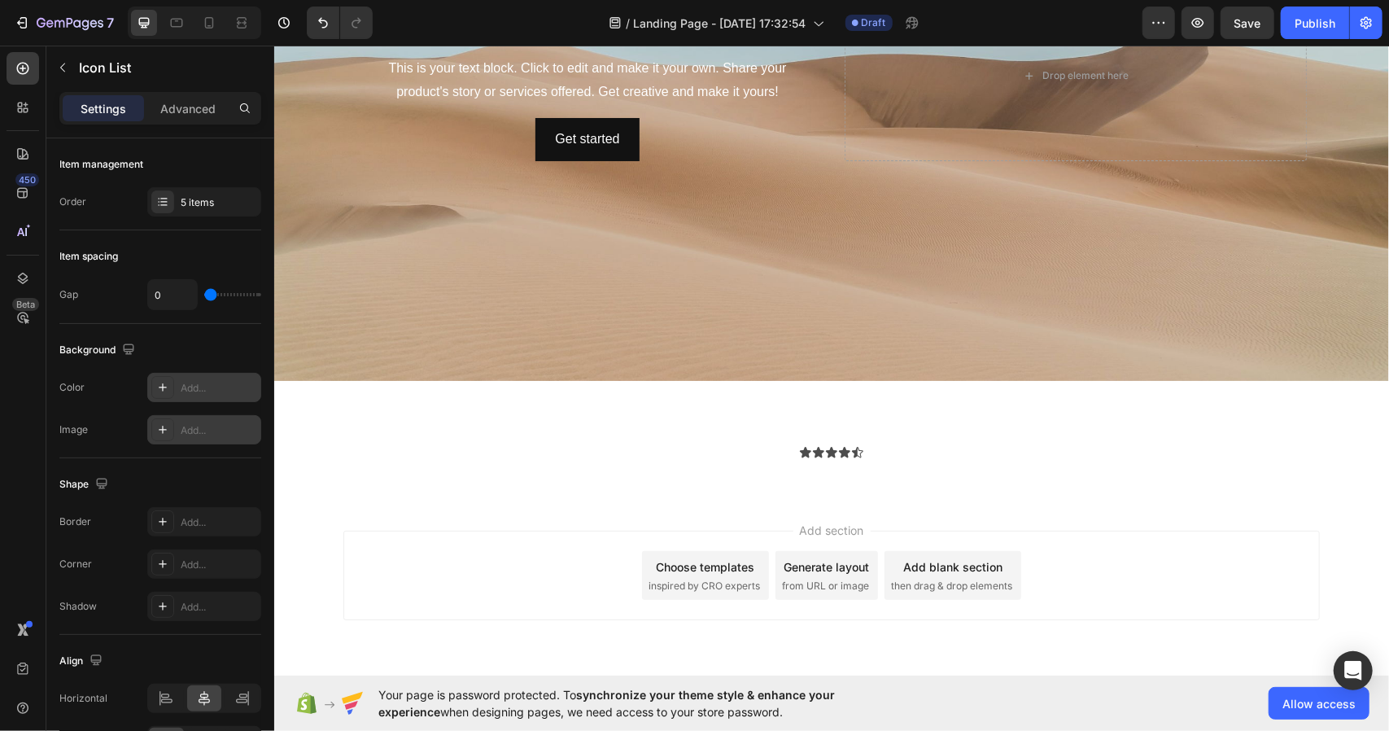
click at [469, 508] on div "Add section Choose templates inspired by CRO experts Generate layout from URL o…" at bounding box center [830, 597] width 1115 height 200
